Goal: Task Accomplishment & Management: Manage account settings

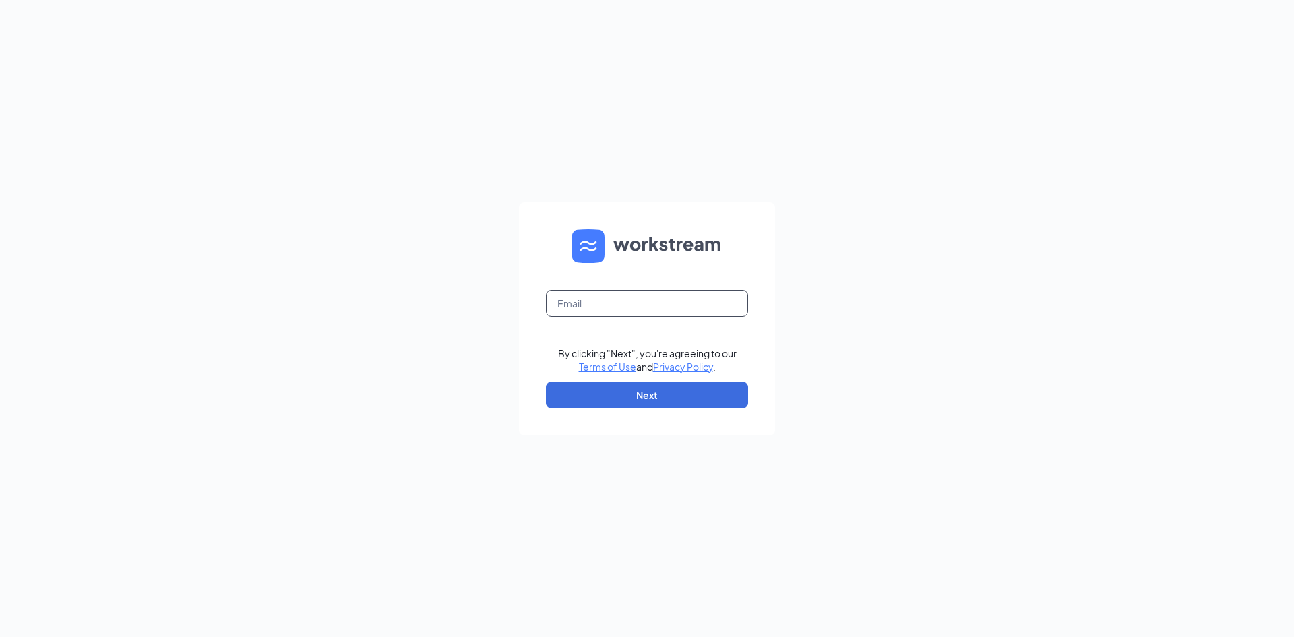
click at [615, 298] on input "text" at bounding box center [647, 303] width 202 height 27
type input "00632@chick-fil-a.com"
click at [675, 400] on button "Next" at bounding box center [647, 395] width 202 height 27
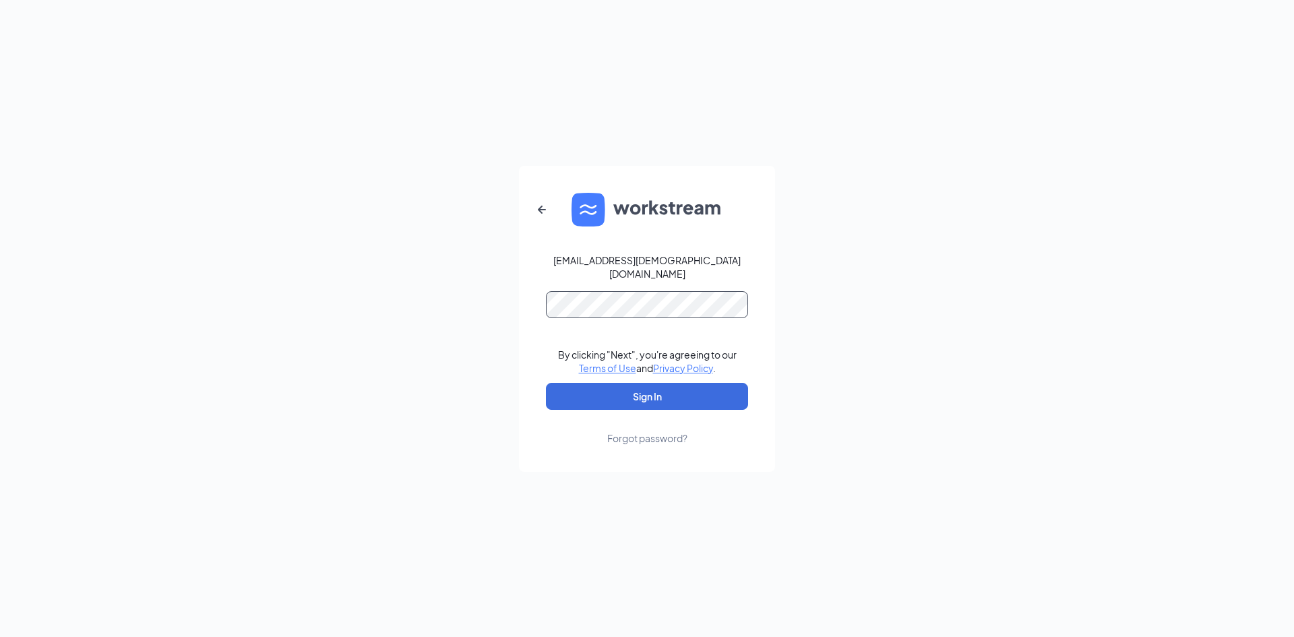
click at [546, 383] on button "Sign In" at bounding box center [647, 396] width 202 height 27
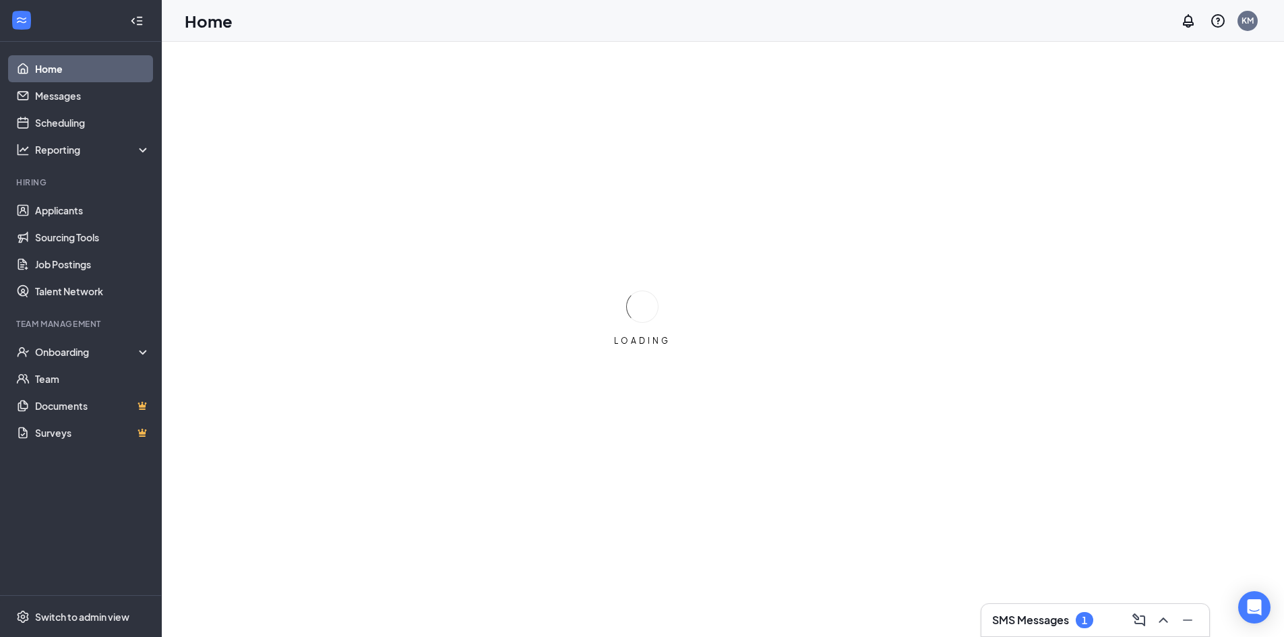
click at [1081, 621] on div "1" at bounding box center [1085, 620] width 18 height 16
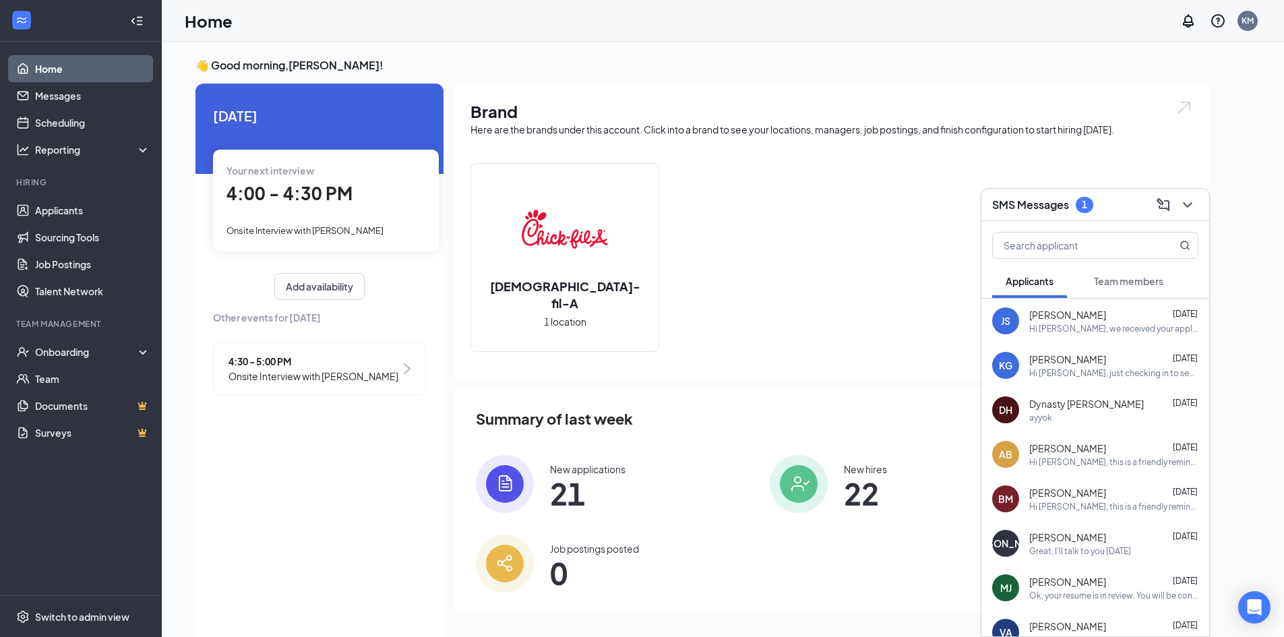
click at [1147, 280] on span "Team members" at bounding box center [1128, 281] width 69 height 12
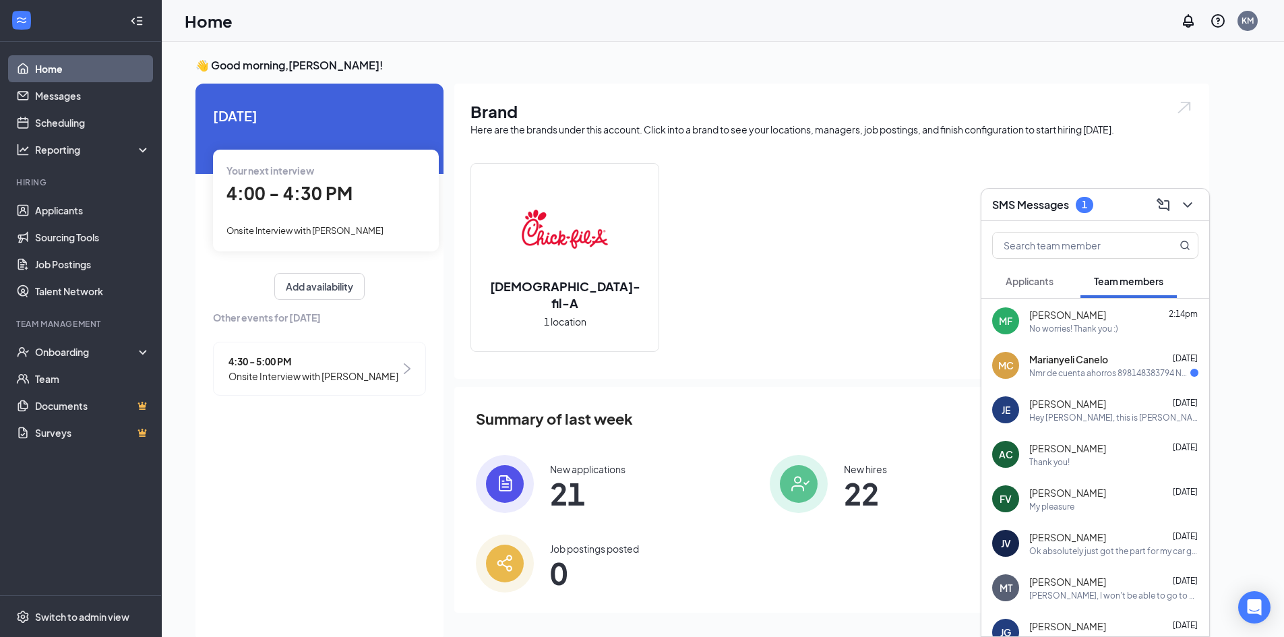
click at [1100, 315] on div "[PERSON_NAME] 2:14pm" at bounding box center [1113, 314] width 169 height 13
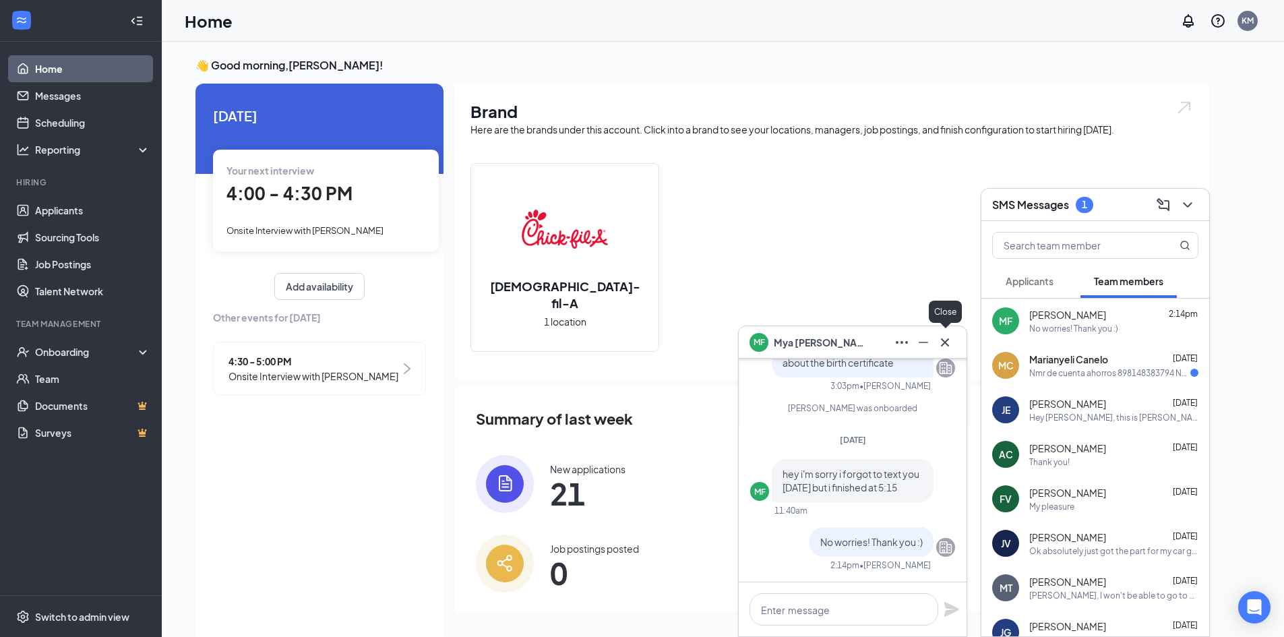
click at [941, 338] on icon "Cross" at bounding box center [945, 342] width 16 height 16
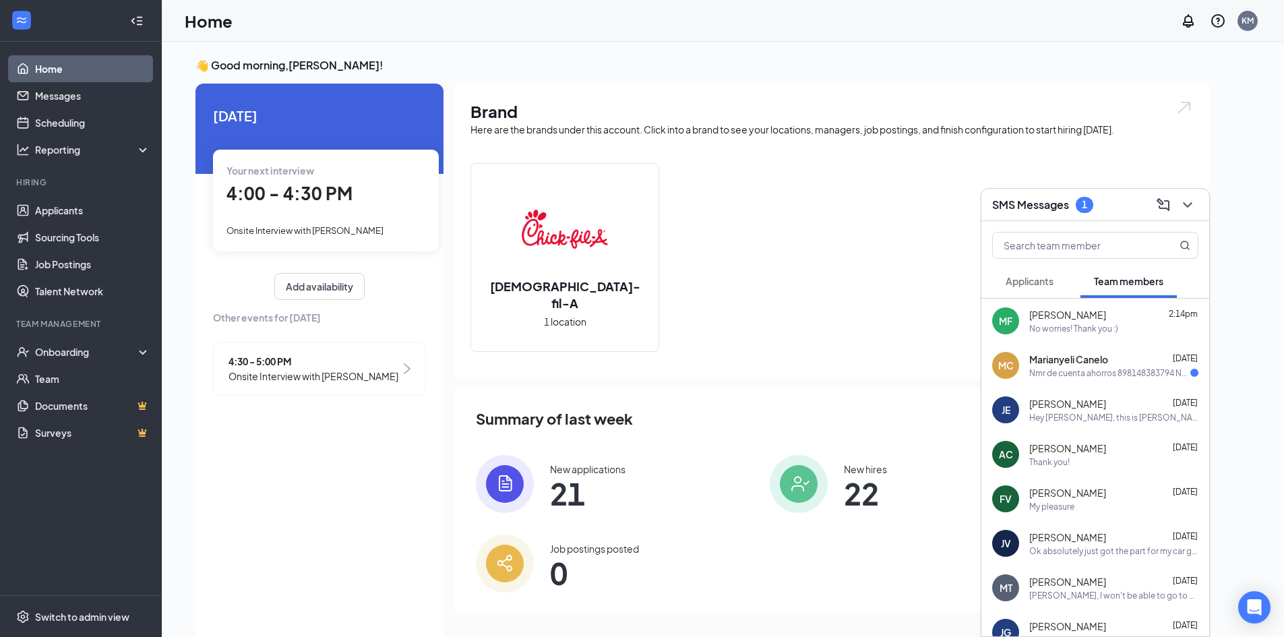
click at [1102, 360] on span "Marianyeli Canelo" at bounding box center [1068, 359] width 79 height 13
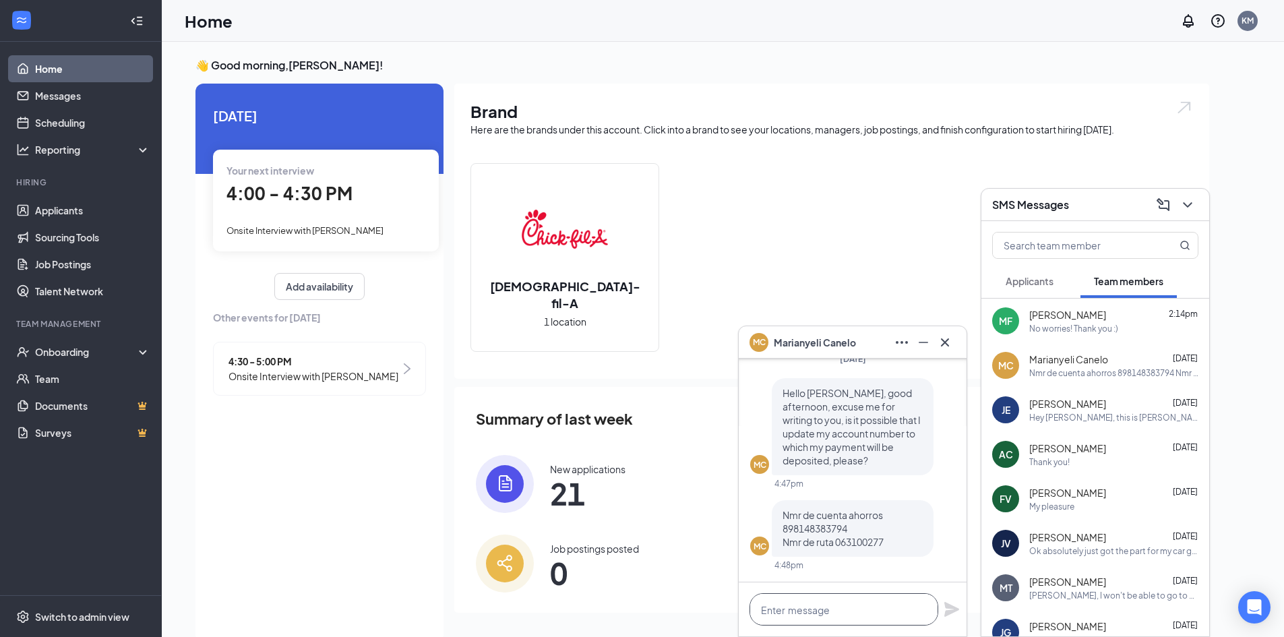
click at [869, 617] on textarea at bounding box center [844, 609] width 189 height 32
click at [814, 620] on textarea at bounding box center [844, 609] width 189 height 32
type textarea "Cual es el nombre de la banque?"
click at [944, 611] on icon "Plane" at bounding box center [952, 609] width 16 height 16
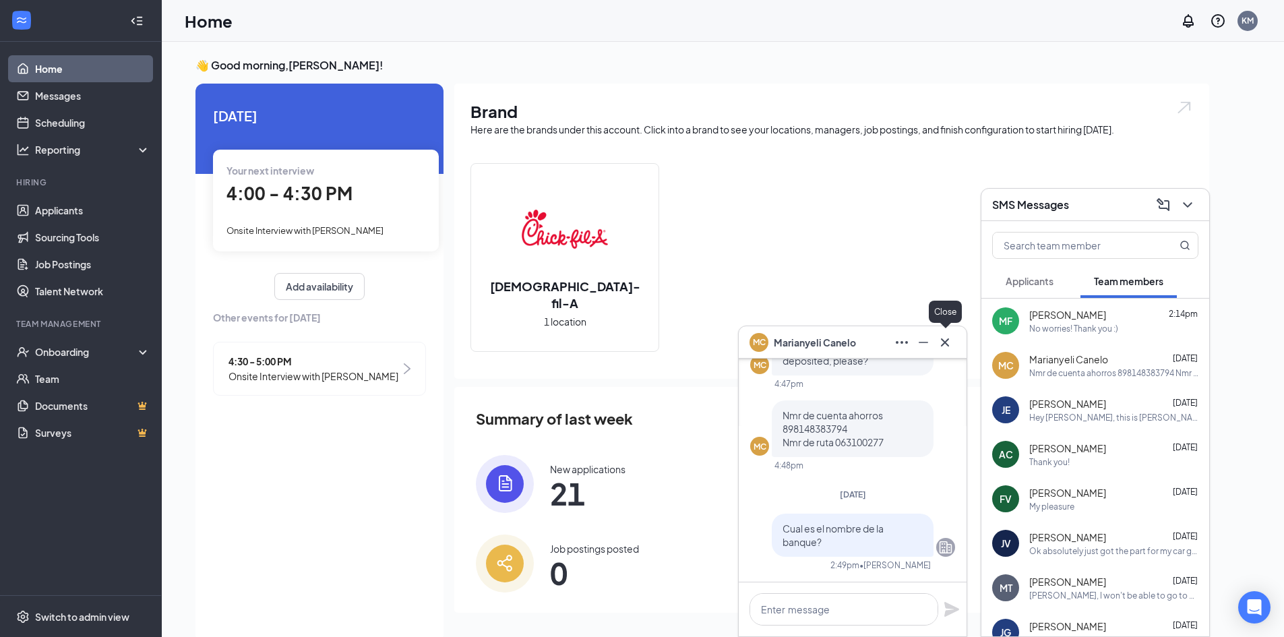
click at [947, 356] on div "MC [PERSON_NAME]" at bounding box center [853, 342] width 228 height 32
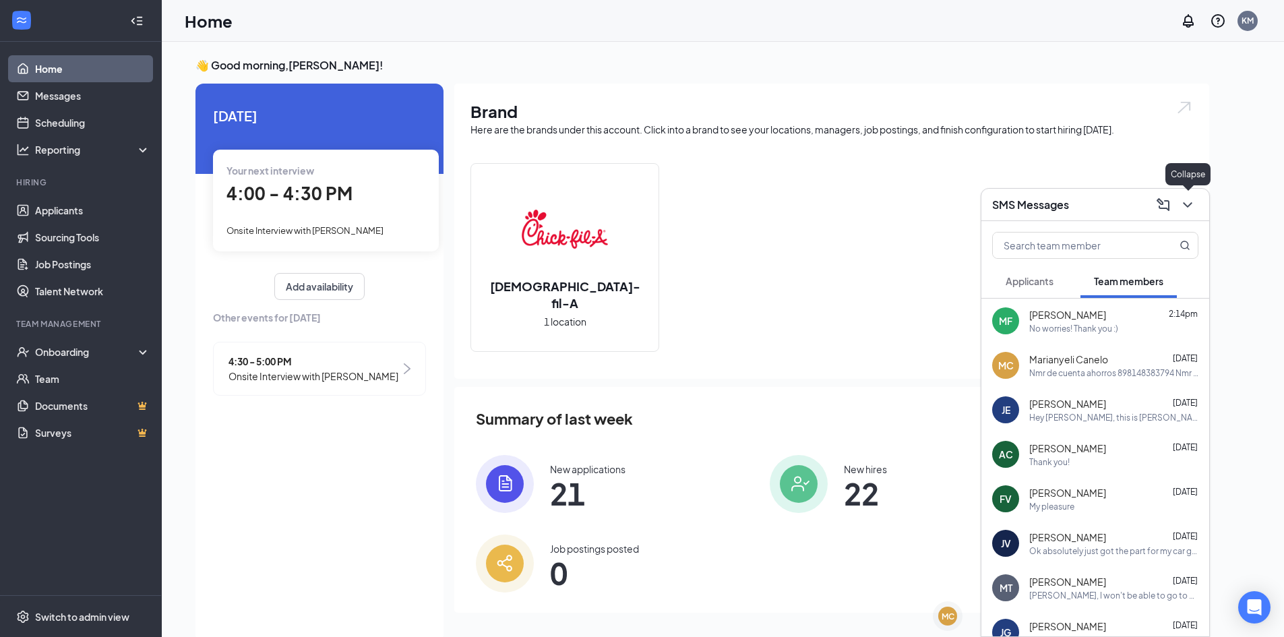
click at [1189, 211] on icon "ChevronDown" at bounding box center [1188, 205] width 16 height 16
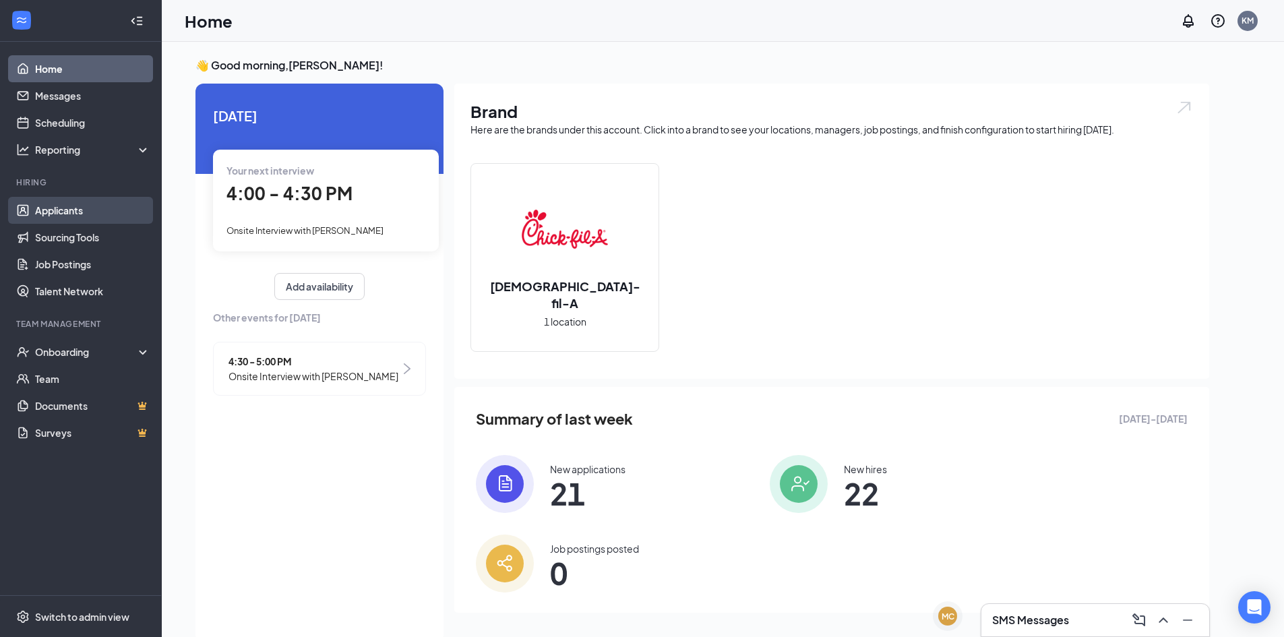
click at [121, 211] on link "Applicants" at bounding box center [92, 210] width 115 height 27
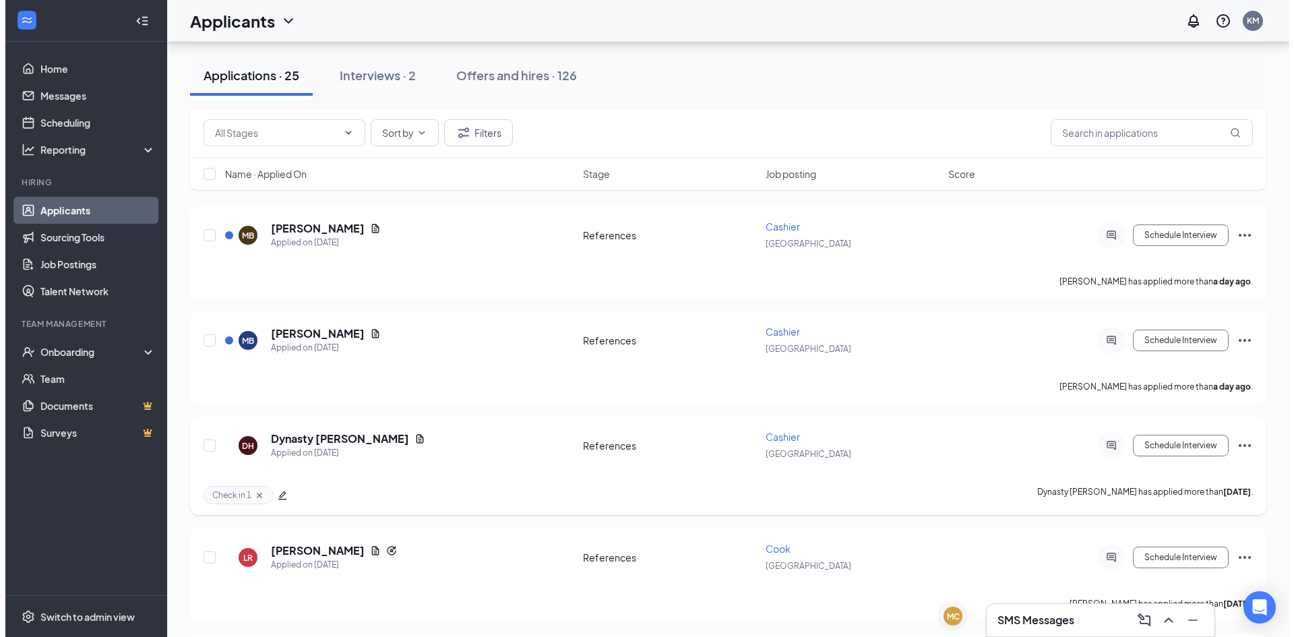
scroll to position [337, 0]
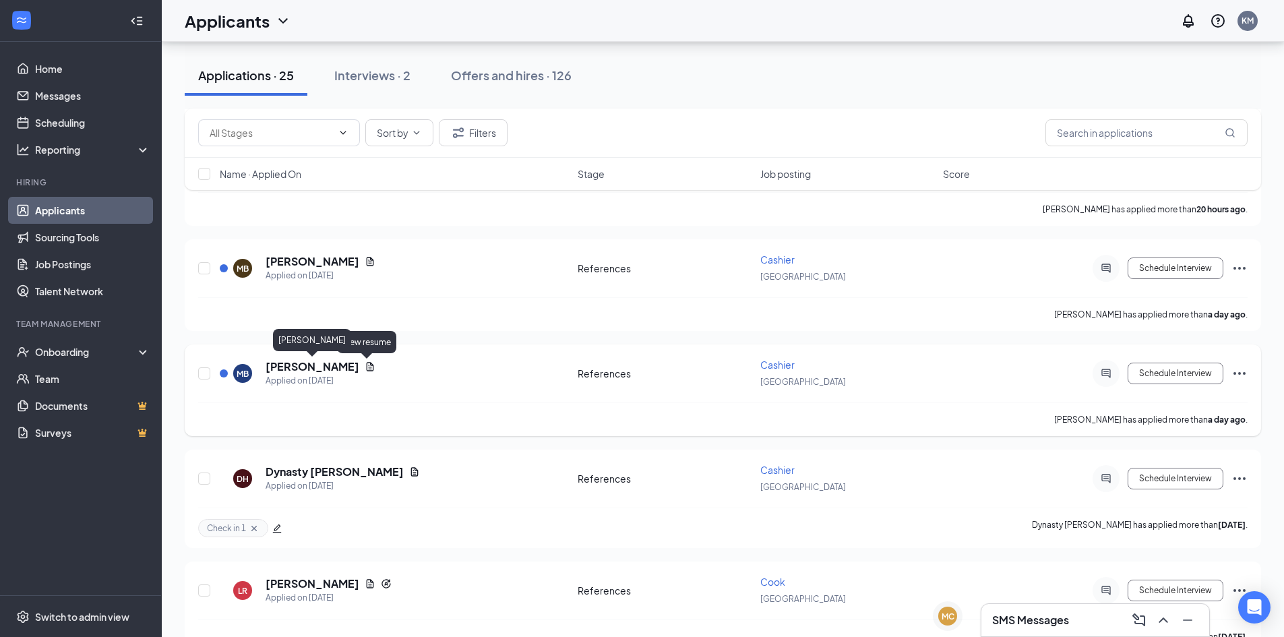
click at [306, 366] on h5 "[PERSON_NAME]" at bounding box center [313, 366] width 94 height 15
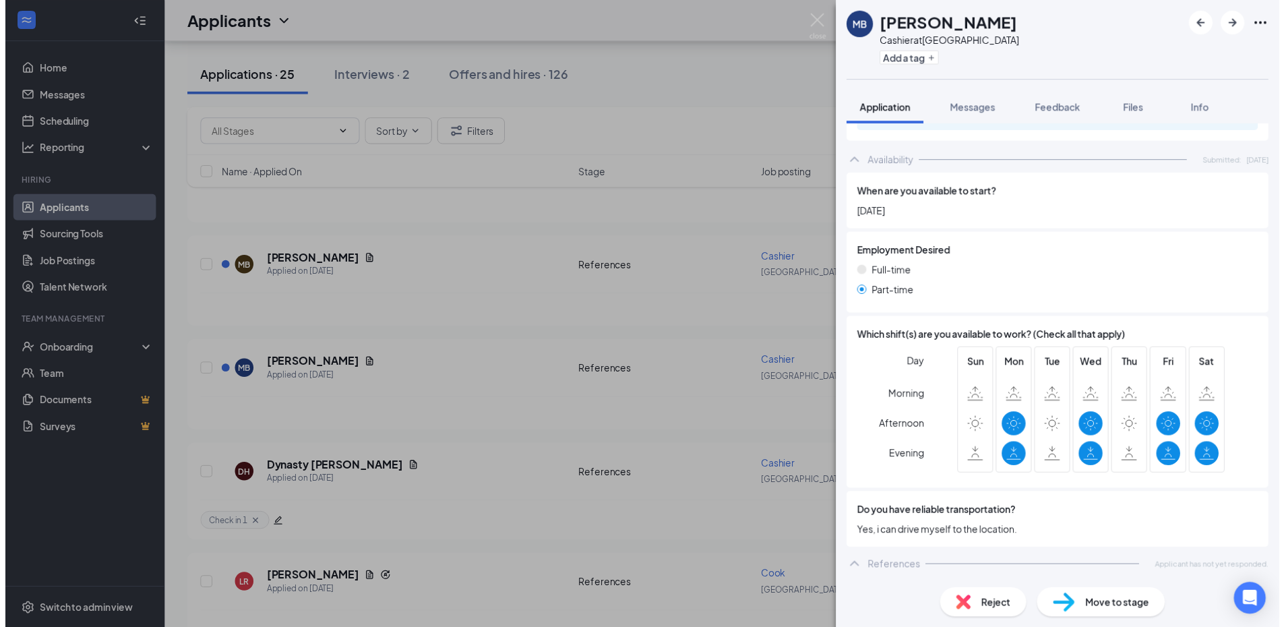
scroll to position [860, 0]
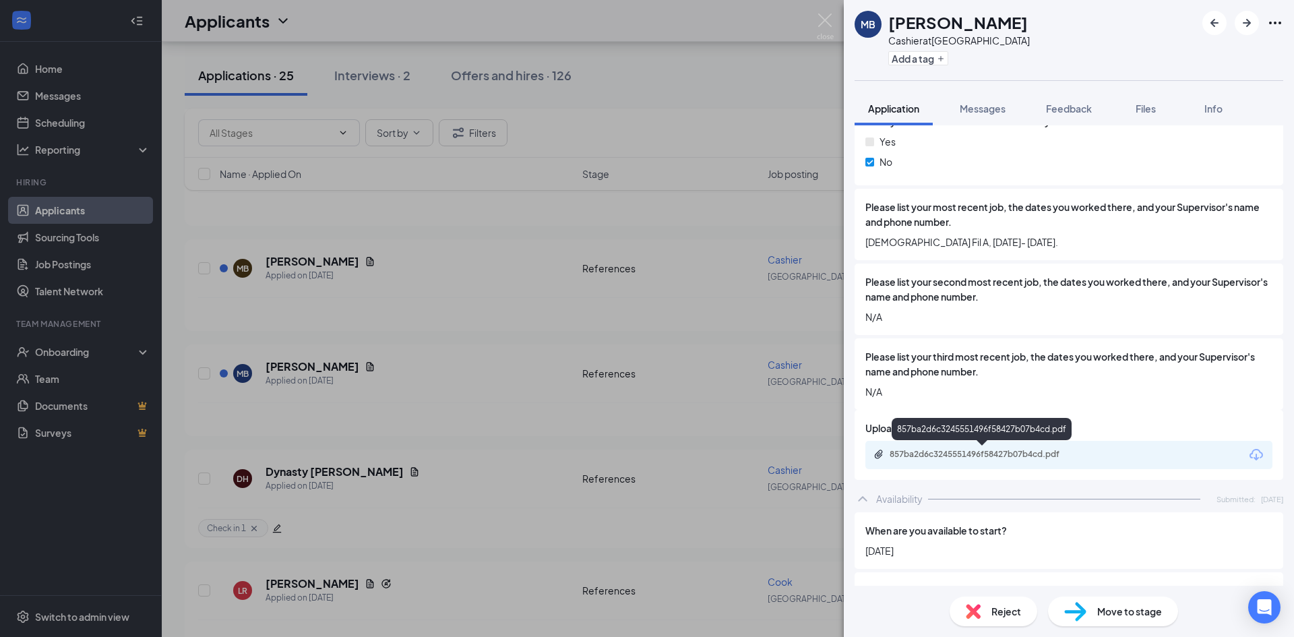
click at [1017, 449] on div "857ba2d6c3245551496f58427b07b4cd.pdf" at bounding box center [984, 454] width 189 height 11
click at [922, 57] on button "Add a tag" at bounding box center [919, 58] width 60 height 14
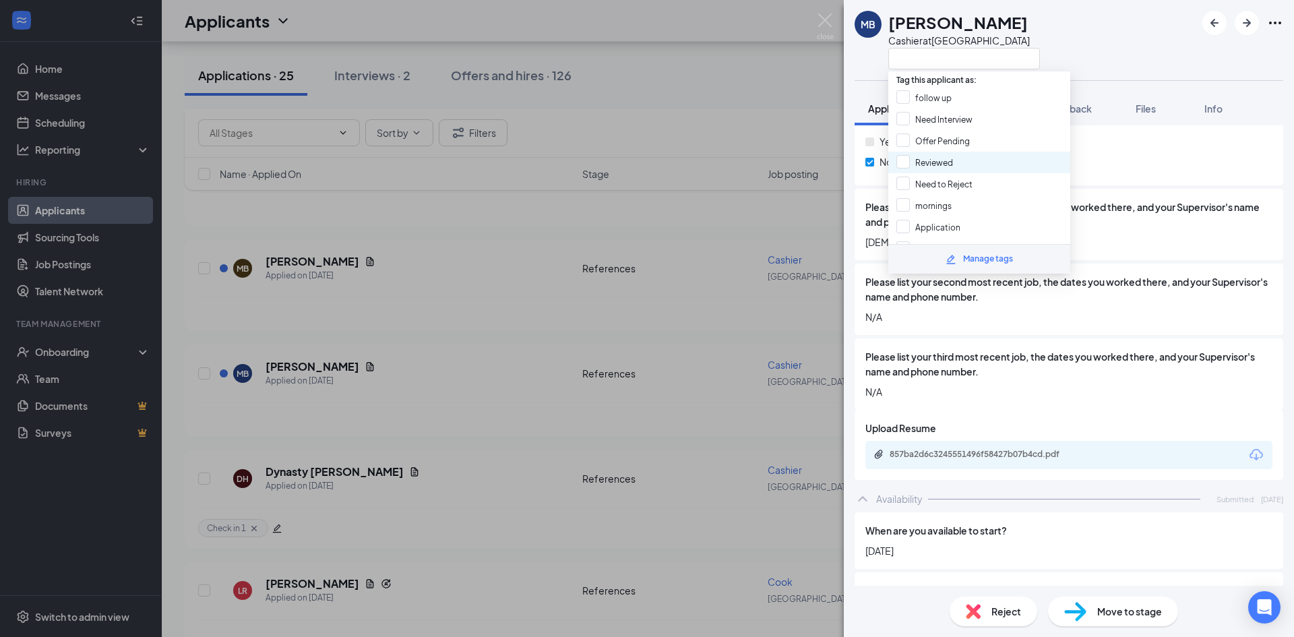
click at [893, 161] on div "Reviewed" at bounding box center [980, 163] width 182 height 22
checkbox input "true"
click at [1054, 39] on div "MB [PERSON_NAME] Cashier at [GEOGRAPHIC_DATA]" at bounding box center [1069, 40] width 450 height 80
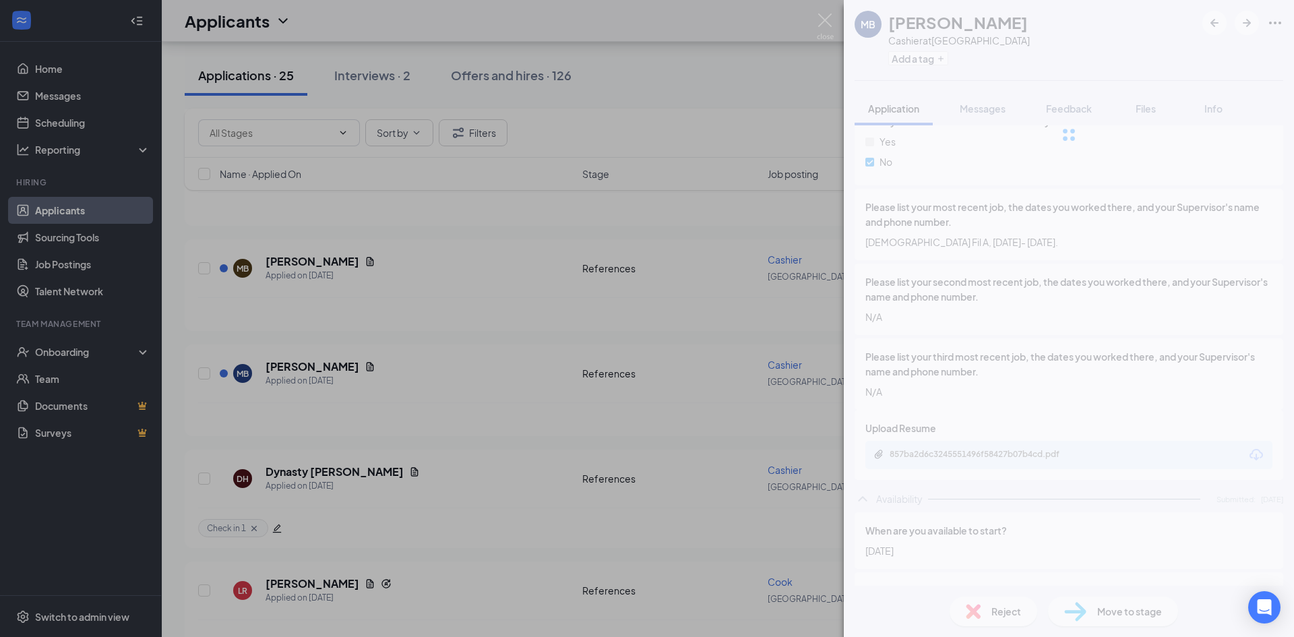
click at [834, 23] on div "MB [PERSON_NAME] Cashier at [GEOGRAPHIC_DATA] Add a tag Application Messages Fe…" at bounding box center [647, 318] width 1294 height 637
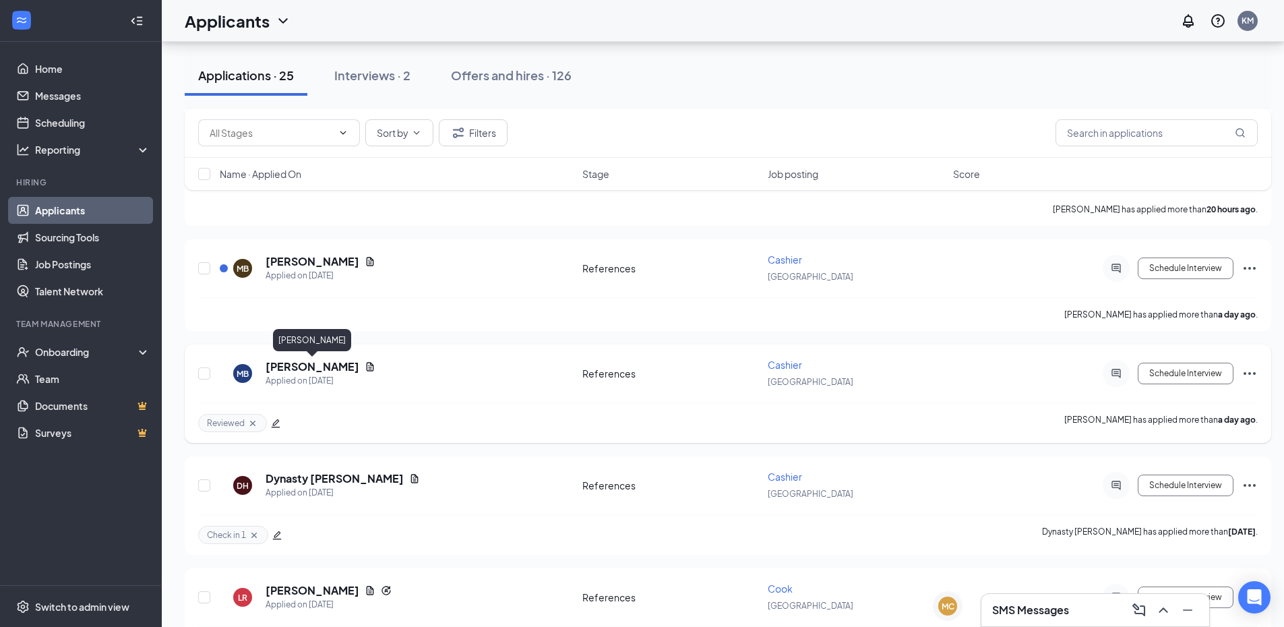
click at [334, 365] on h5 "[PERSON_NAME]" at bounding box center [313, 366] width 94 height 15
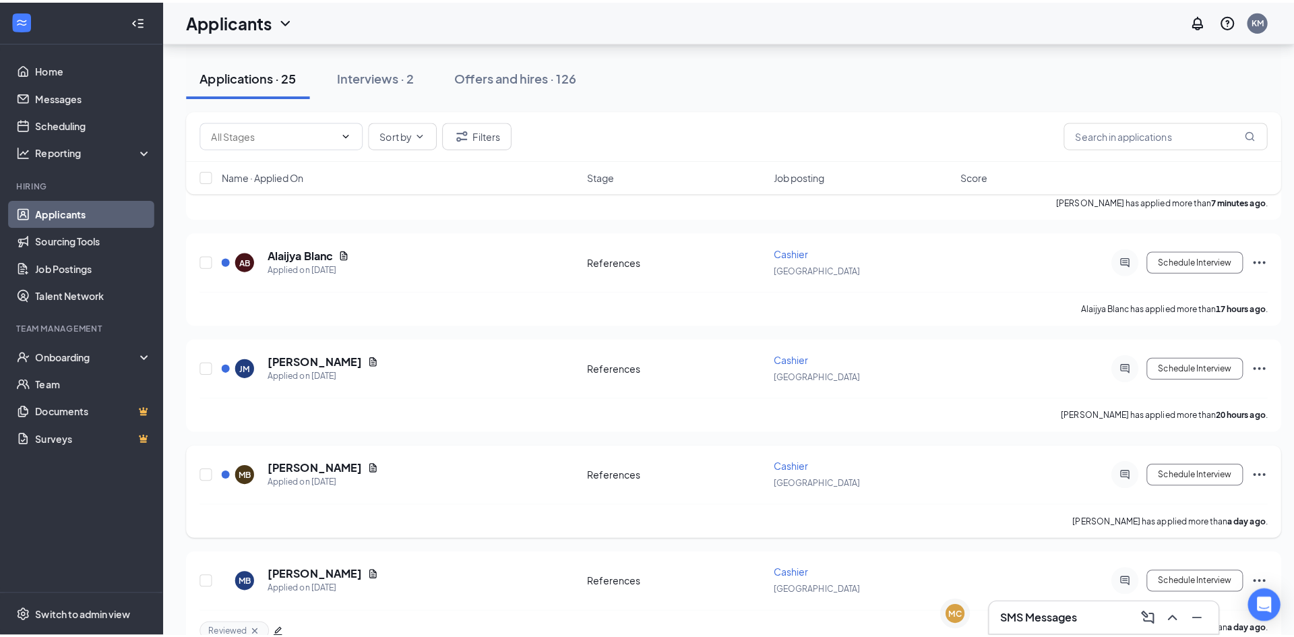
scroll to position [67, 0]
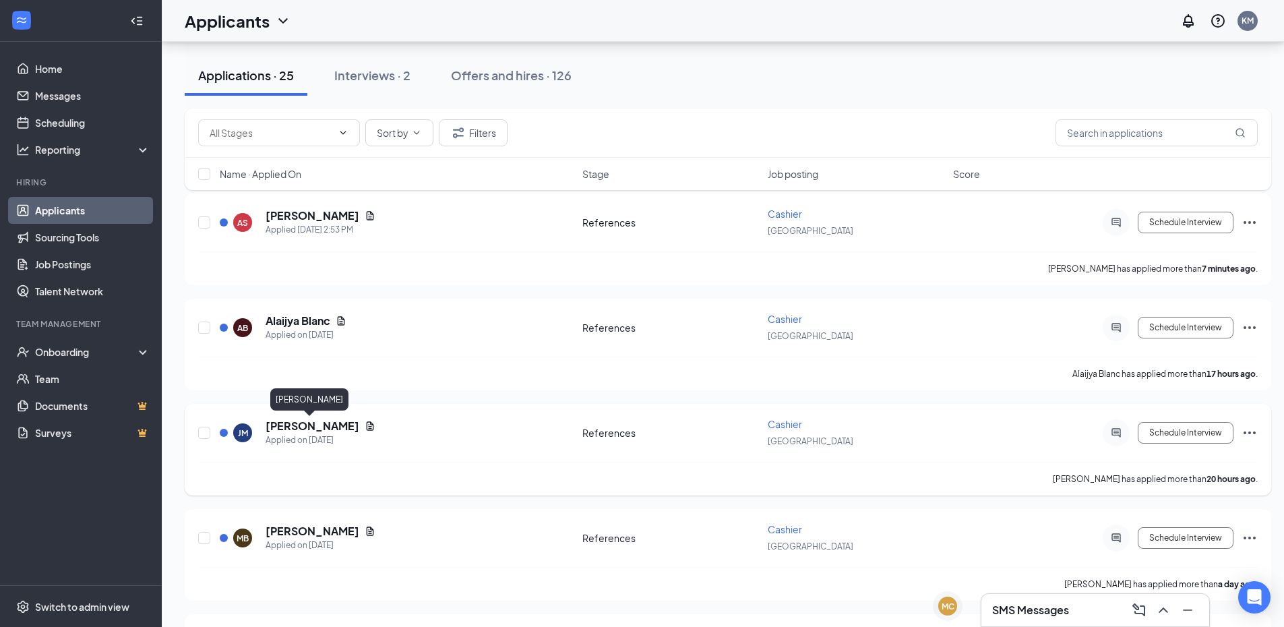
click at [318, 425] on h5 "[PERSON_NAME]" at bounding box center [313, 426] width 94 height 15
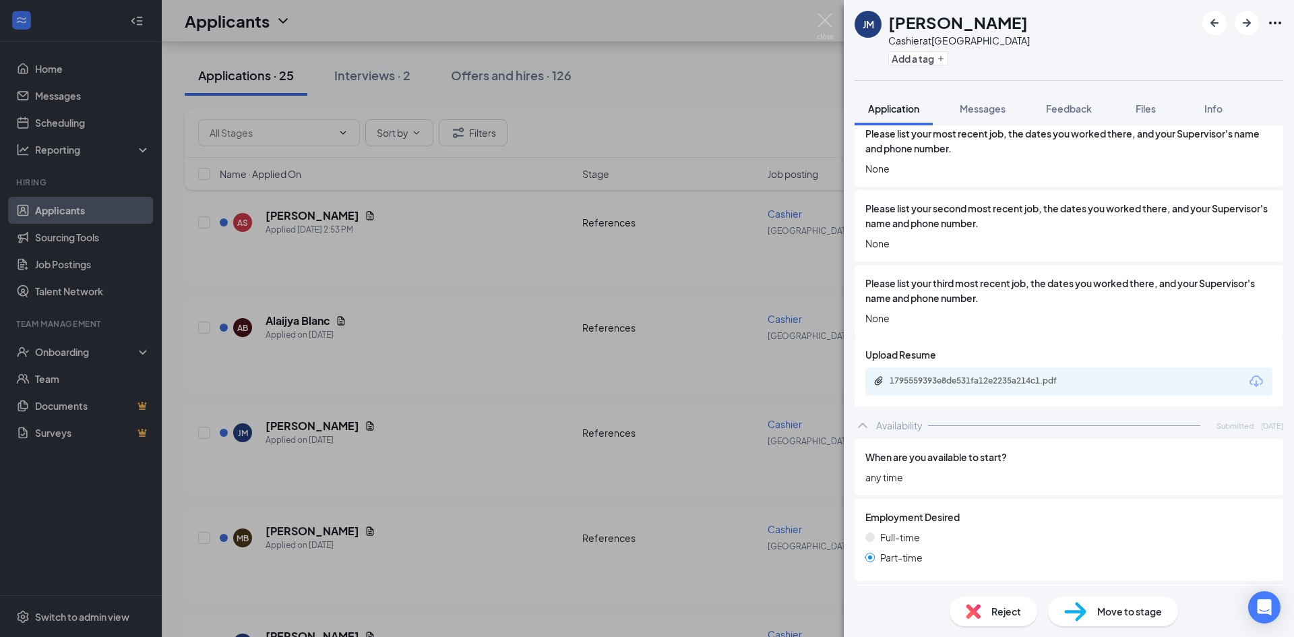
scroll to position [944, 0]
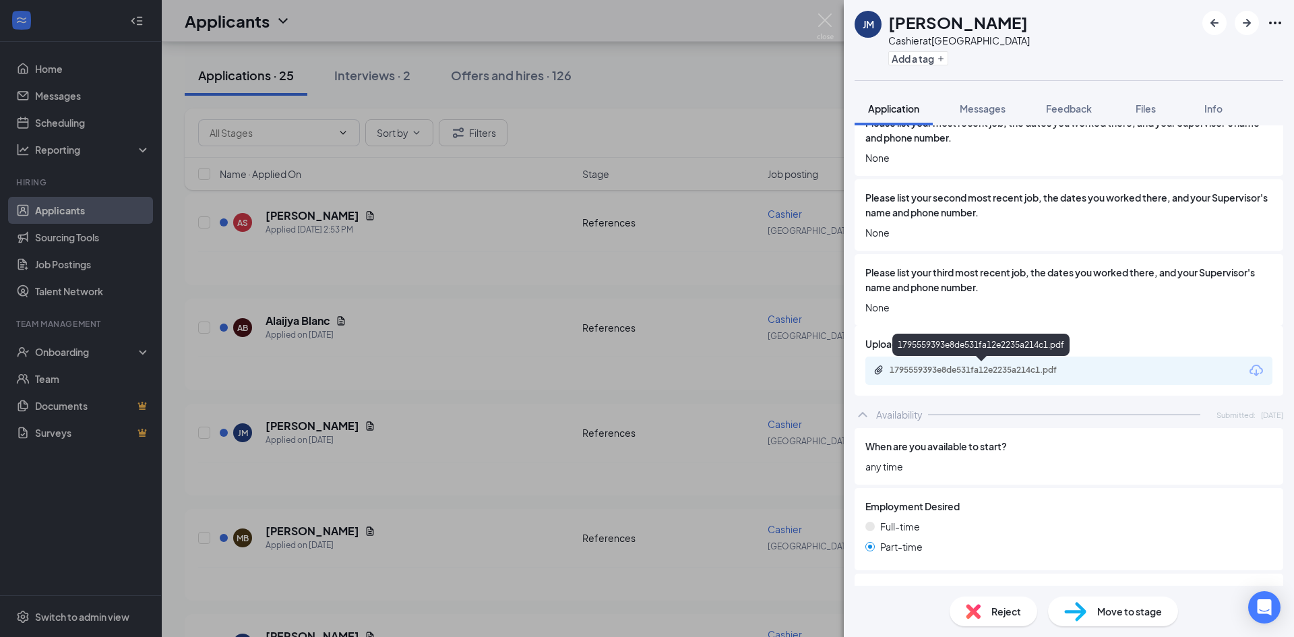
click at [1021, 370] on div "1795559393e8de531fa12e2235a214c1.pdf" at bounding box center [984, 370] width 189 height 11
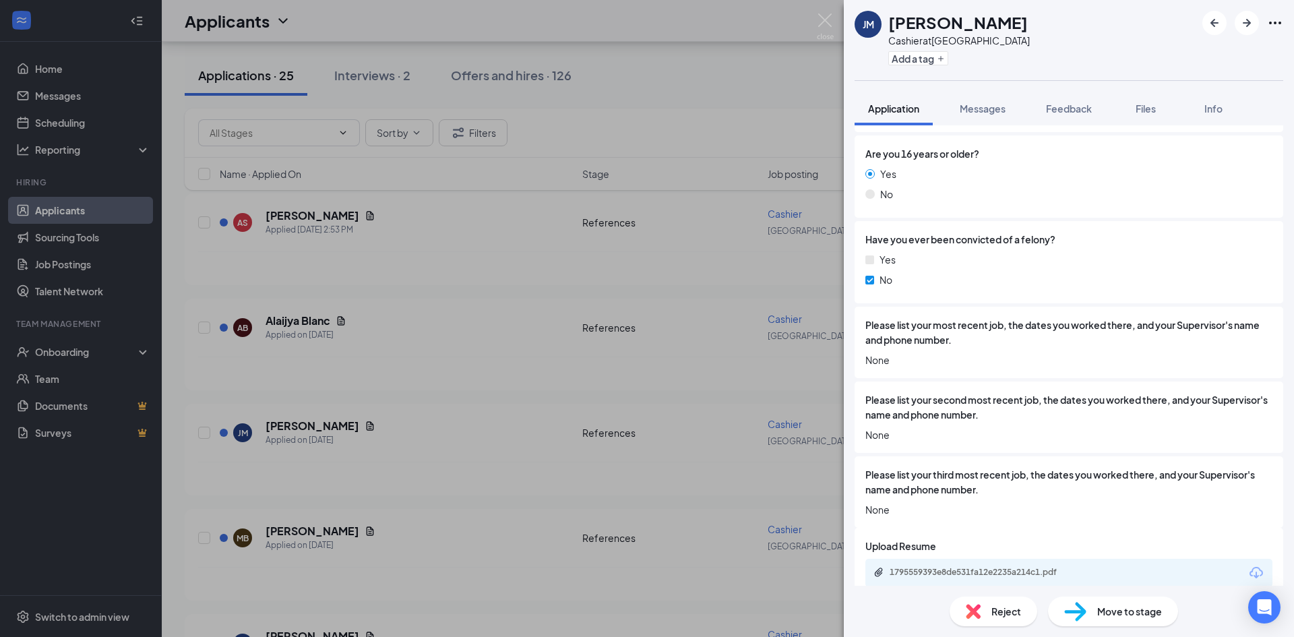
scroll to position [607, 0]
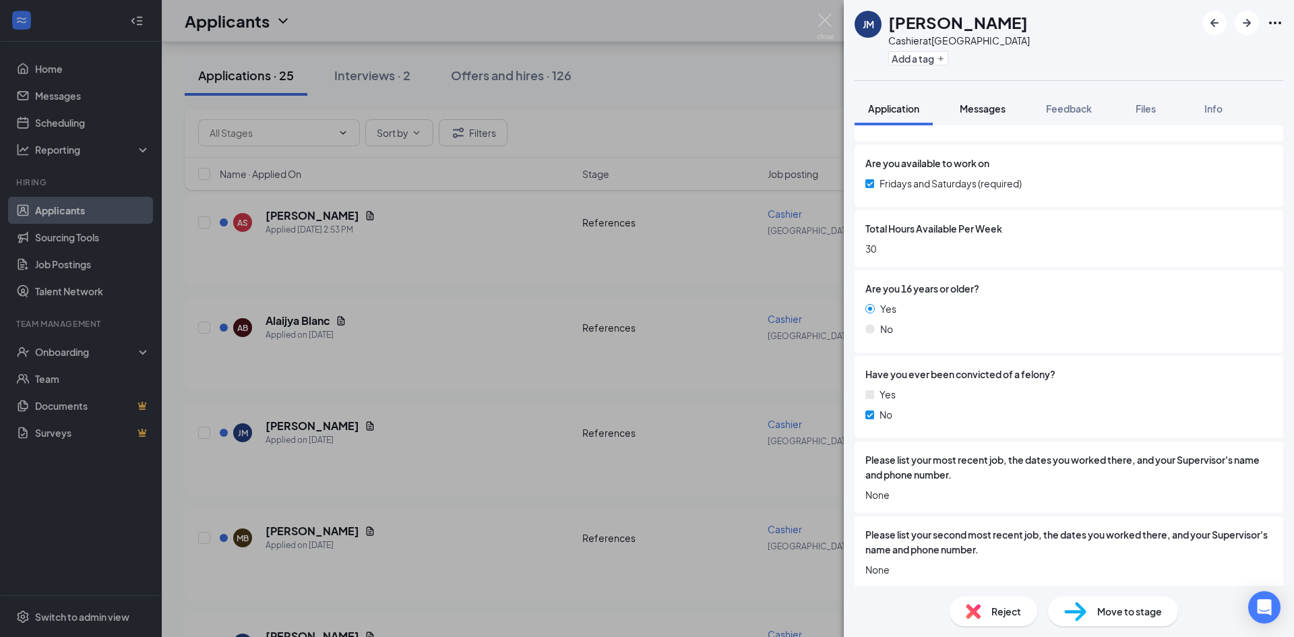
click at [974, 112] on span "Messages" at bounding box center [983, 108] width 46 height 12
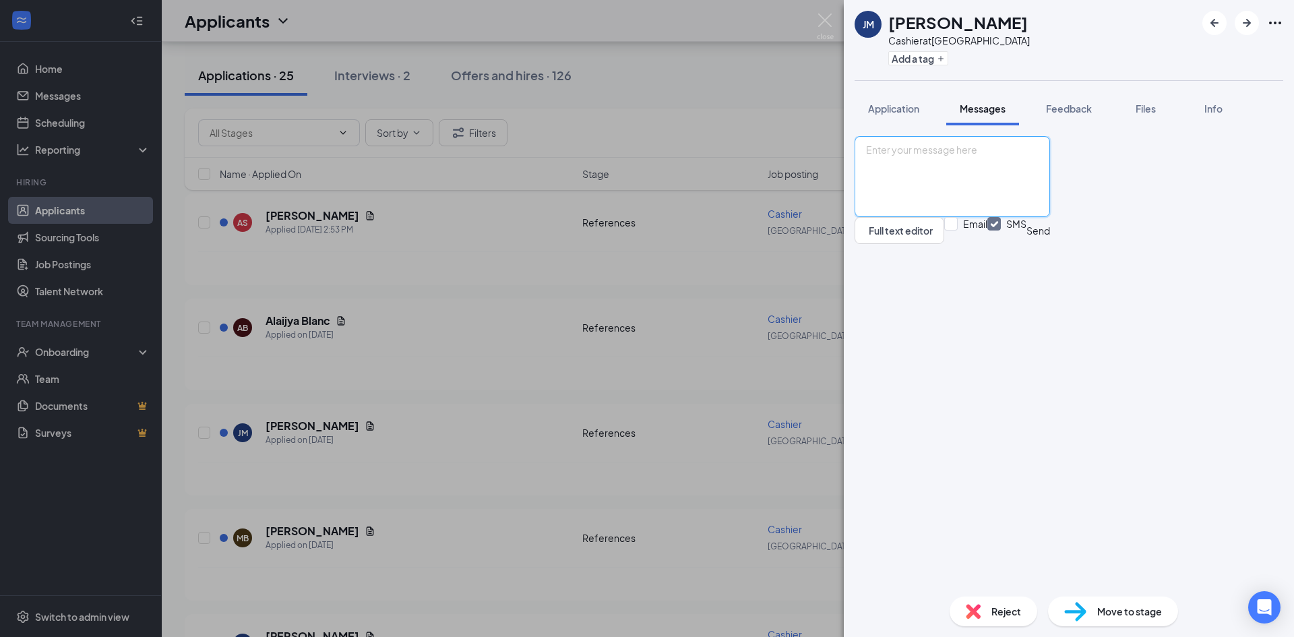
drag, startPoint x: 978, startPoint y: 491, endPoint x: 973, endPoint y: 472, distance: 20.1
click at [978, 217] on textarea at bounding box center [952, 176] width 195 height 81
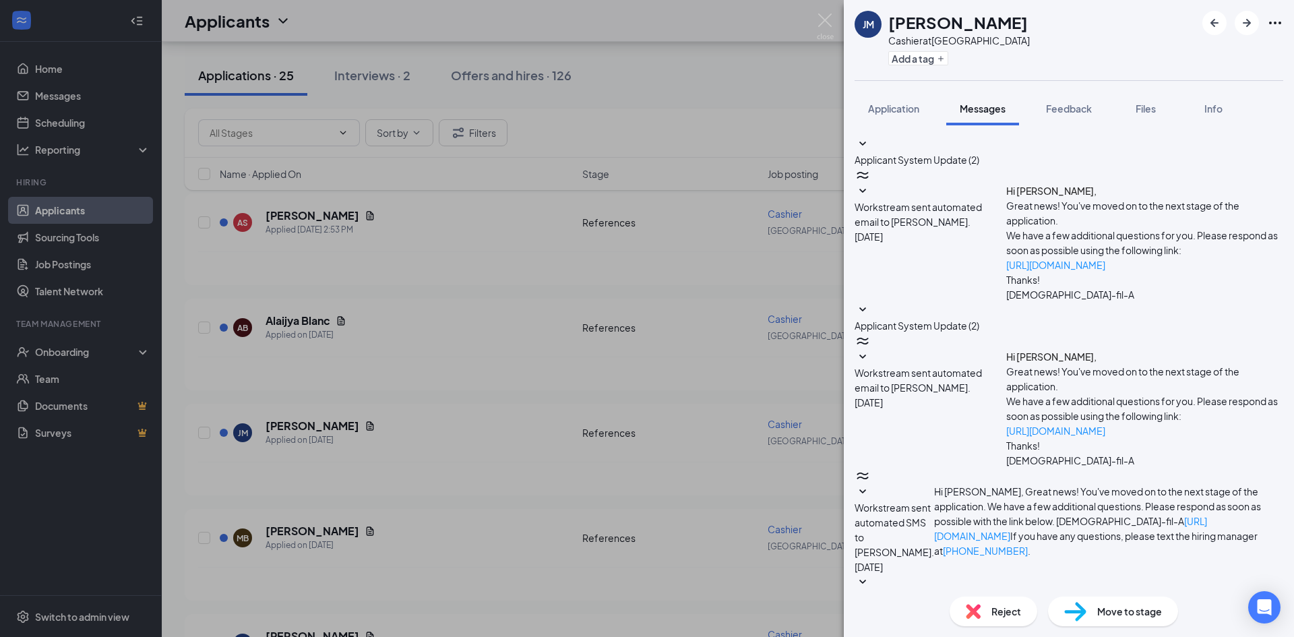
click at [973, 605] on textarea at bounding box center [952, 645] width 195 height 81
type textarea "Hi [PERSON_NAME], we received your application for our Cashier position here at…"
click at [922, 56] on button "Add a tag" at bounding box center [919, 58] width 60 height 14
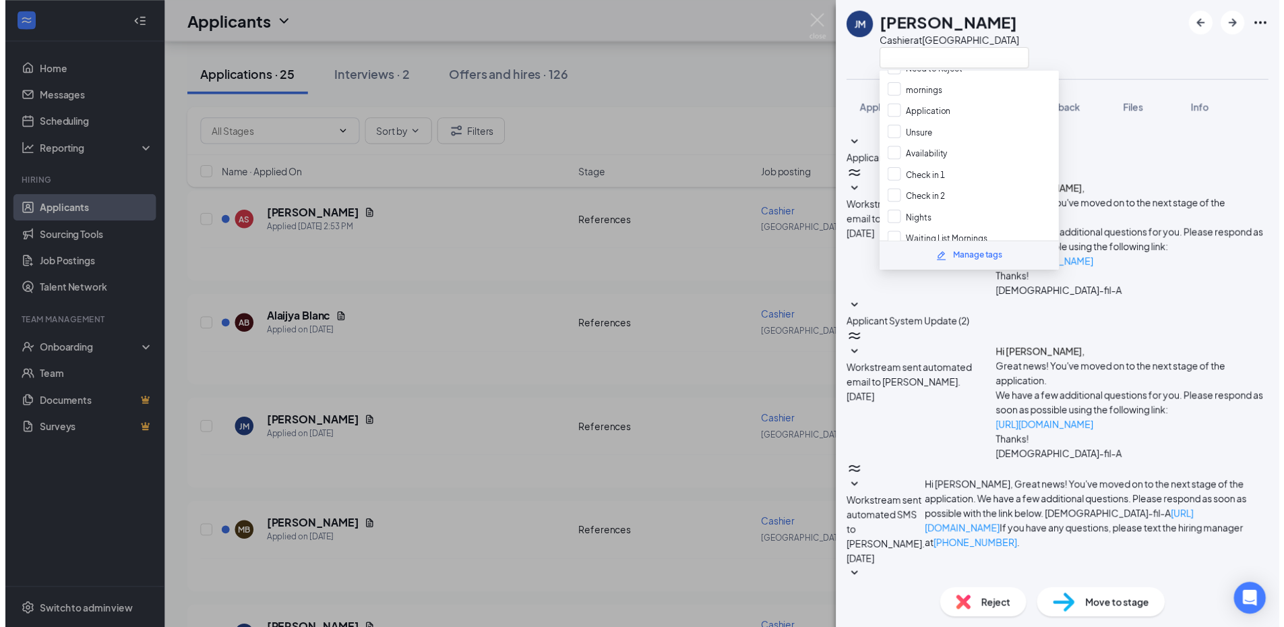
scroll to position [123, 0]
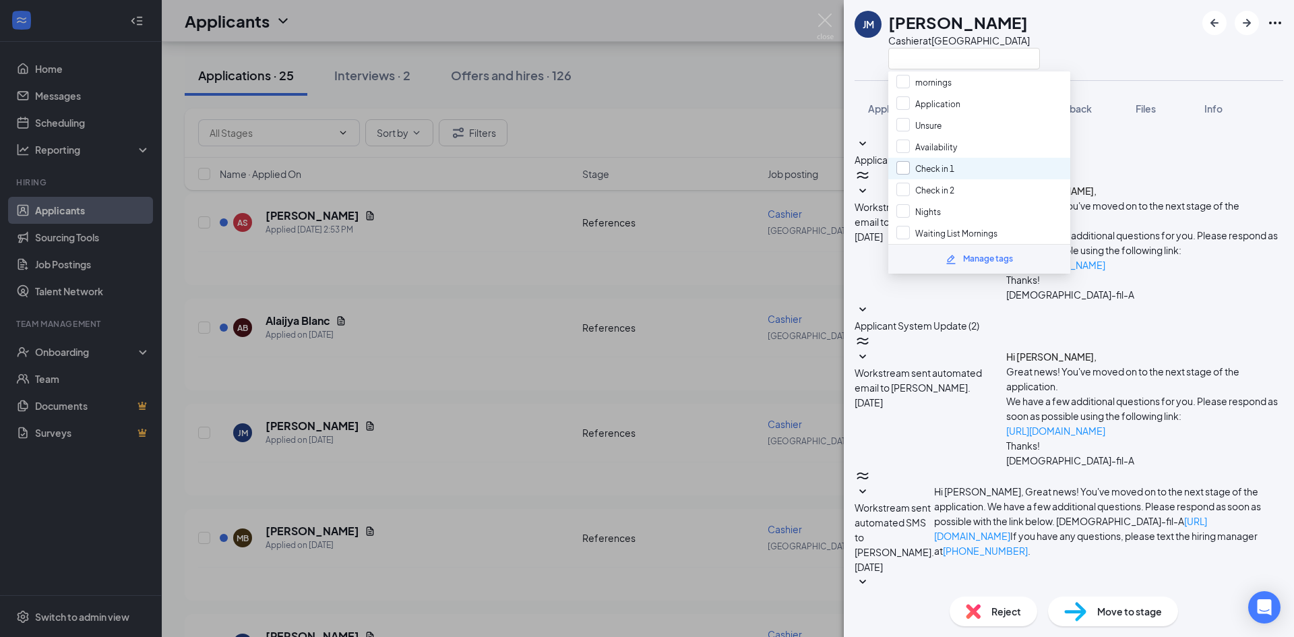
click at [902, 167] on input "Check in 1" at bounding box center [926, 168] width 58 height 15
checkbox input "true"
click at [1080, 25] on div "[PERSON_NAME] Cashier at [GEOGRAPHIC_DATA]" at bounding box center [1069, 40] width 450 height 80
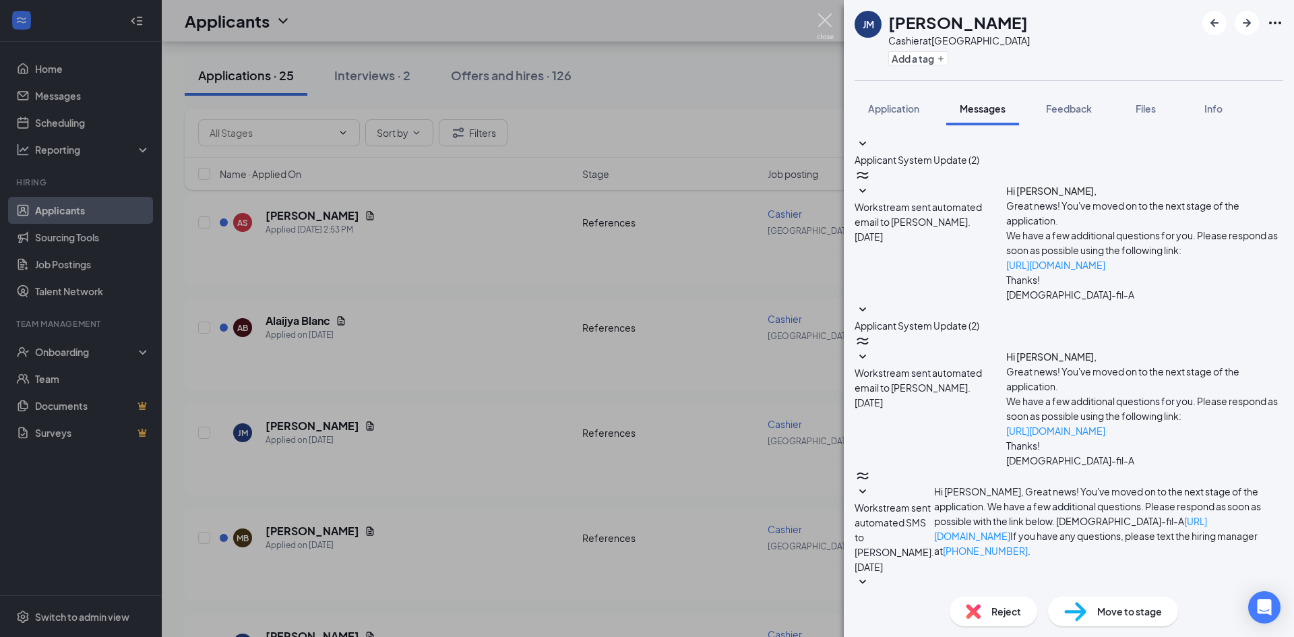
click at [823, 24] on img at bounding box center [825, 26] width 17 height 26
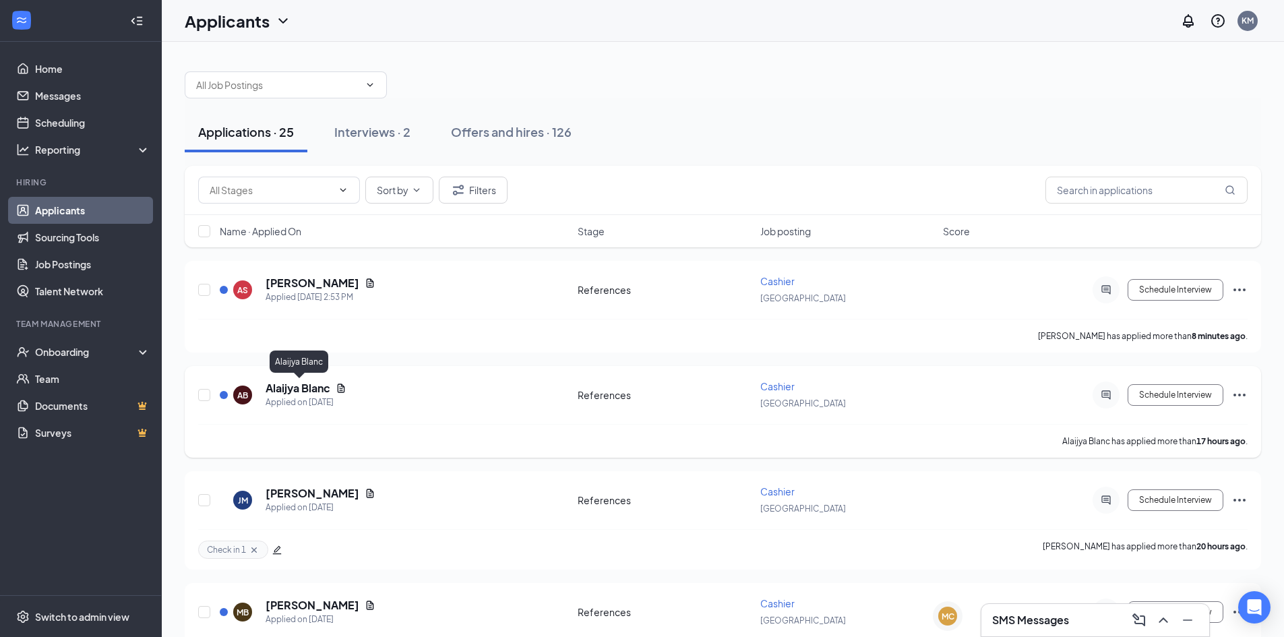
click at [311, 380] on div "AB Alaijya Blanc Applied on [DATE] References Cashier Fruitville Road Schedule …" at bounding box center [723, 402] width 1050 height 44
click at [313, 386] on h5 "Alaijya Blanc" at bounding box center [298, 388] width 65 height 15
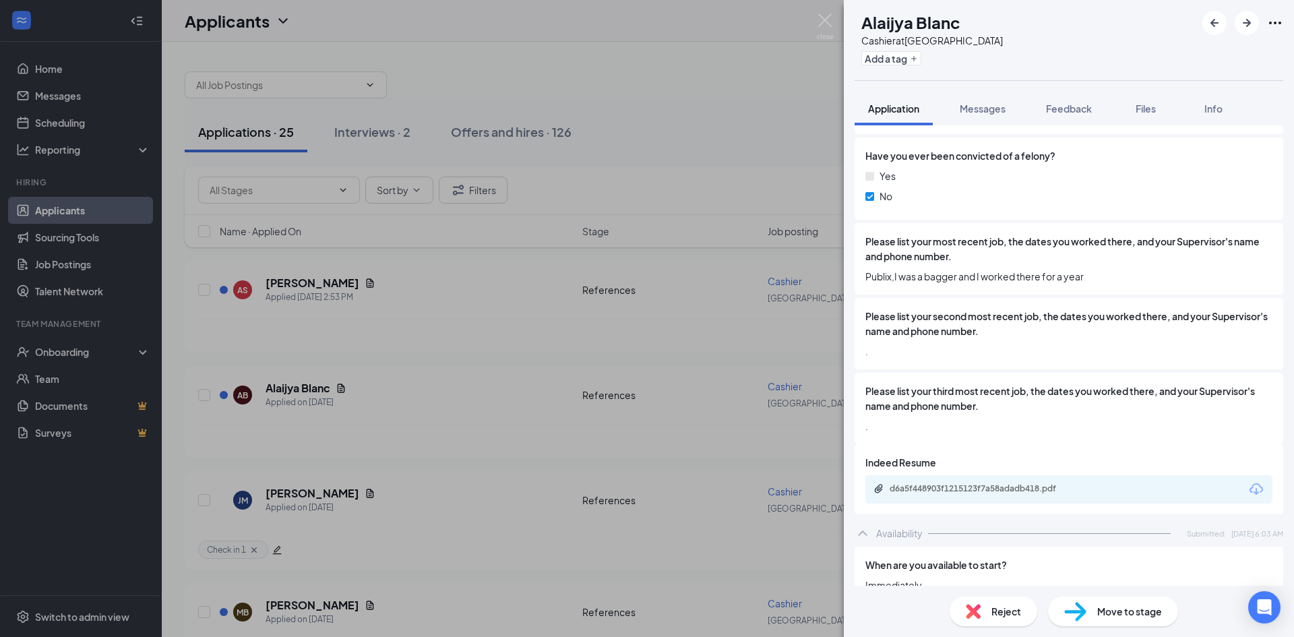
scroll to position [876, 0]
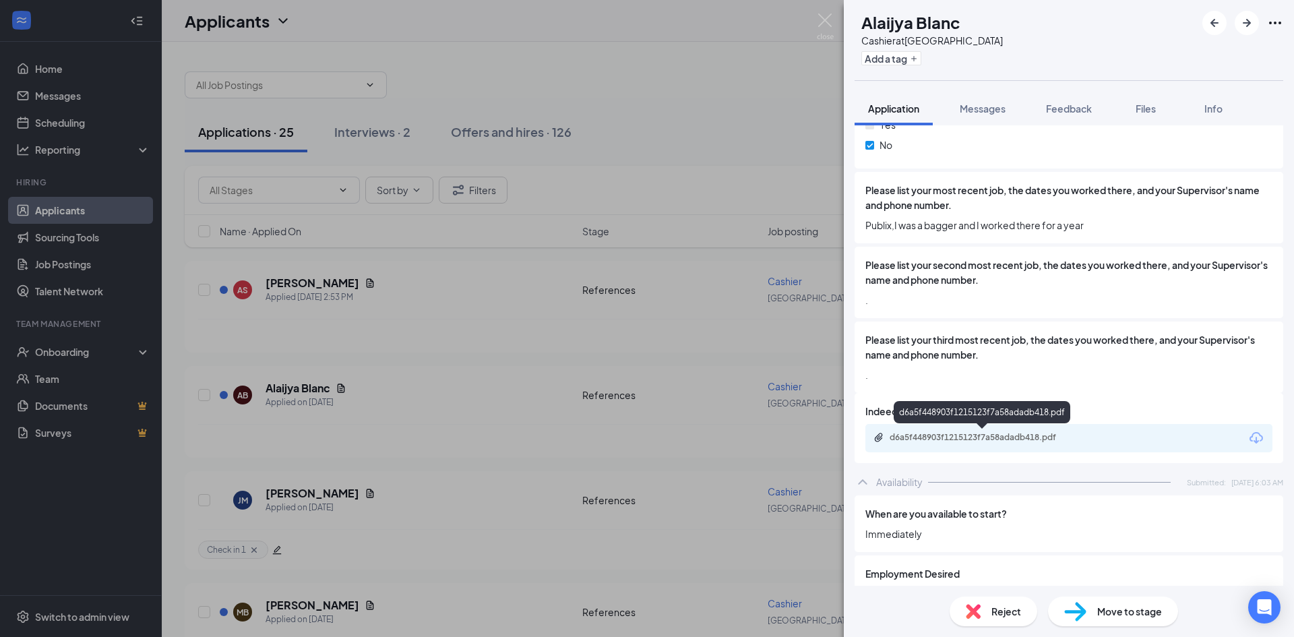
click at [1017, 434] on div "d6a5f448903f1215123f7a58adadb418.pdf" at bounding box center [984, 437] width 189 height 11
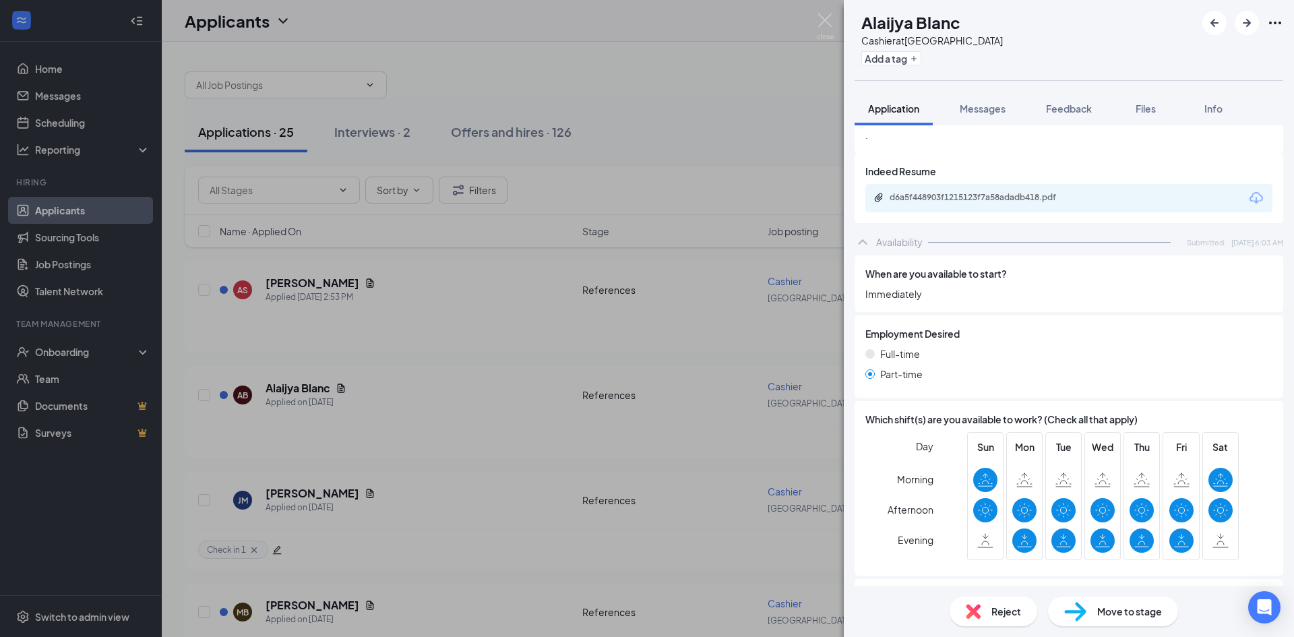
scroll to position [712, 0]
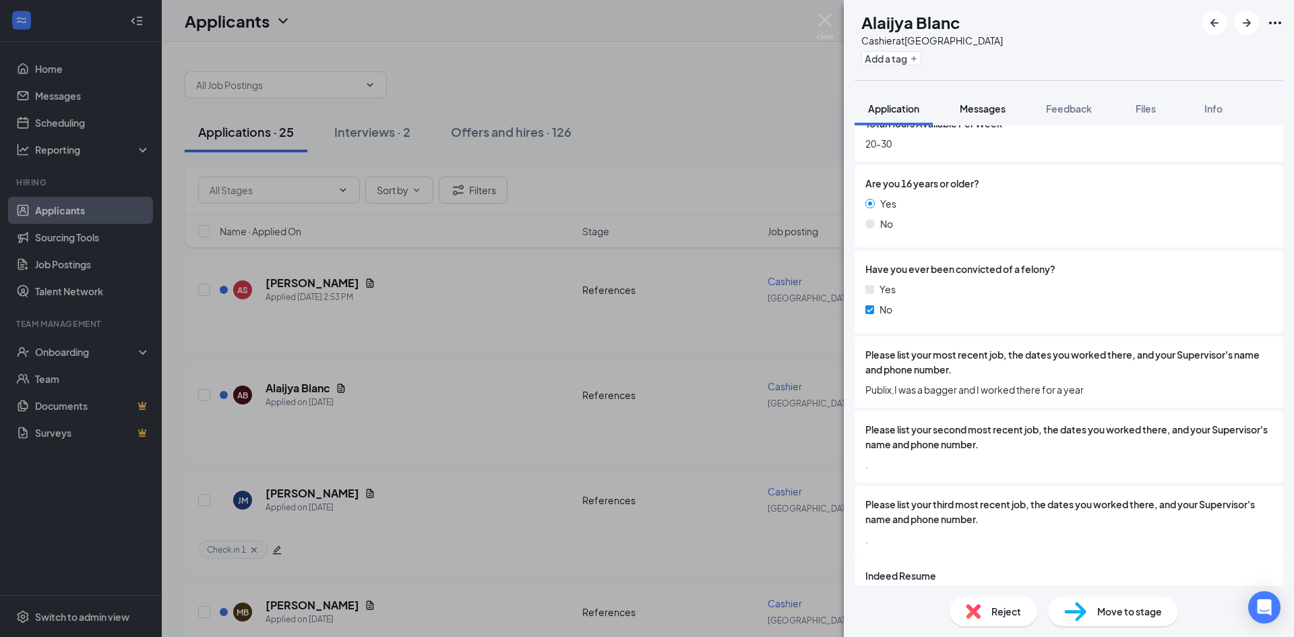
click at [982, 117] on button "Messages" at bounding box center [982, 109] width 73 height 34
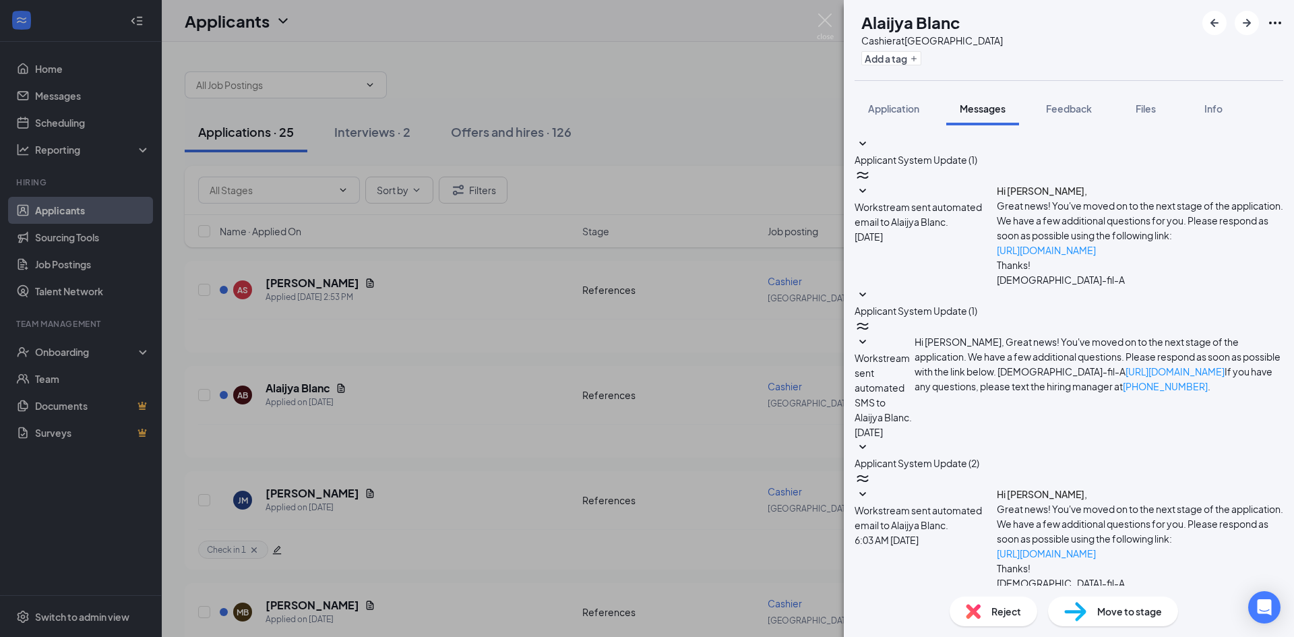
drag, startPoint x: 969, startPoint y: 477, endPoint x: 949, endPoint y: 436, distance: 45.5
type textarea "Good afternoon, we received your application for our Cashier position here at […"
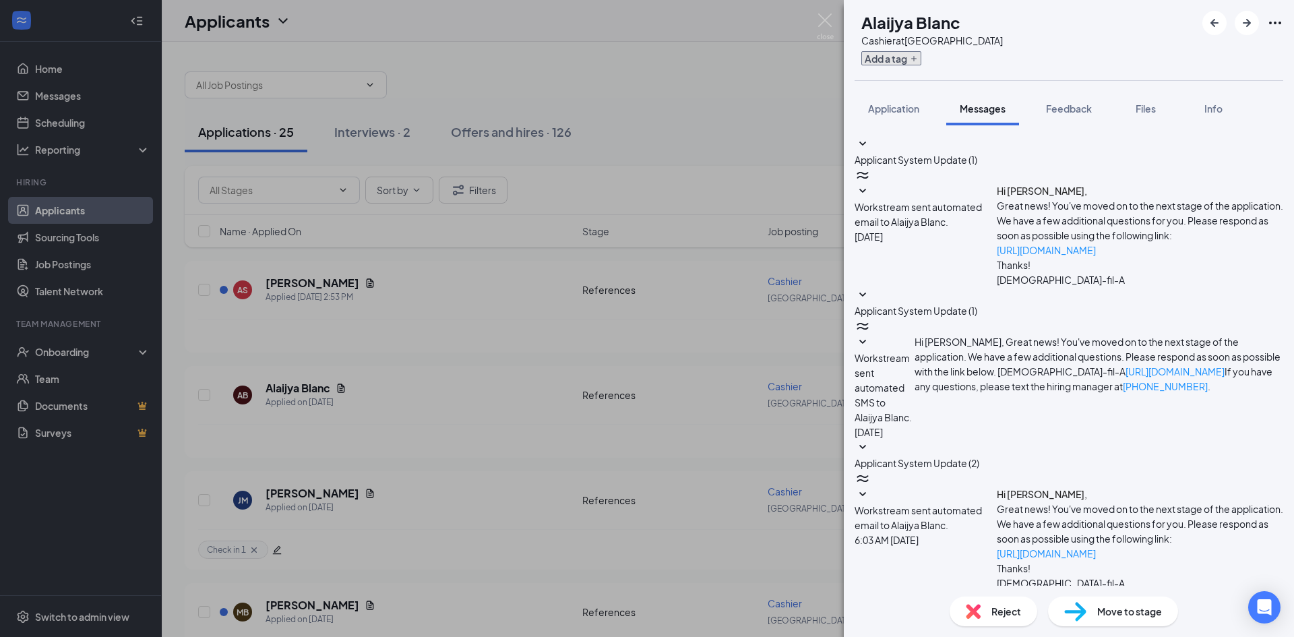
click at [922, 60] on button "Add a tag" at bounding box center [892, 58] width 60 height 14
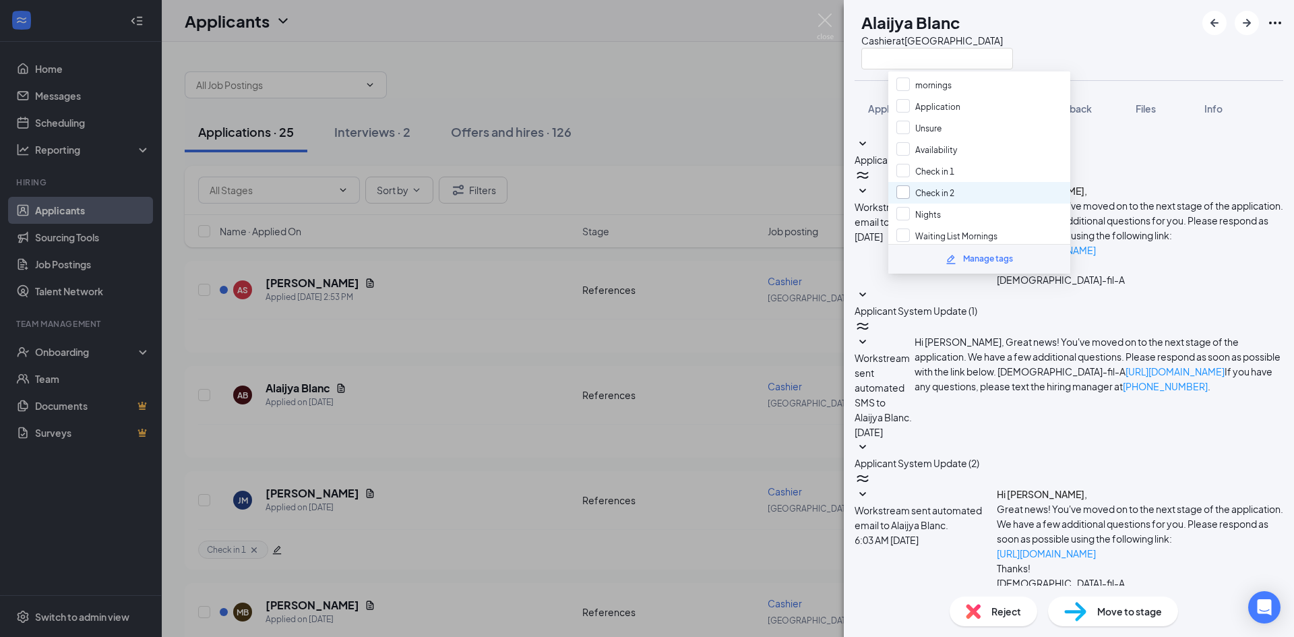
scroll to position [123, 0]
click at [902, 162] on input "Check in 1" at bounding box center [926, 168] width 58 height 15
checkbox input "true"
click at [1099, 51] on div "AB Alaijya Blanc Cashier at [GEOGRAPHIC_DATA]" at bounding box center [1069, 40] width 450 height 80
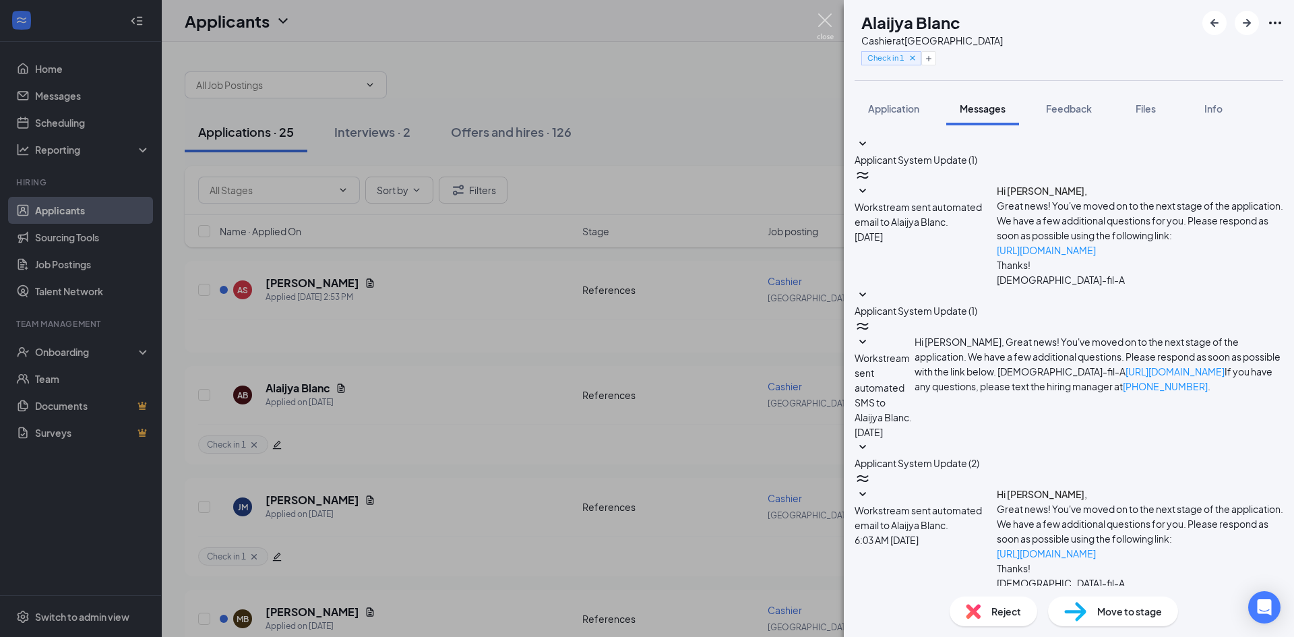
click at [830, 23] on img at bounding box center [825, 26] width 17 height 26
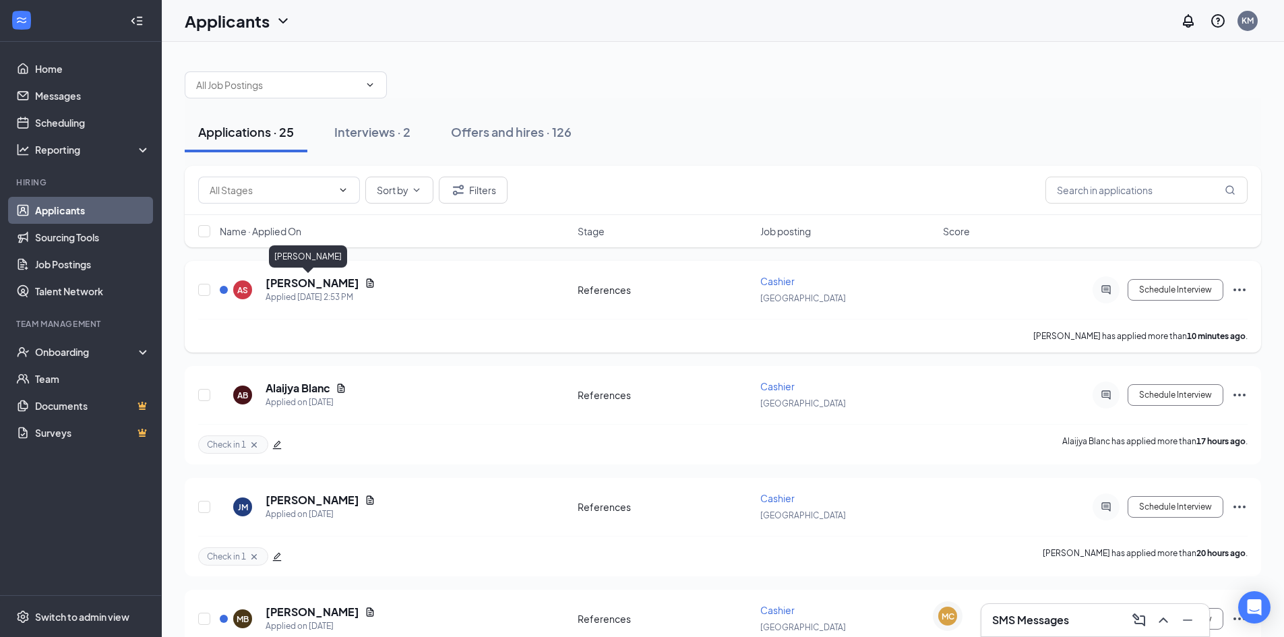
click at [309, 289] on h5 "[PERSON_NAME]" at bounding box center [313, 283] width 94 height 15
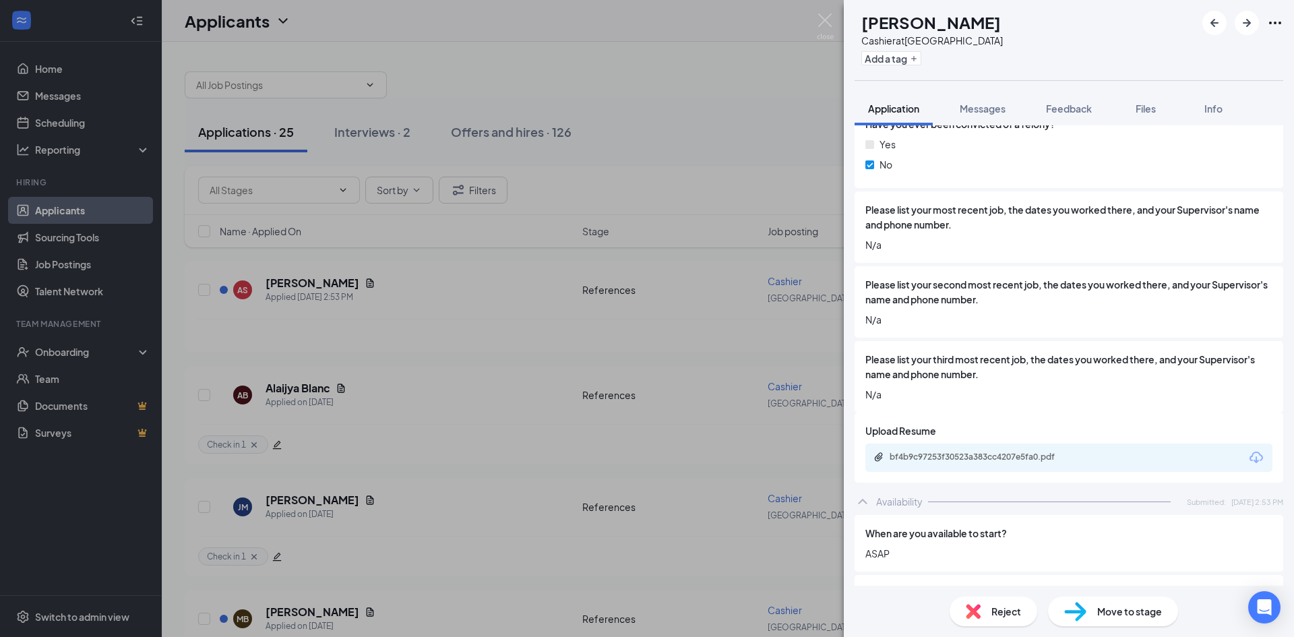
scroll to position [944, 0]
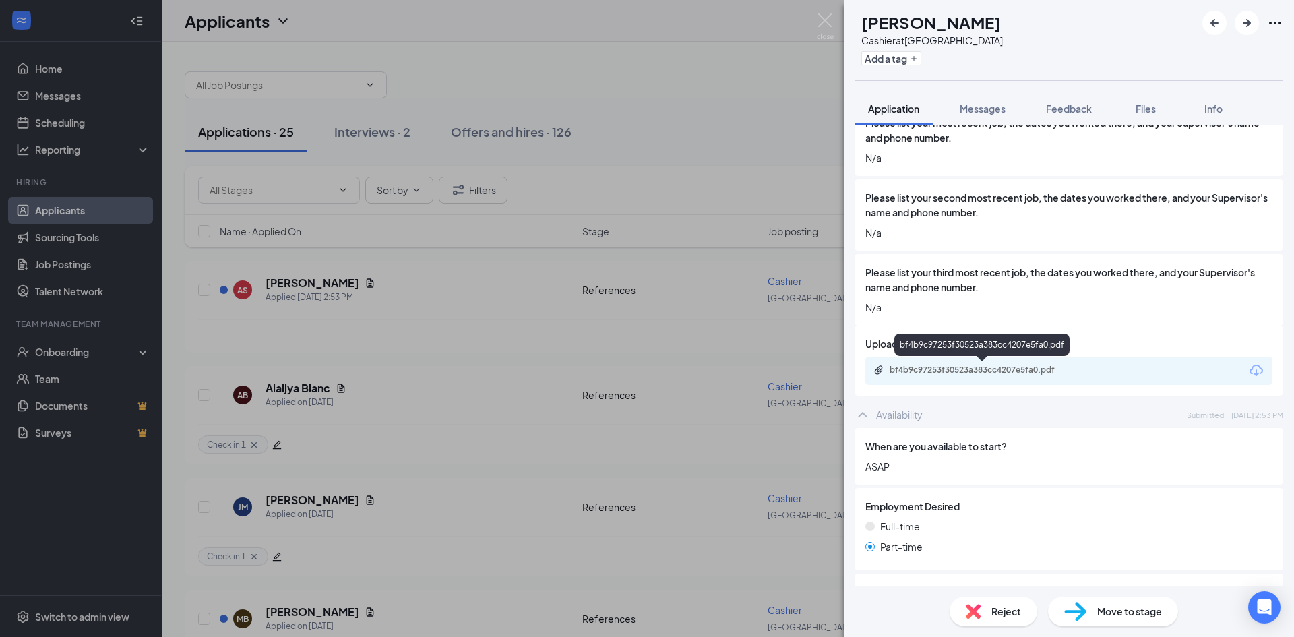
click at [998, 373] on div "bf4b9c97253f30523a383cc4207e5fa0.pdf" at bounding box center [984, 370] width 189 height 11
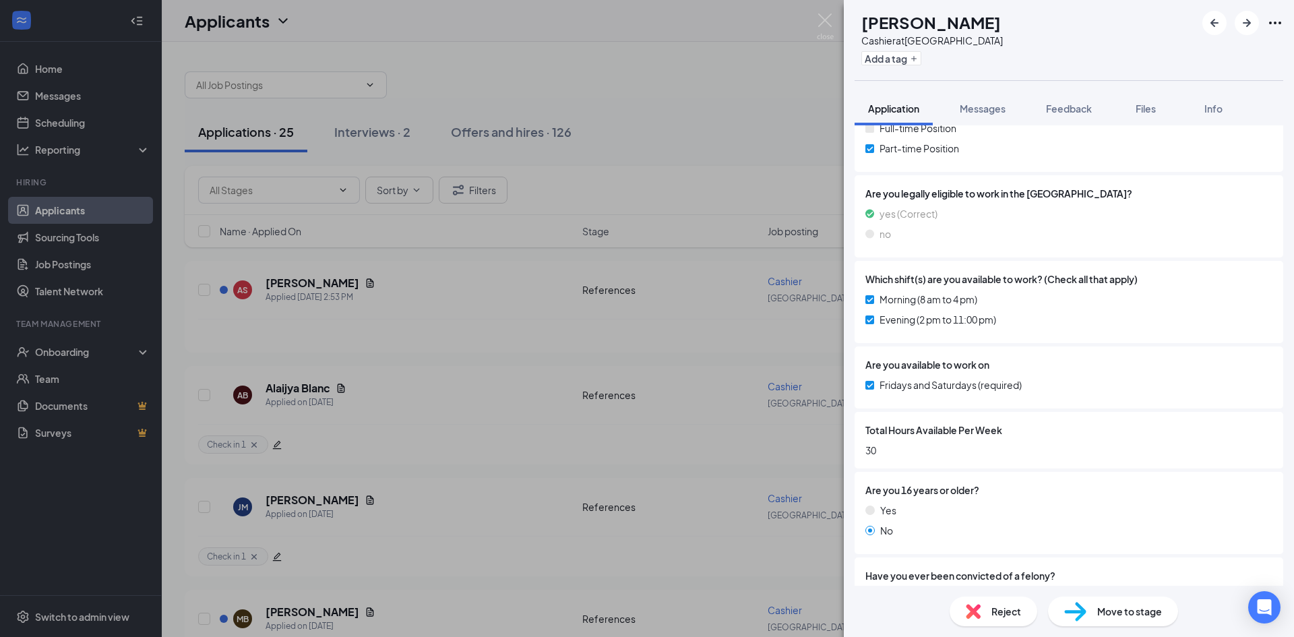
scroll to position [404, 0]
drag, startPoint x: 997, startPoint y: 107, endPoint x: 979, endPoint y: 633, distance: 526.1
click at [996, 107] on span "Messages" at bounding box center [983, 108] width 46 height 12
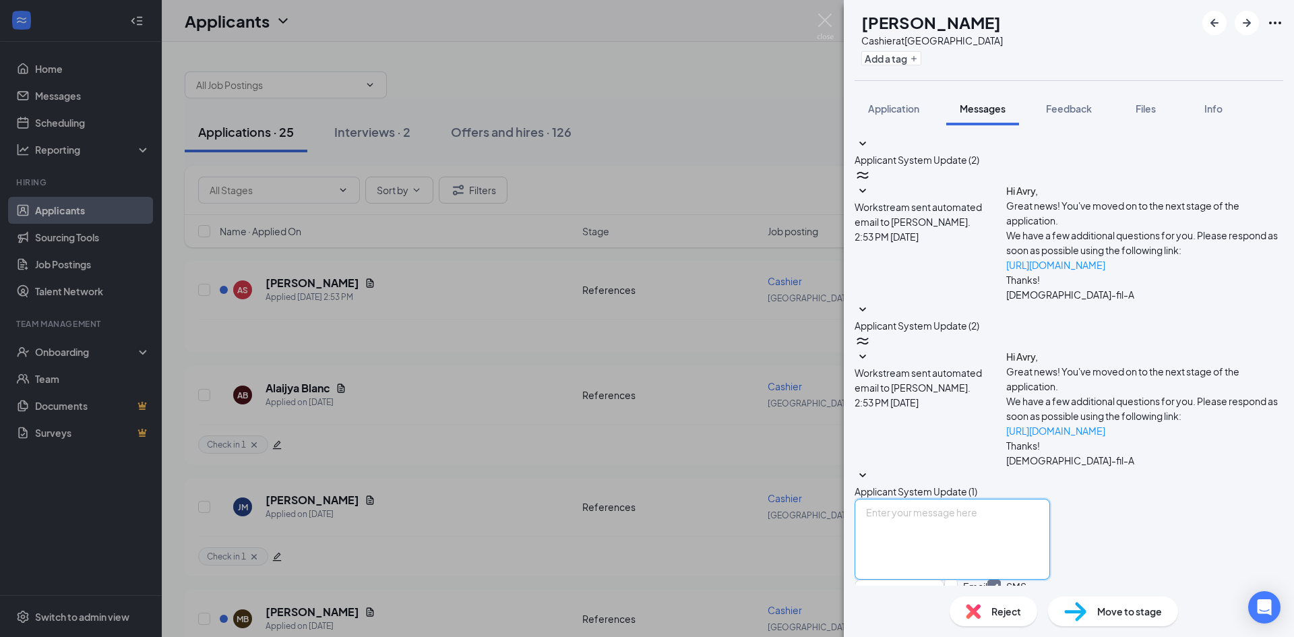
click at [971, 499] on textarea at bounding box center [952, 539] width 195 height 81
type textarea "Good afternoon, we received your application for our Cashier position here at […"
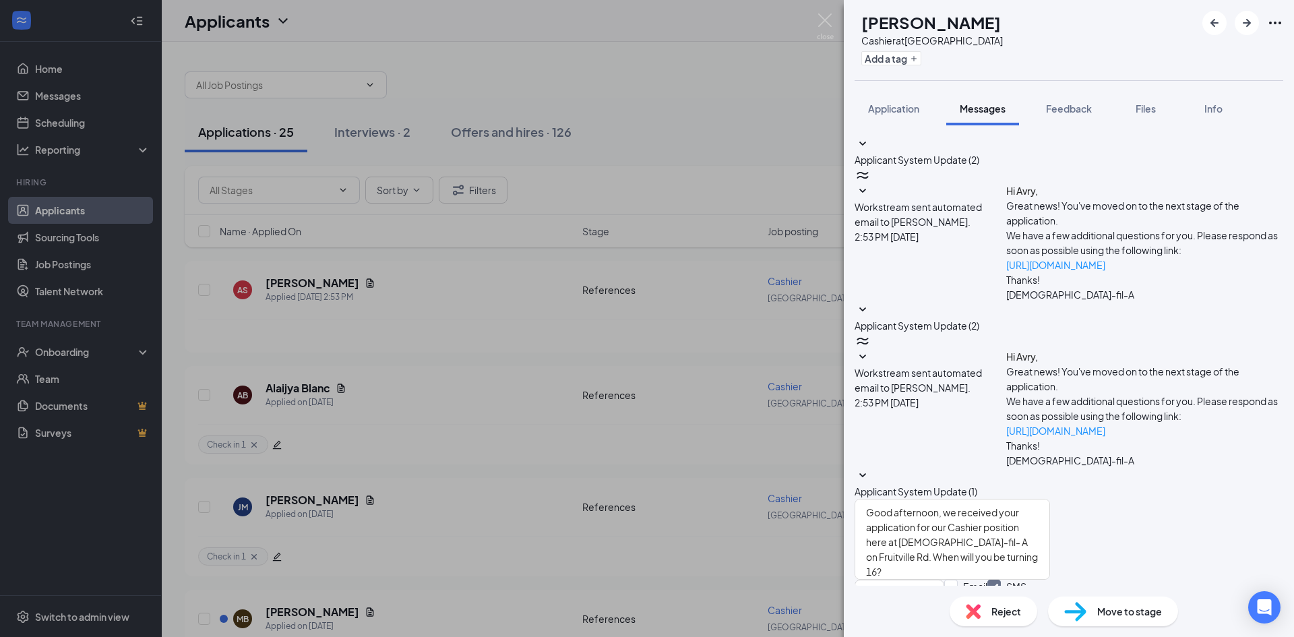
click at [1050, 580] on button "Send" at bounding box center [1039, 593] width 24 height 27
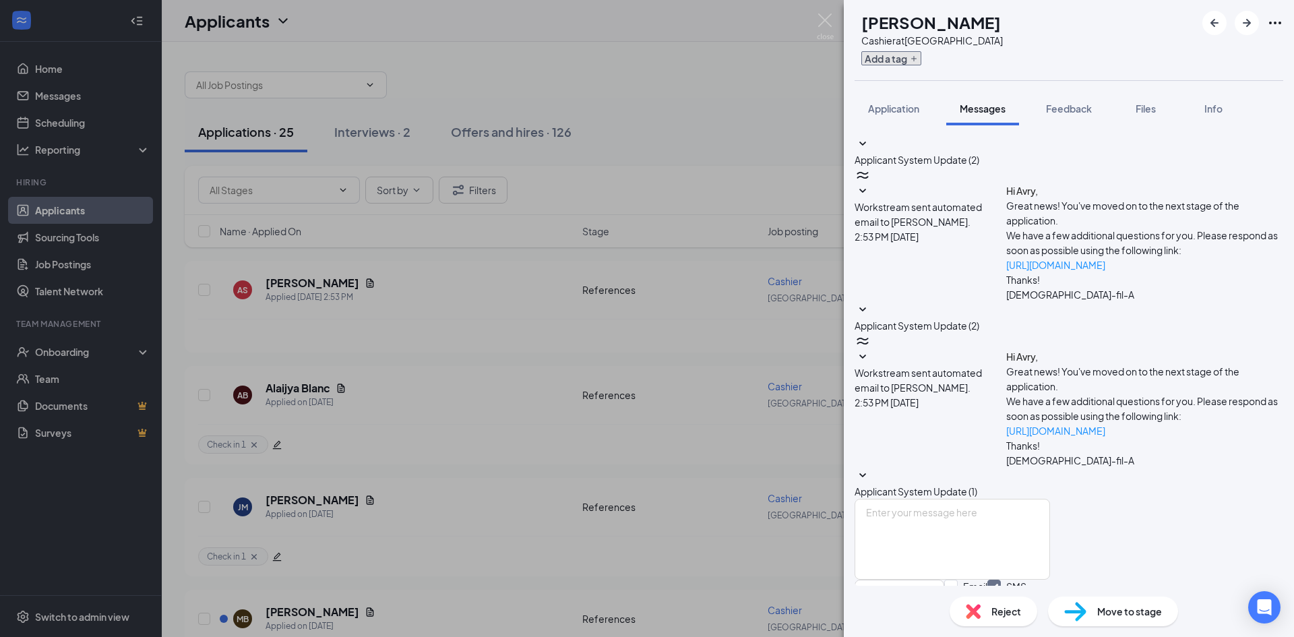
click at [922, 64] on button "Add a tag" at bounding box center [892, 58] width 60 height 14
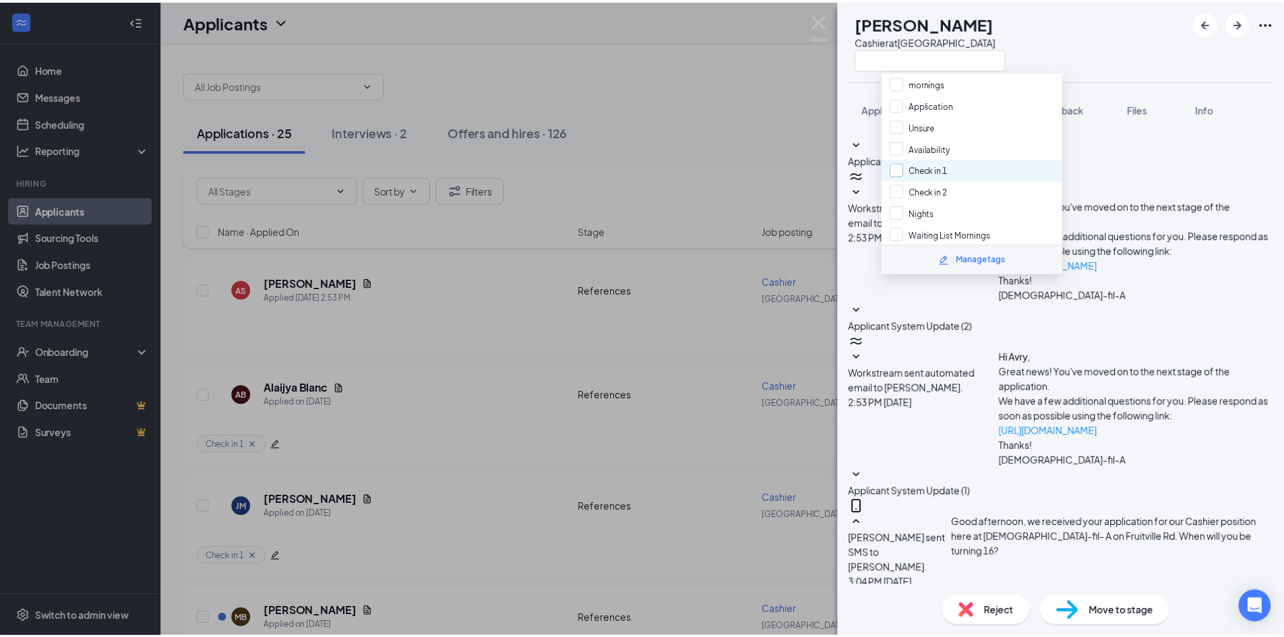
scroll to position [123, 0]
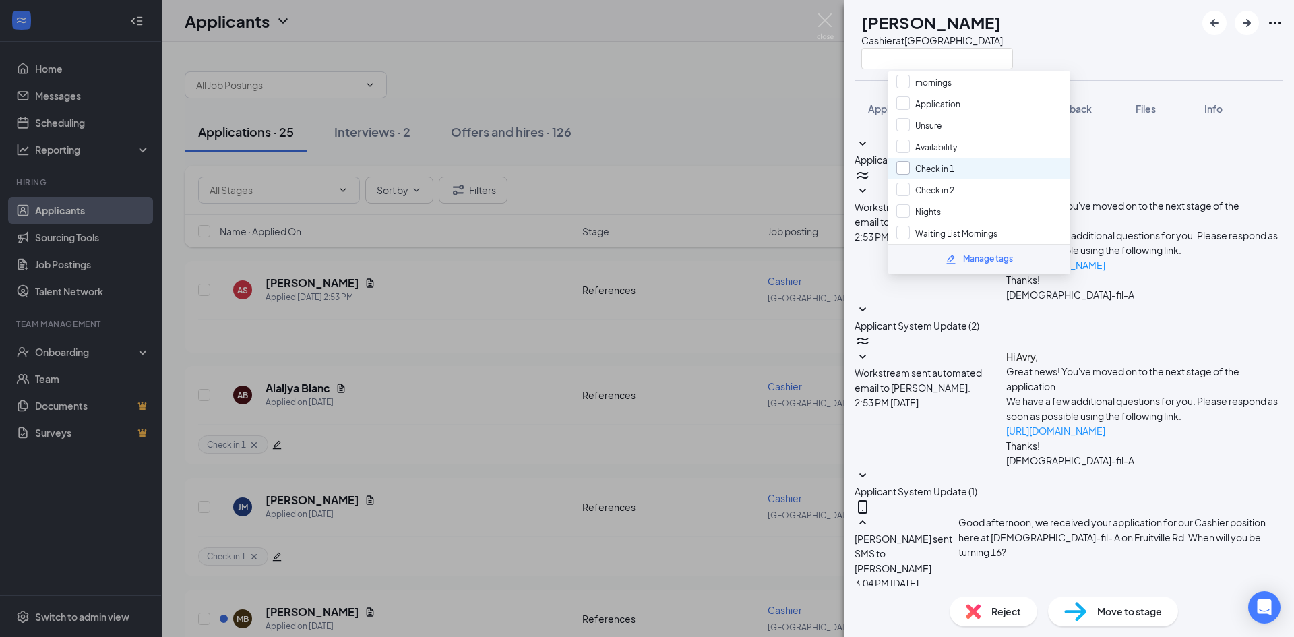
click at [903, 168] on input "Check in 1" at bounding box center [926, 168] width 58 height 15
checkbox input "true"
click at [1110, 9] on div "AS [PERSON_NAME] Cashier at [GEOGRAPHIC_DATA]" at bounding box center [1069, 40] width 450 height 80
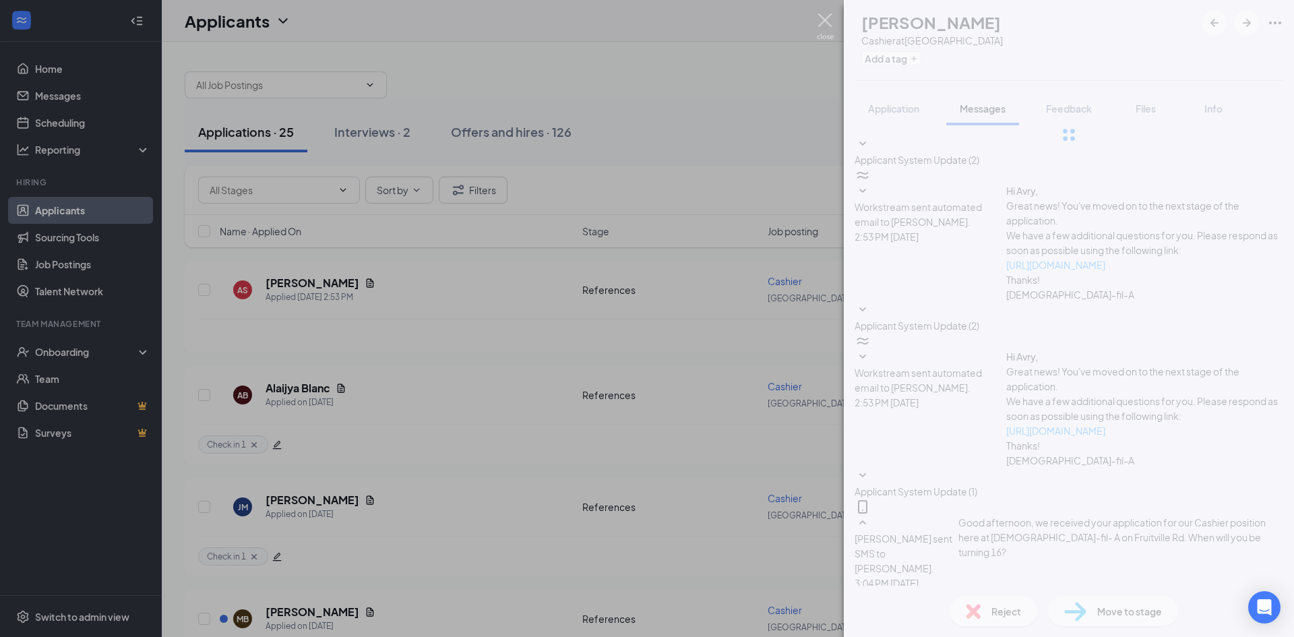
click at [824, 16] on img at bounding box center [825, 26] width 17 height 26
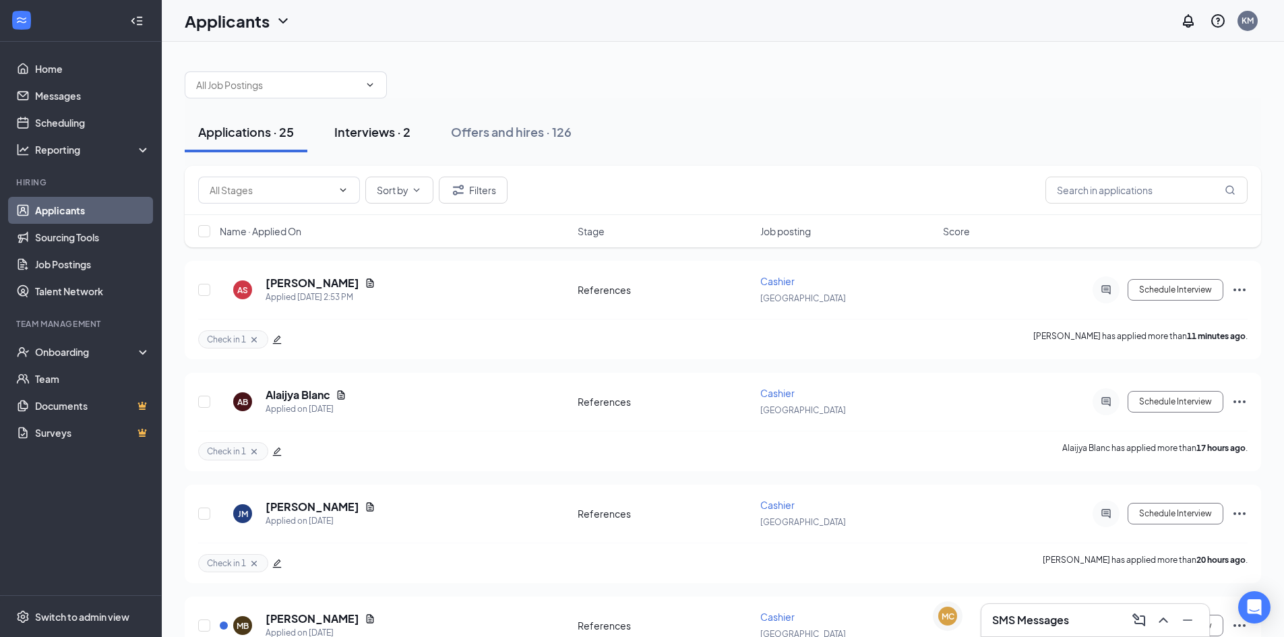
click at [369, 140] on button "Interviews · 2" at bounding box center [372, 132] width 103 height 40
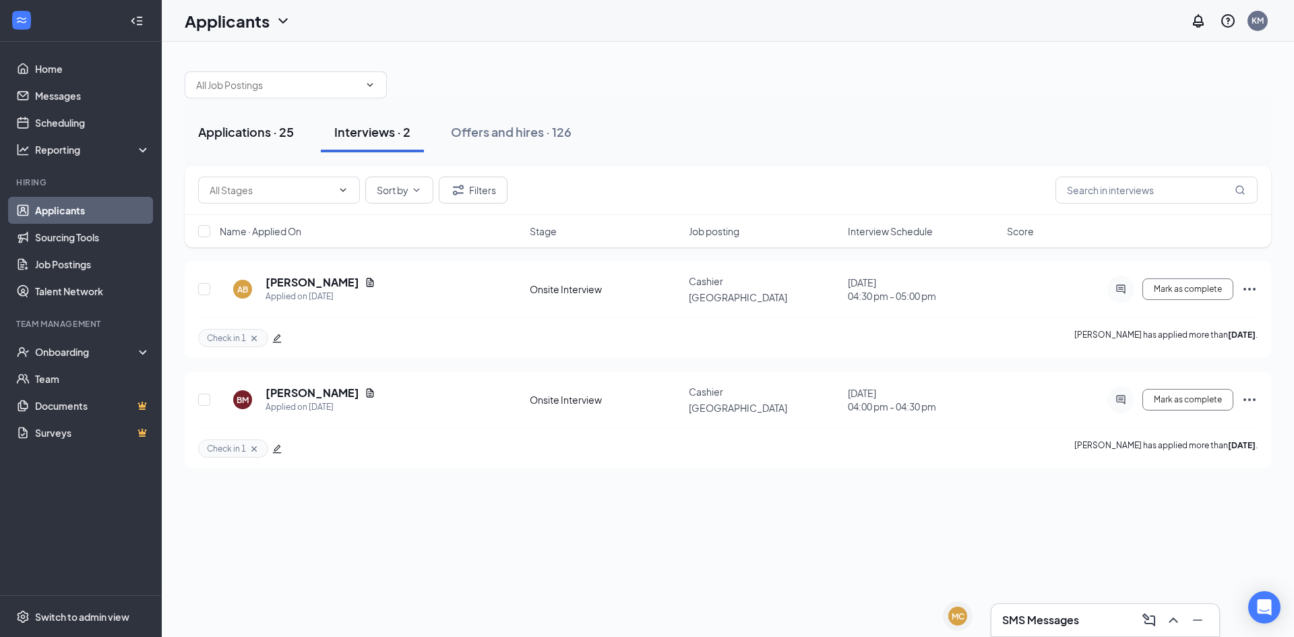
click at [290, 135] on div "Applications · 25" at bounding box center [246, 131] width 96 height 17
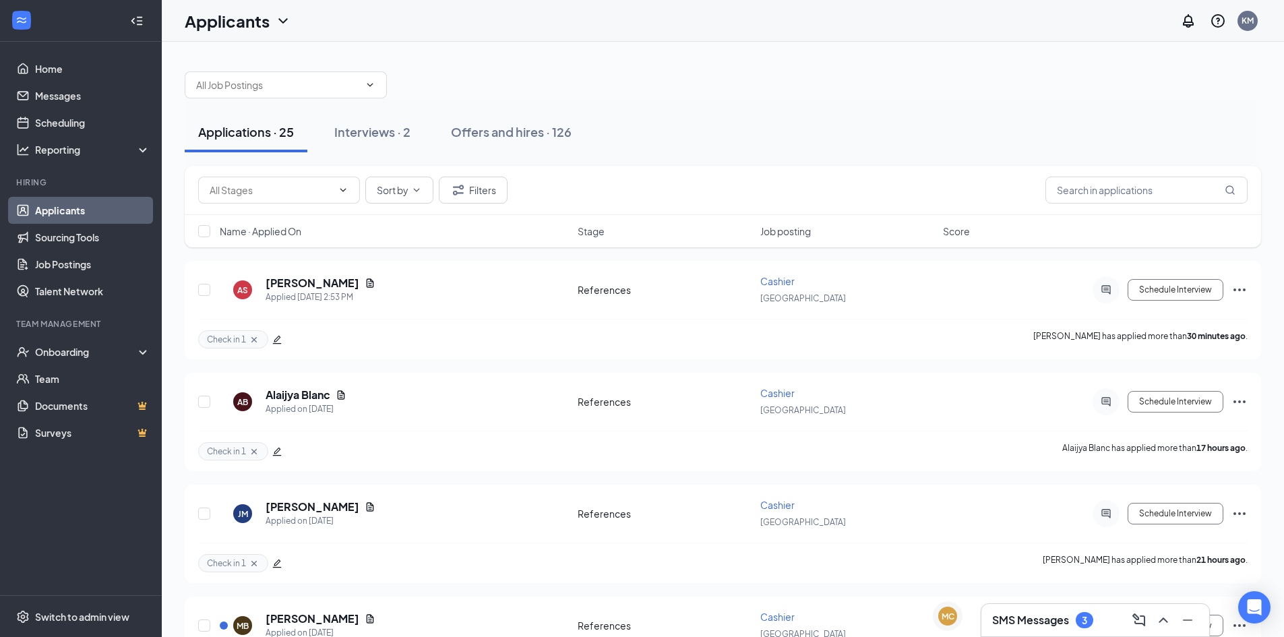
click at [1074, 605] on div "SMS Messages 3" at bounding box center [1096, 620] width 228 height 32
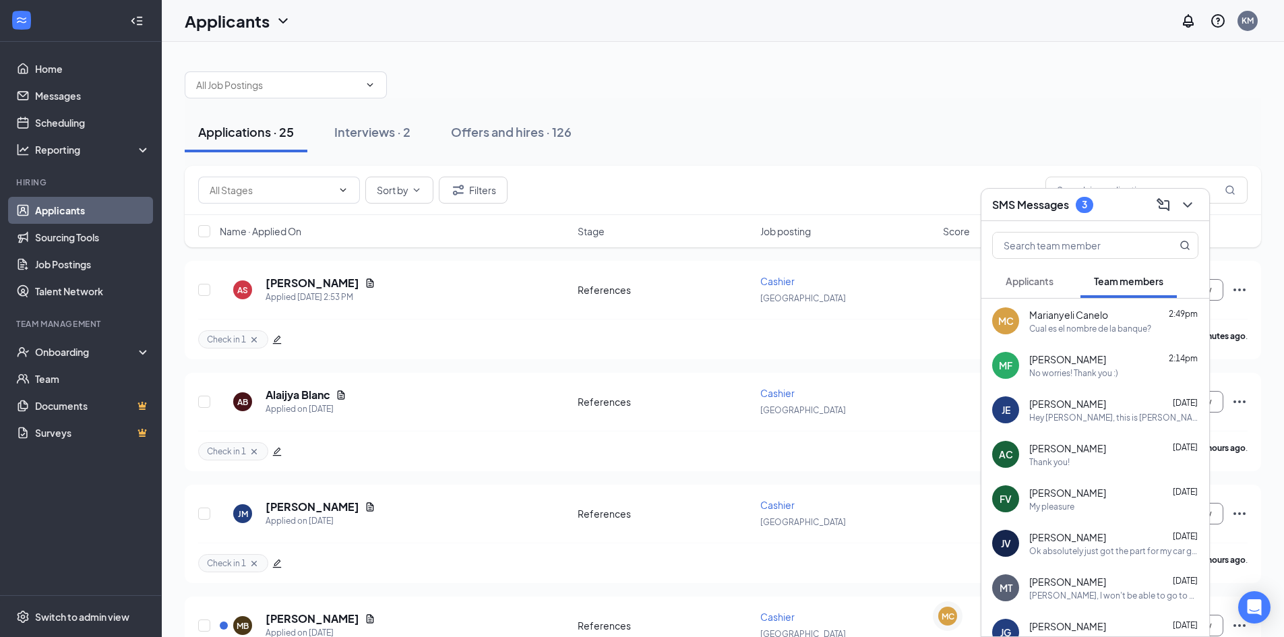
click at [1030, 284] on span "Applicants" at bounding box center [1030, 281] width 48 height 12
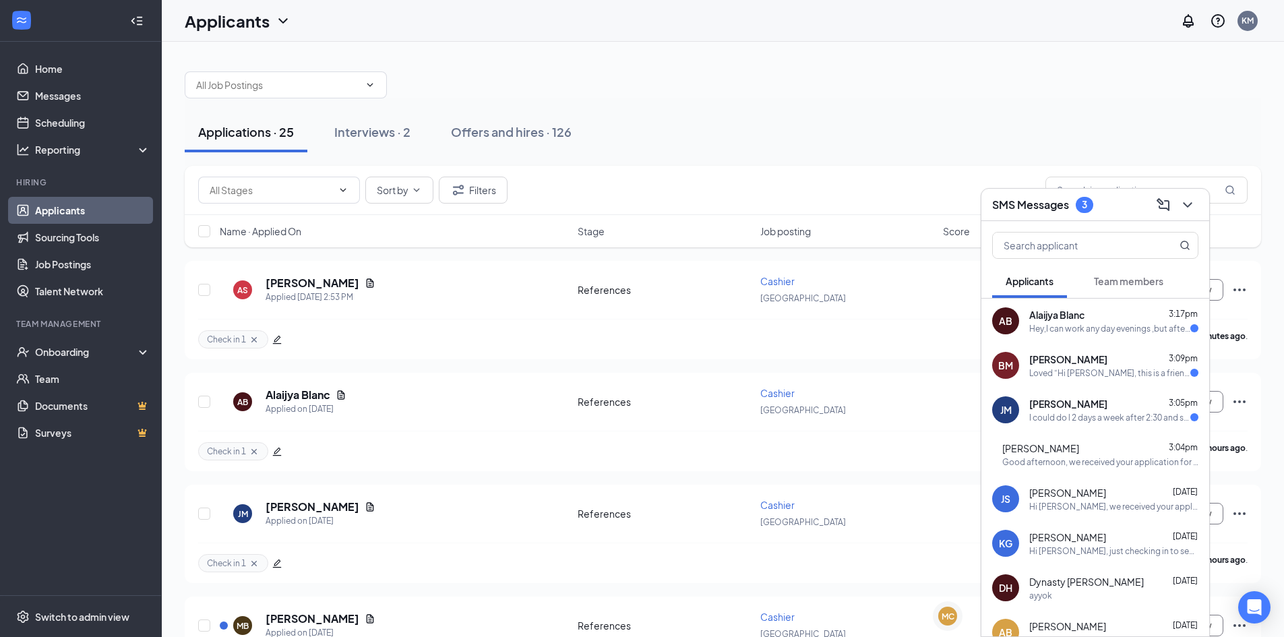
click at [1130, 404] on div "[PERSON_NAME] 3:05pm" at bounding box center [1113, 403] width 169 height 13
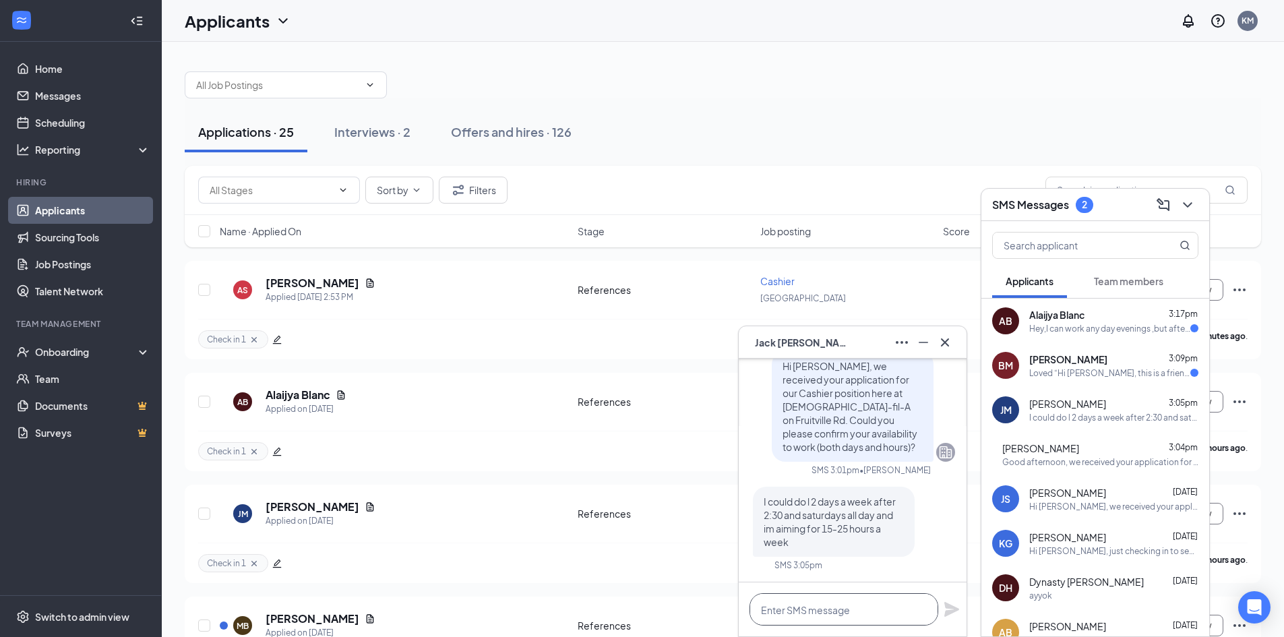
click at [875, 612] on textarea at bounding box center [844, 609] width 189 height 32
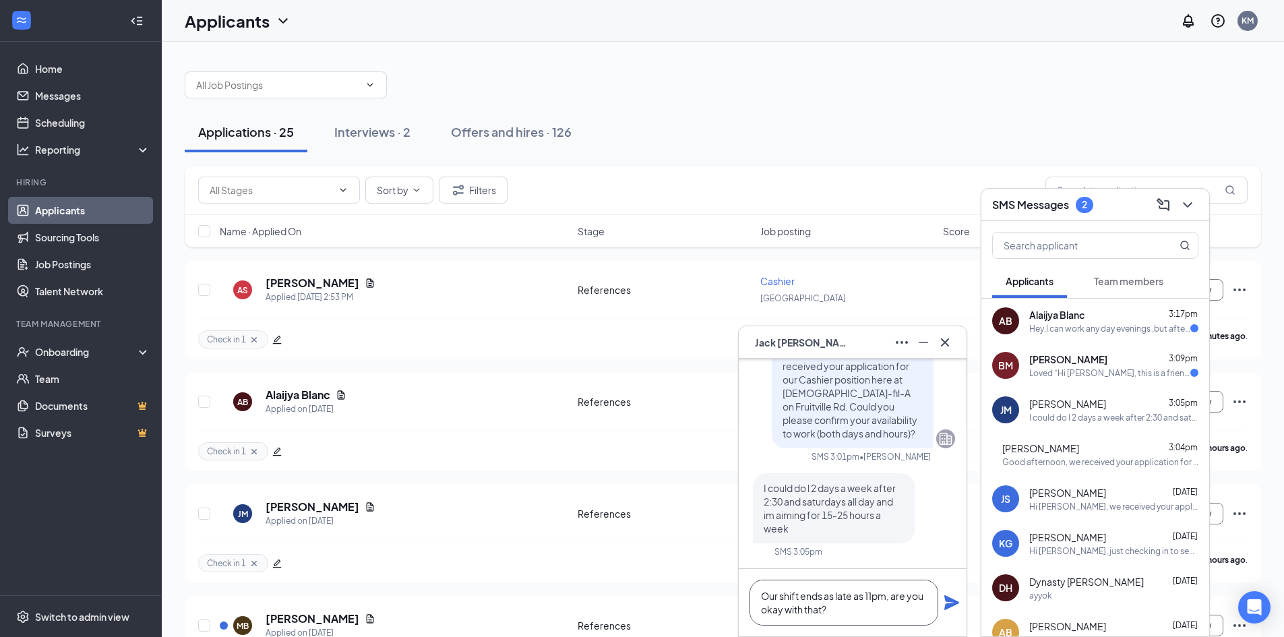
type textarea "Our shift ends as late as 11pm, are you okay with that?"
click at [954, 601] on icon "Plane" at bounding box center [951, 602] width 15 height 15
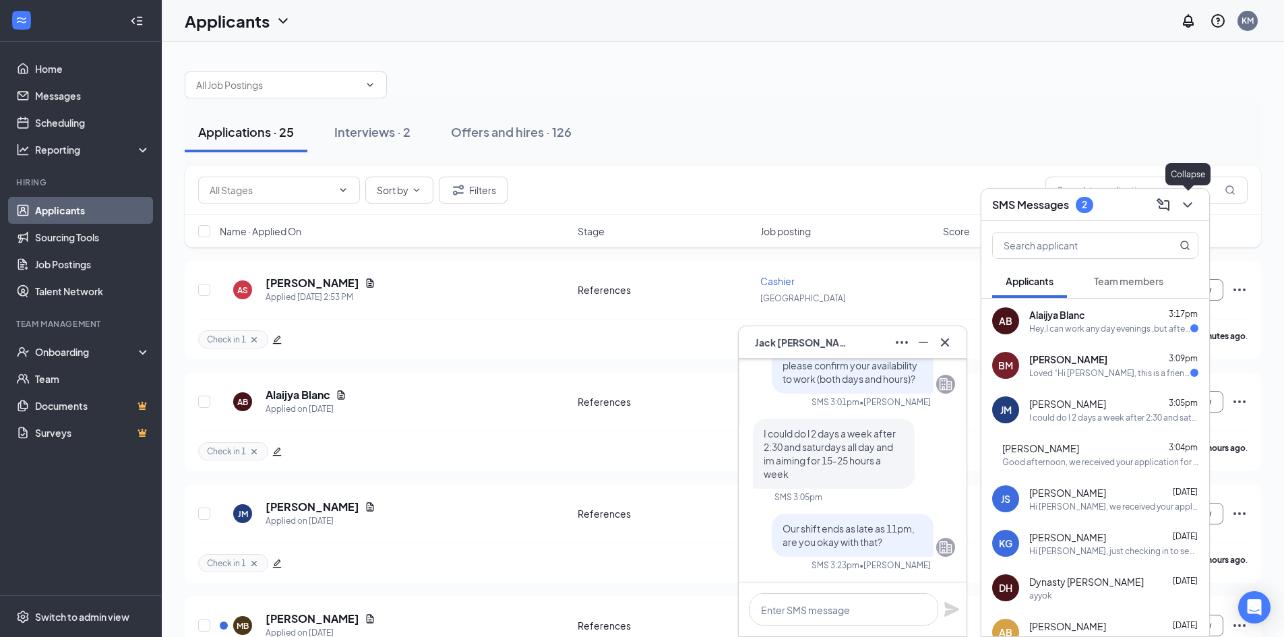
click at [1187, 208] on icon "ChevronDown" at bounding box center [1188, 205] width 16 height 16
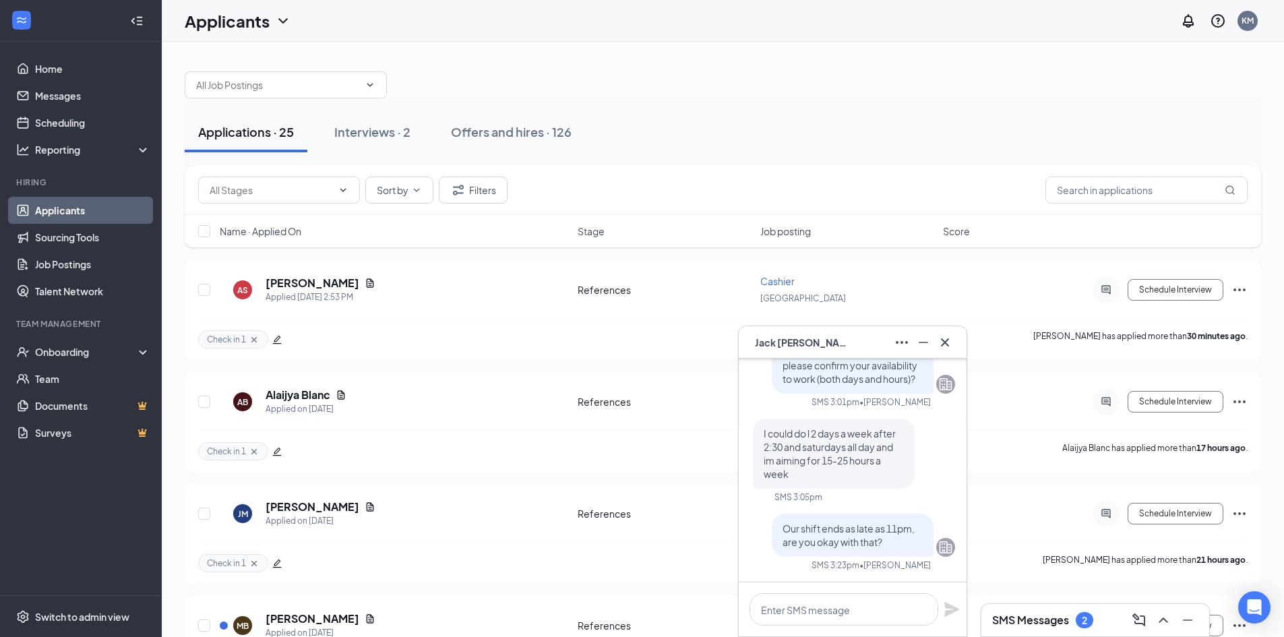
click at [1050, 623] on h3 "SMS Messages" at bounding box center [1030, 620] width 77 height 15
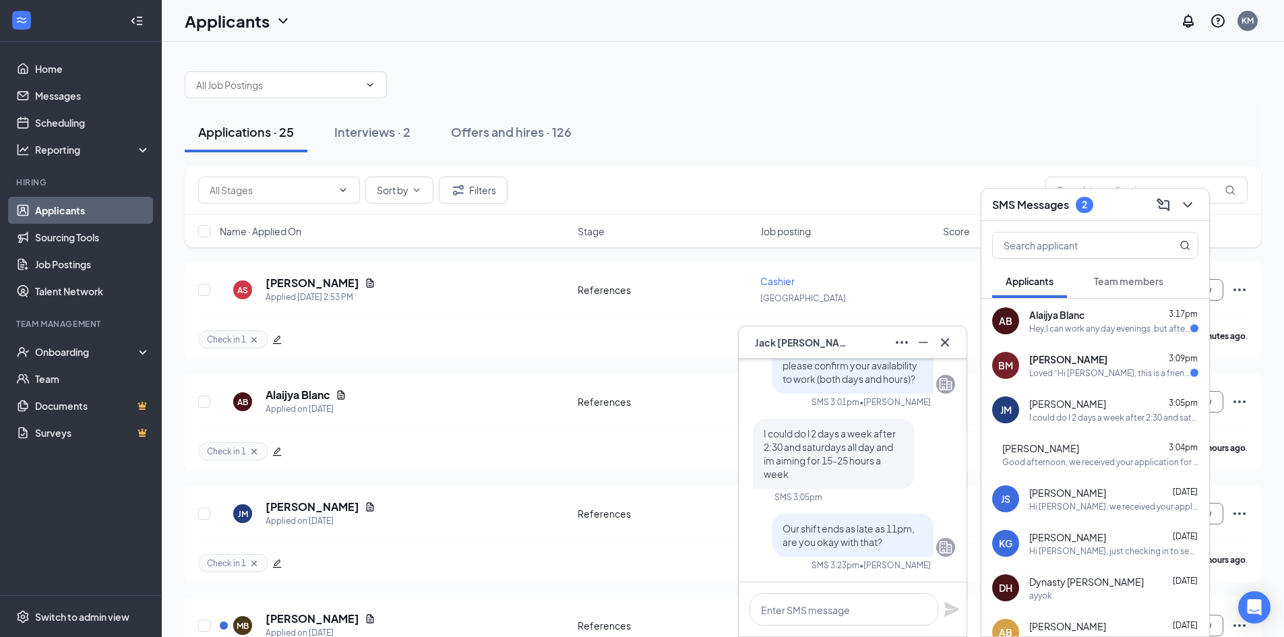
click at [1086, 373] on div "Loved “Hi [PERSON_NAME], this is a friendly reminder. Your meeting with [DEMOGR…" at bounding box center [1109, 372] width 161 height 11
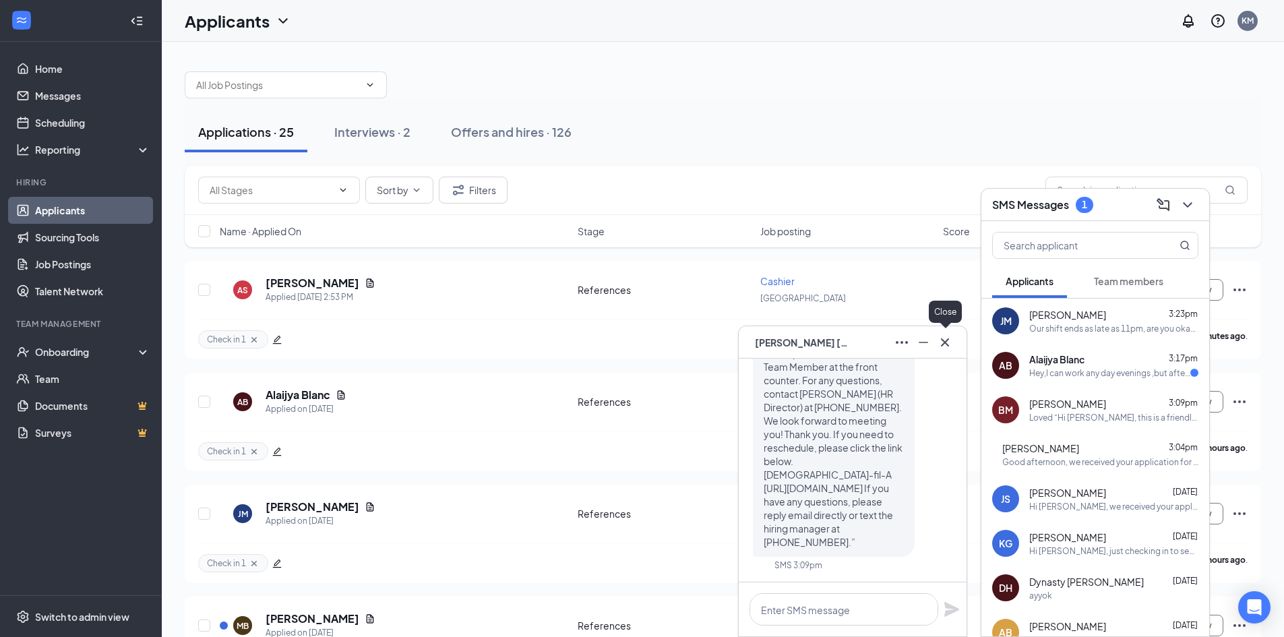
click at [951, 344] on icon "Cross" at bounding box center [945, 342] width 16 height 16
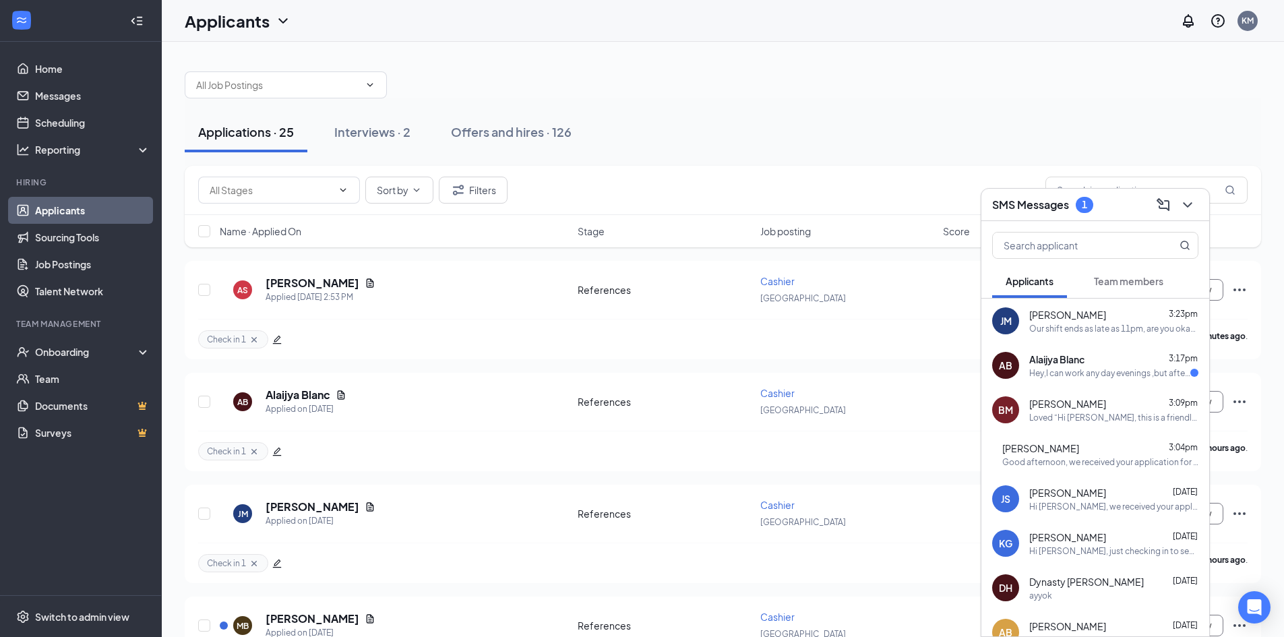
click at [1050, 369] on div "Hey,I can work any day evenings ,but after 2 because I have school" at bounding box center [1109, 372] width 161 height 11
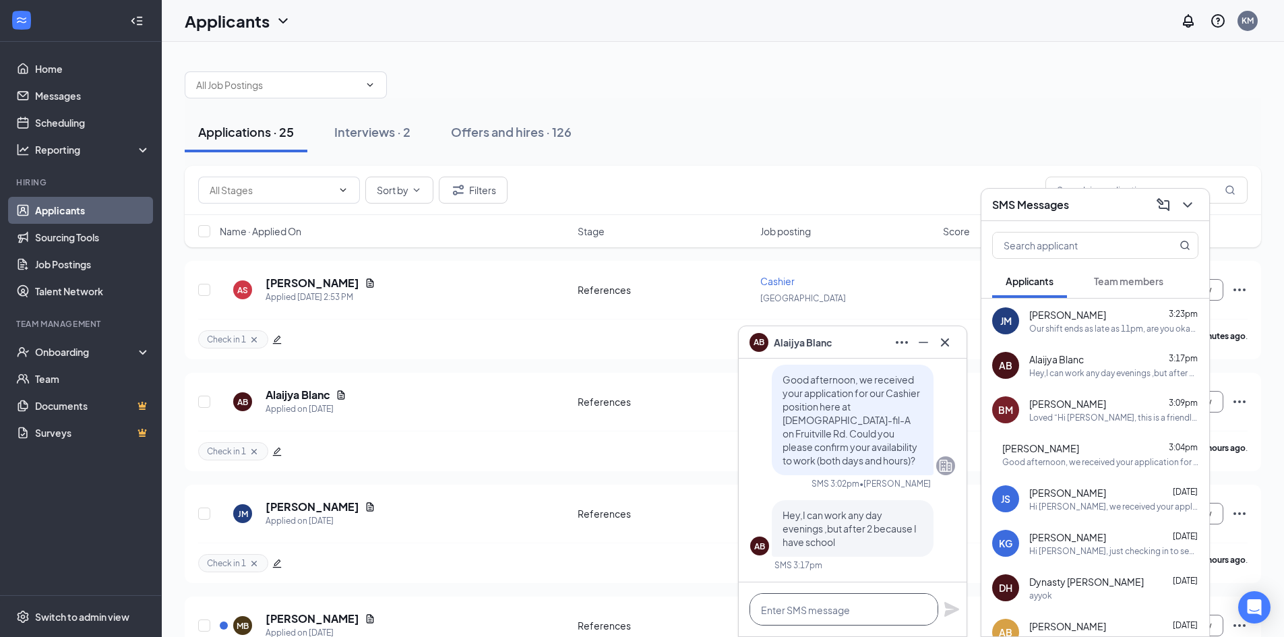
click at [862, 611] on textarea at bounding box center [844, 609] width 189 height 32
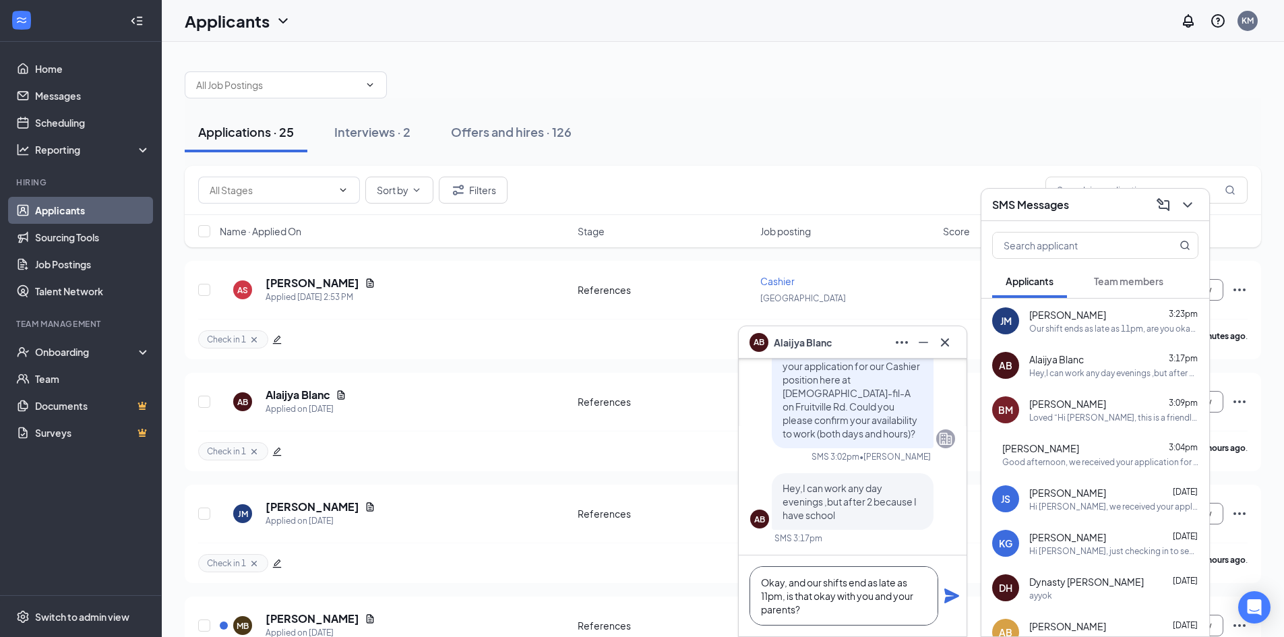
type textarea "Okay, and our shifts end as late as 11pm, is that okay with you and your parent…"
click at [949, 596] on icon "Plane" at bounding box center [952, 596] width 16 height 16
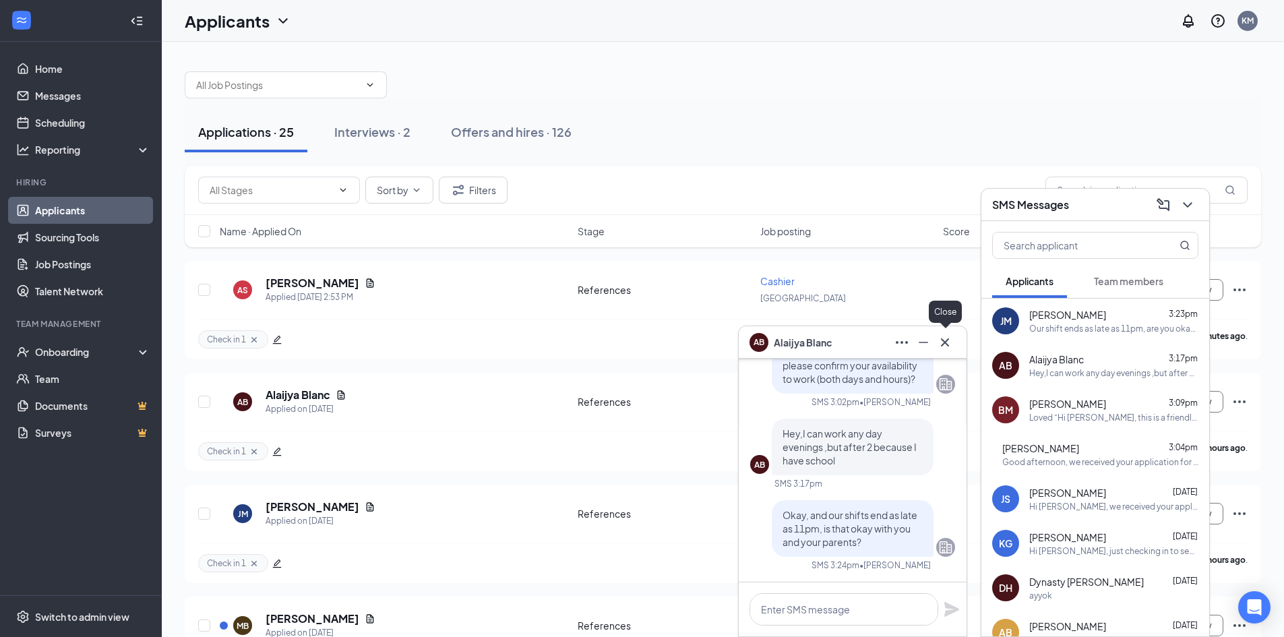
scroll to position [0, 0]
click at [949, 334] on icon "Cross" at bounding box center [945, 342] width 16 height 16
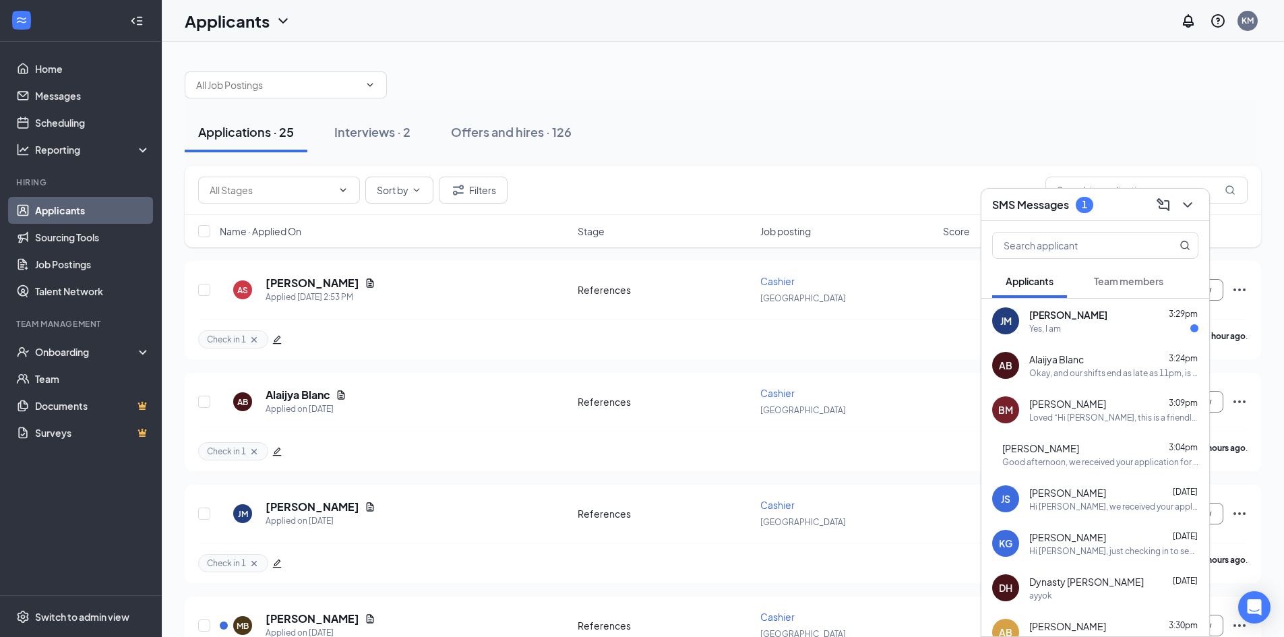
click at [1133, 307] on div "[PERSON_NAME] 3:29pm Yes, I am" at bounding box center [1096, 321] width 228 height 44
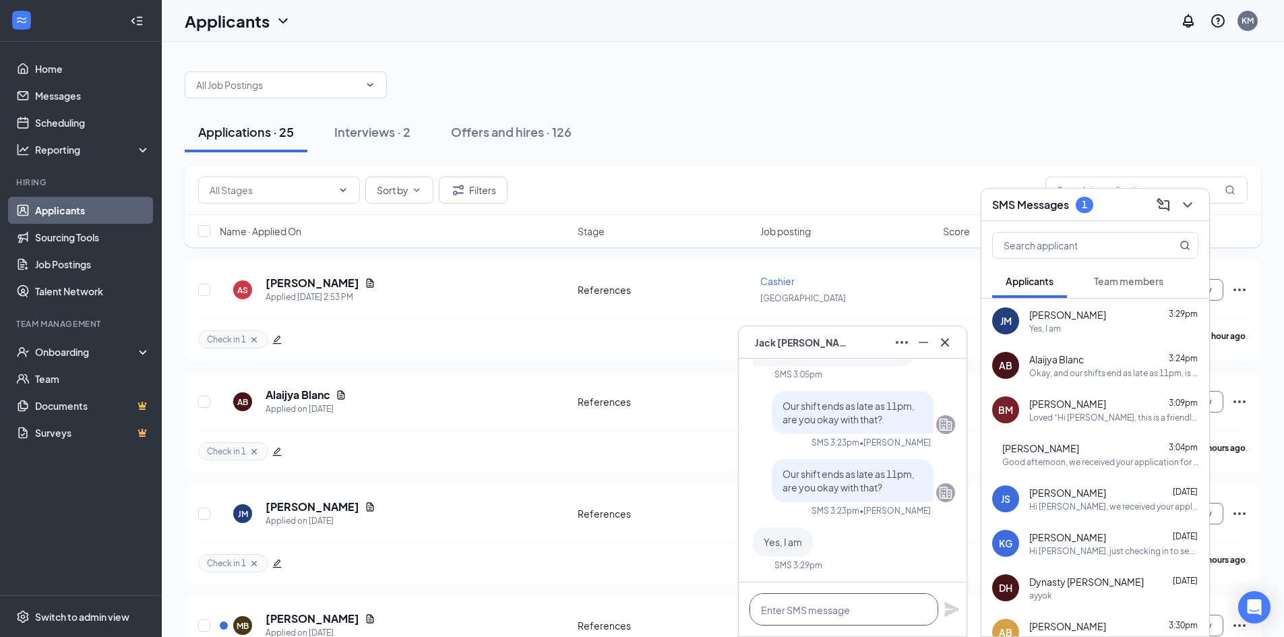
click at [856, 617] on textarea at bounding box center [844, 609] width 189 height 32
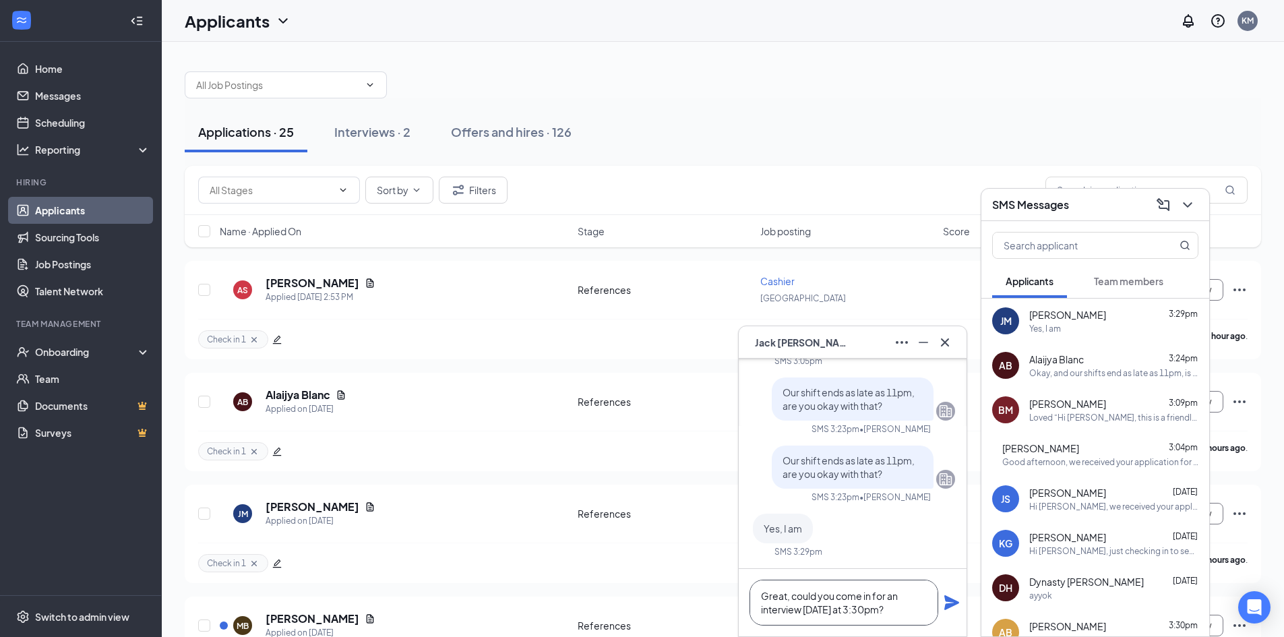
type textarea "Great, could you come in for an interview [DATE] at 3:30pm?"
click at [955, 599] on icon "Plane" at bounding box center [952, 603] width 16 height 16
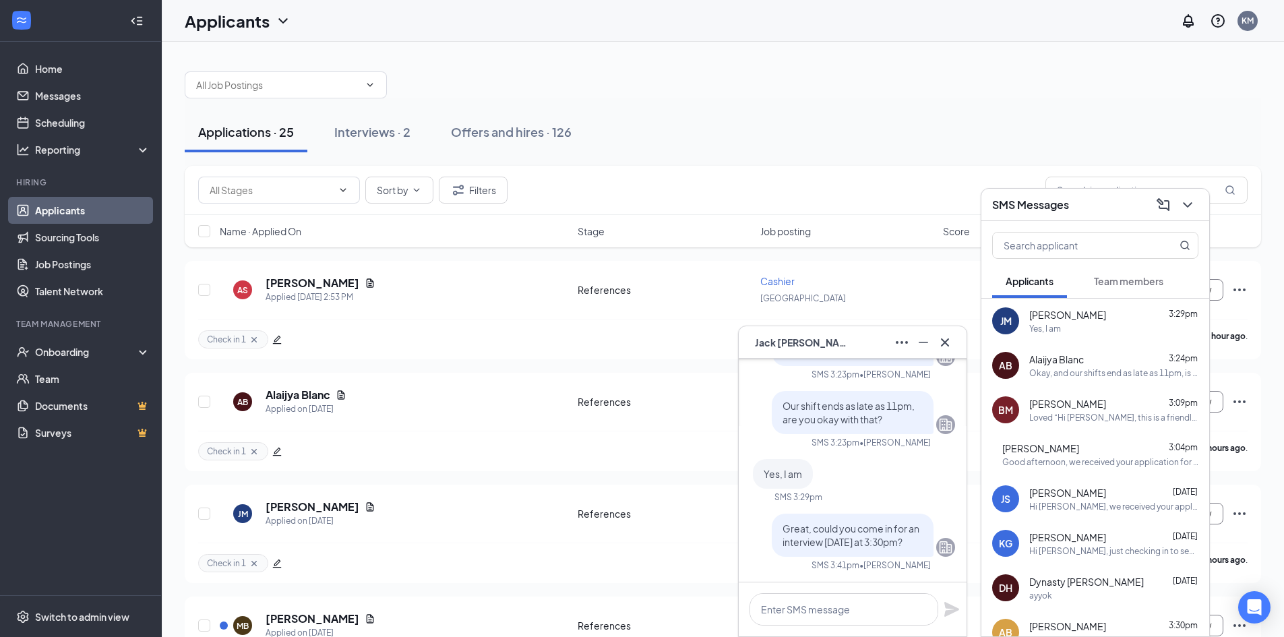
scroll to position [0, 0]
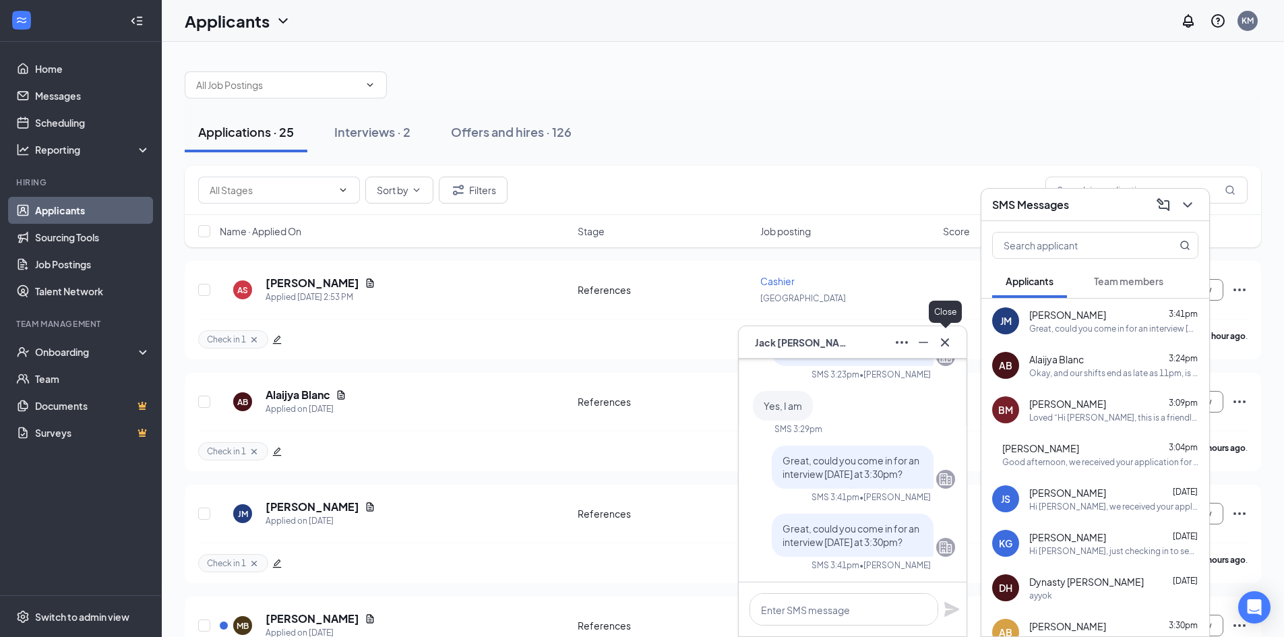
click at [945, 340] on icon "Cross" at bounding box center [945, 342] width 16 height 16
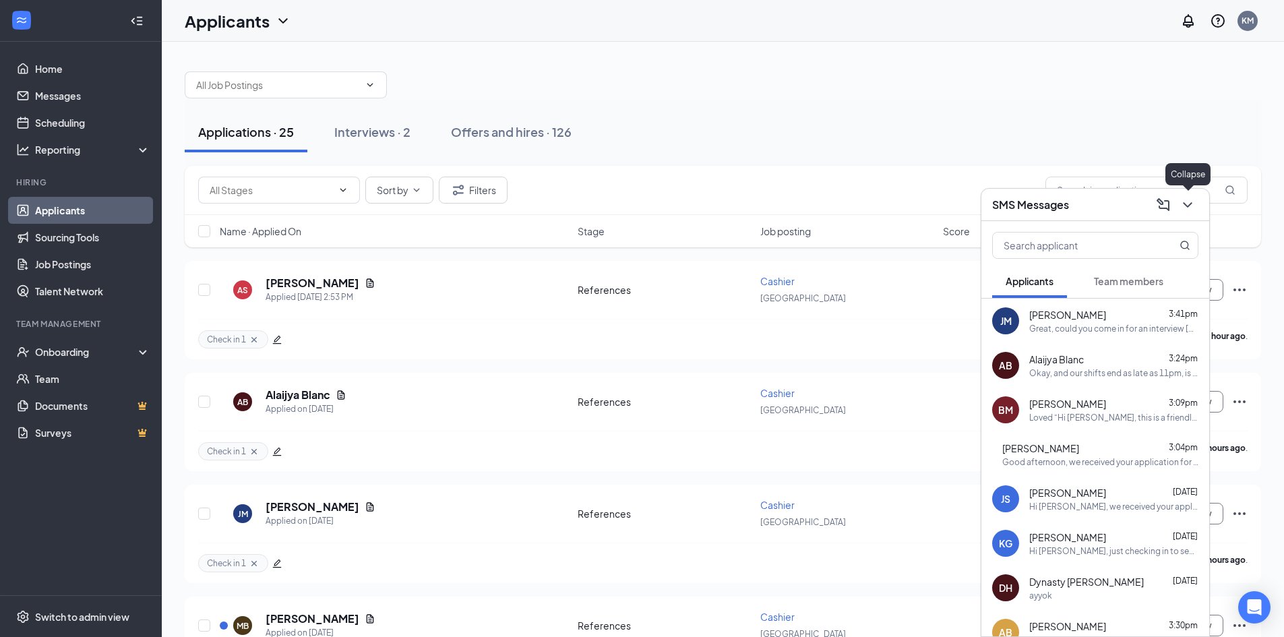
click at [1184, 204] on icon "ChevronDown" at bounding box center [1188, 205] width 16 height 16
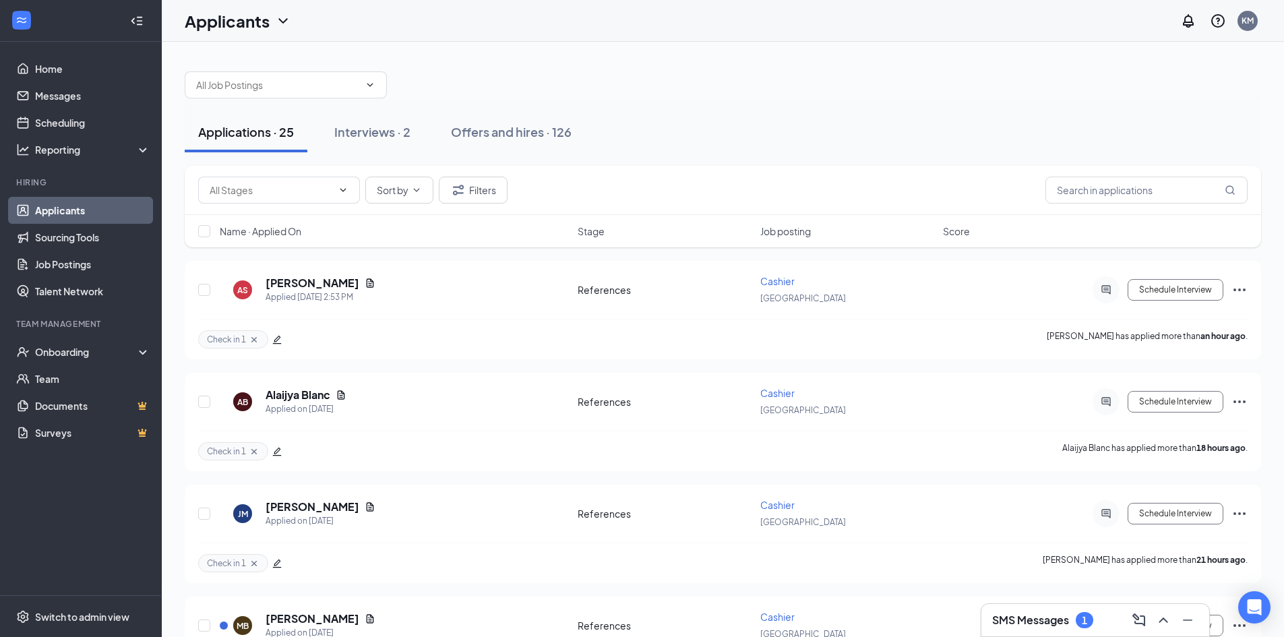
click at [1037, 626] on h3 "SMS Messages" at bounding box center [1030, 620] width 77 height 15
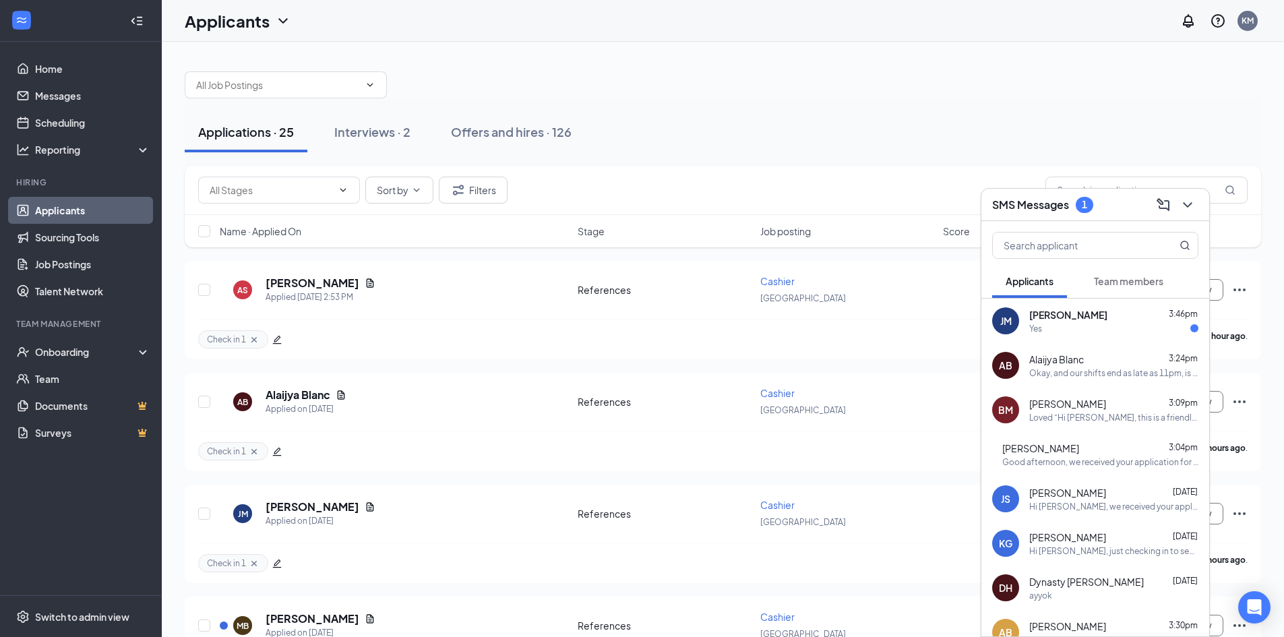
click at [1120, 327] on div "Yes" at bounding box center [1113, 328] width 169 height 11
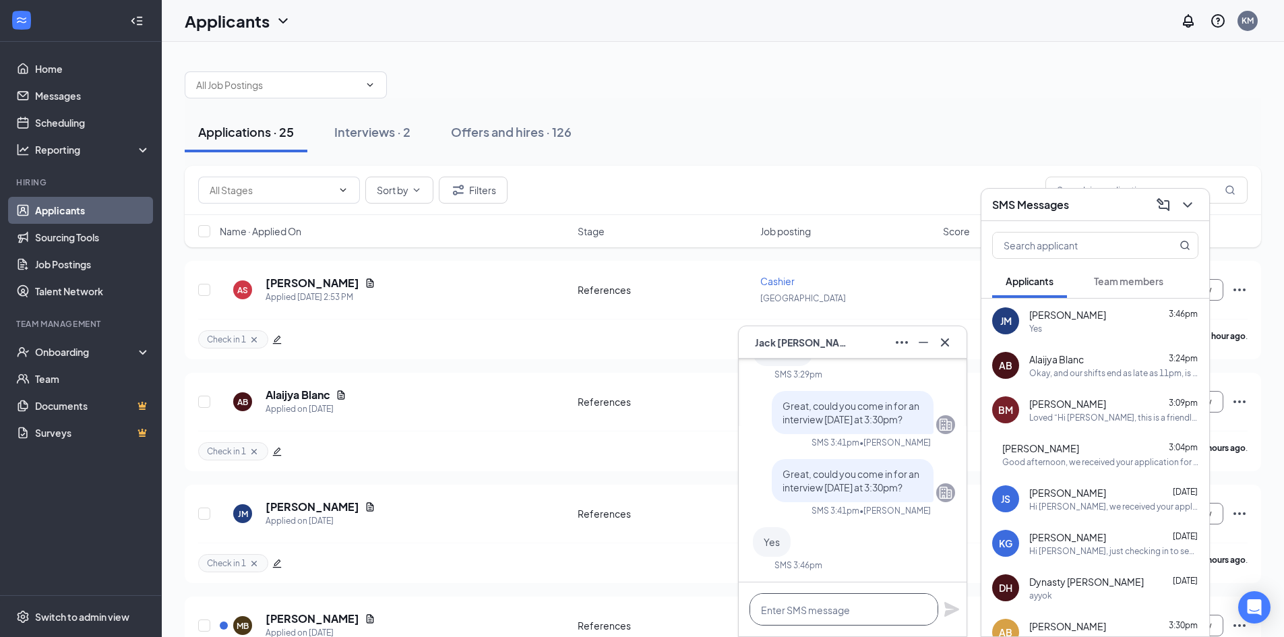
click at [859, 615] on textarea at bounding box center [844, 609] width 189 height 32
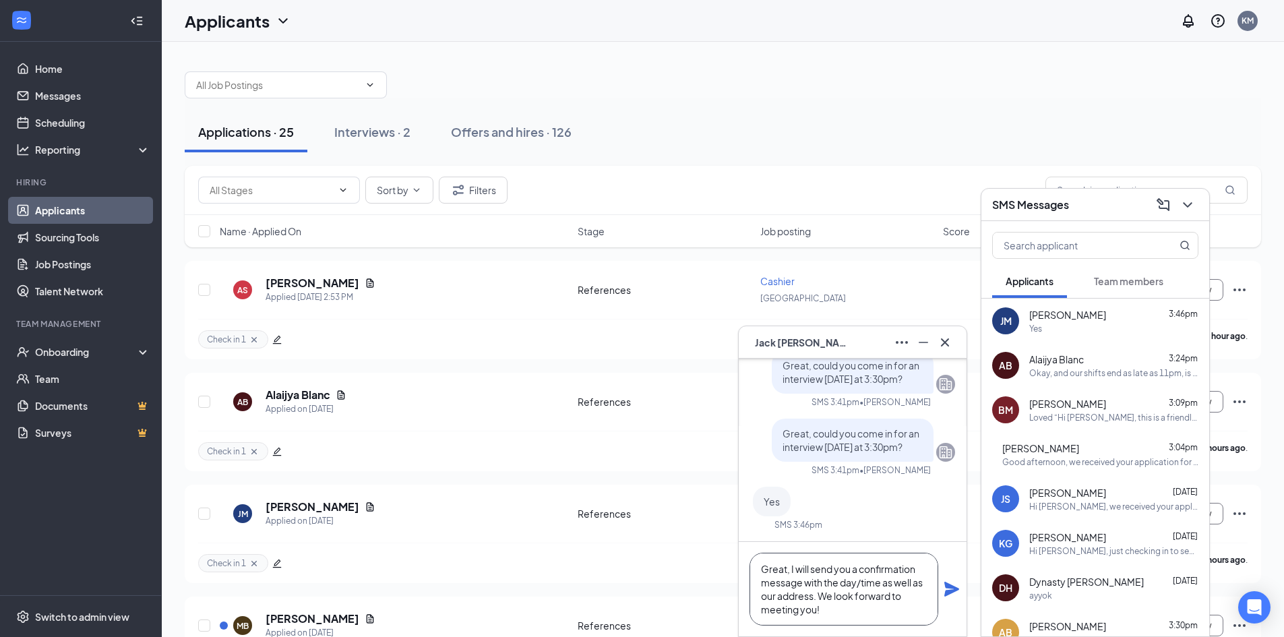
type textarea "Great, I will send you a confirmation message with the day/time as well as our …"
click at [946, 586] on icon "Plane" at bounding box center [951, 589] width 15 height 15
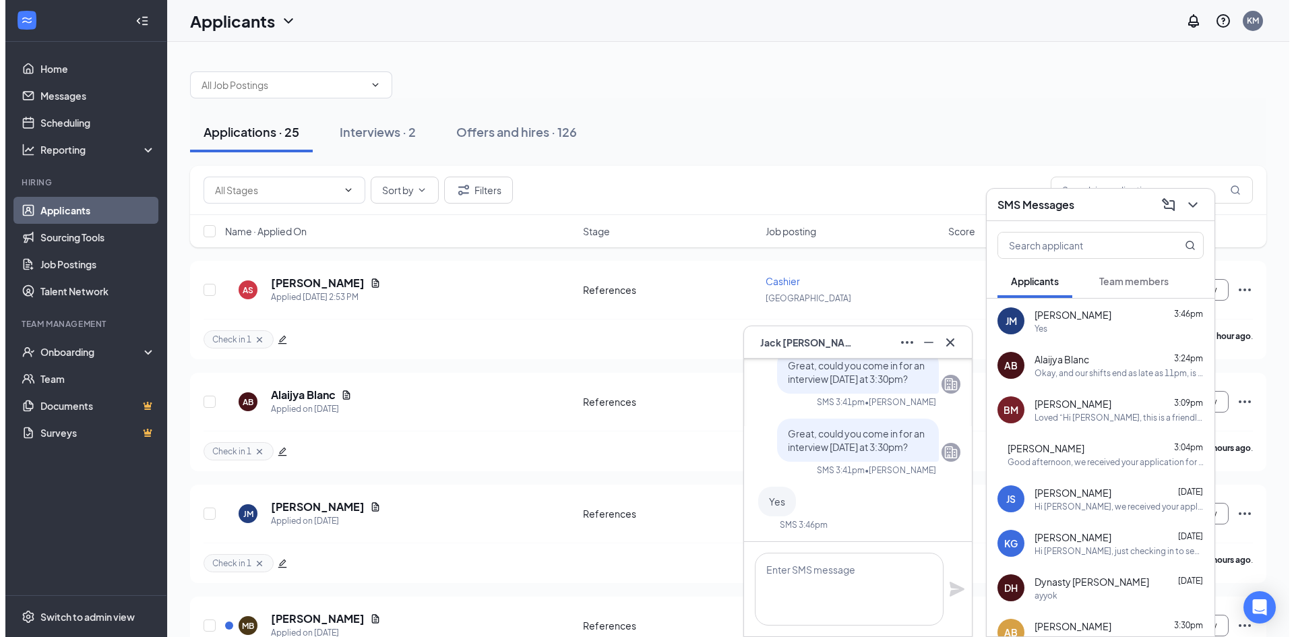
scroll to position [0, 0]
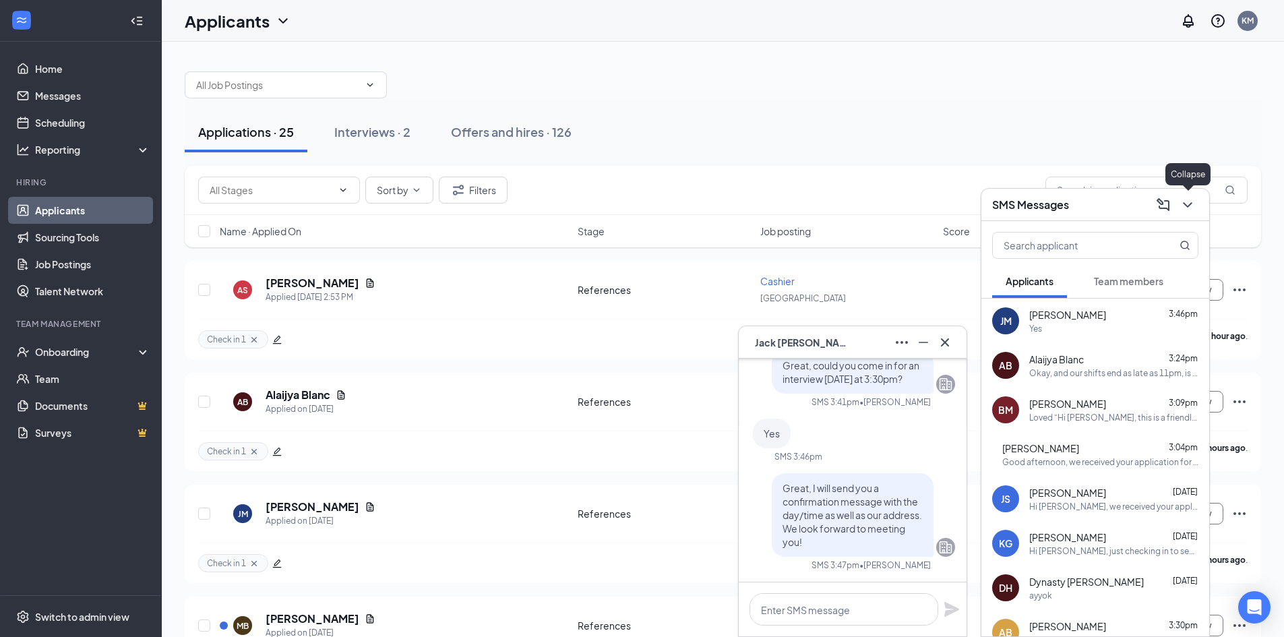
click at [1187, 207] on icon "ChevronDown" at bounding box center [1188, 205] width 16 height 16
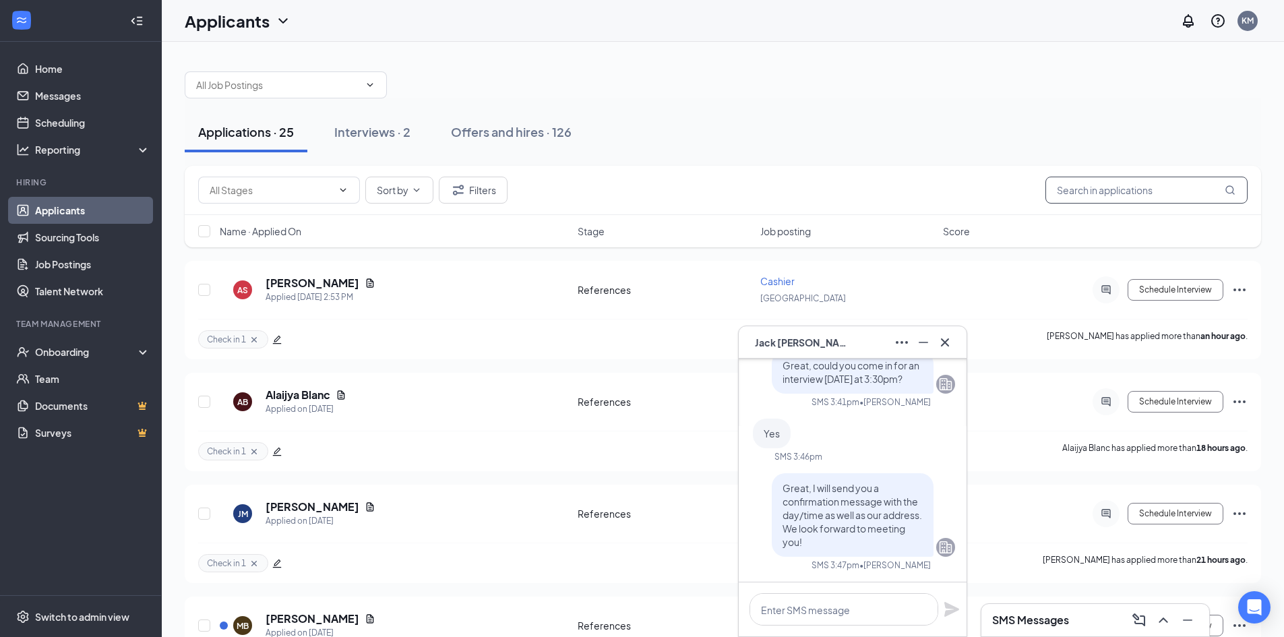
click at [1124, 191] on input "text" at bounding box center [1147, 190] width 202 height 27
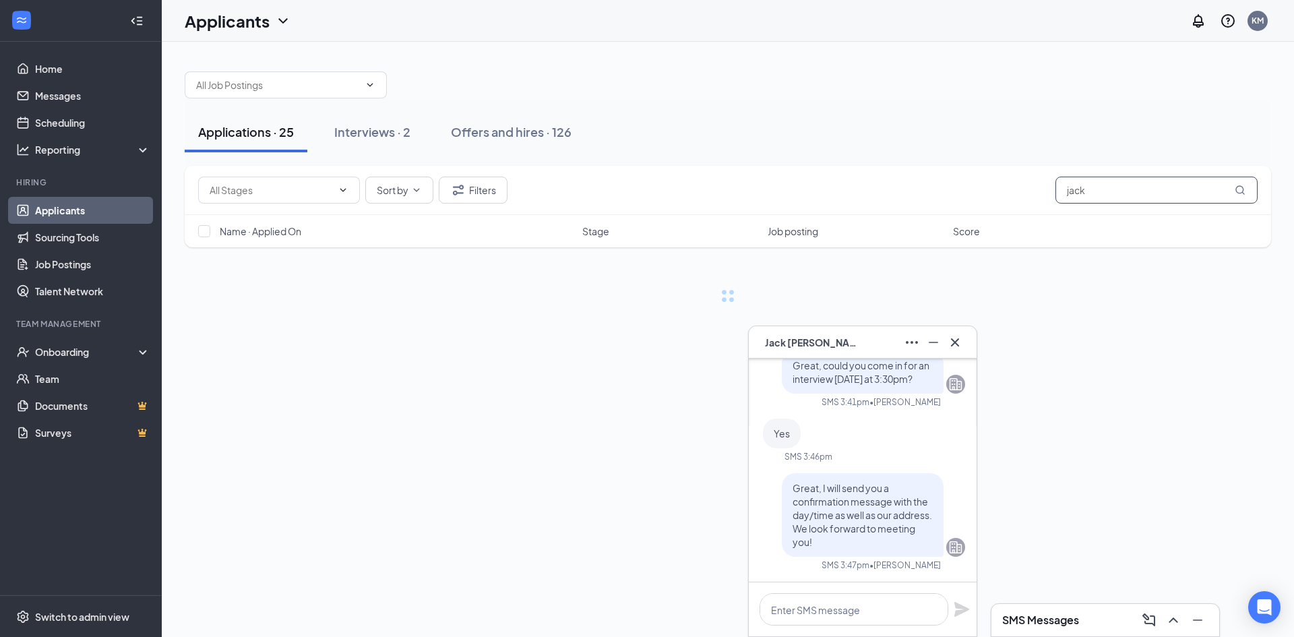
type input "jack"
click at [928, 330] on div "[PERSON_NAME]" at bounding box center [863, 342] width 228 height 32
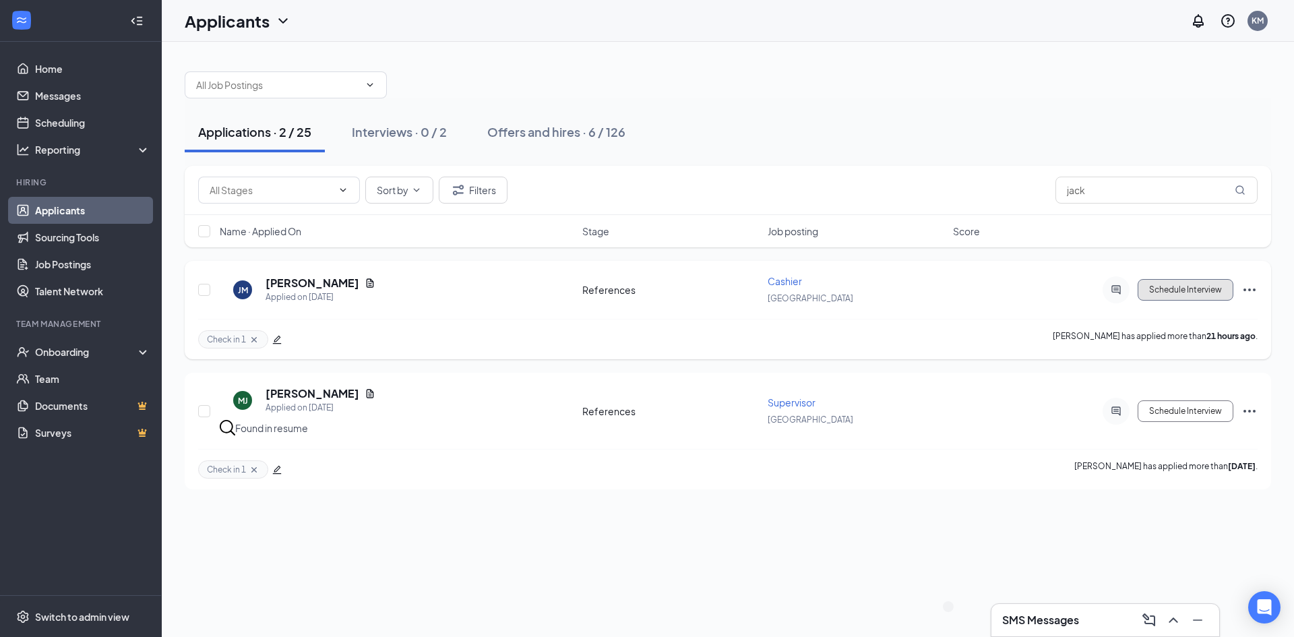
click at [1188, 293] on button "Schedule Interview" at bounding box center [1186, 290] width 96 height 22
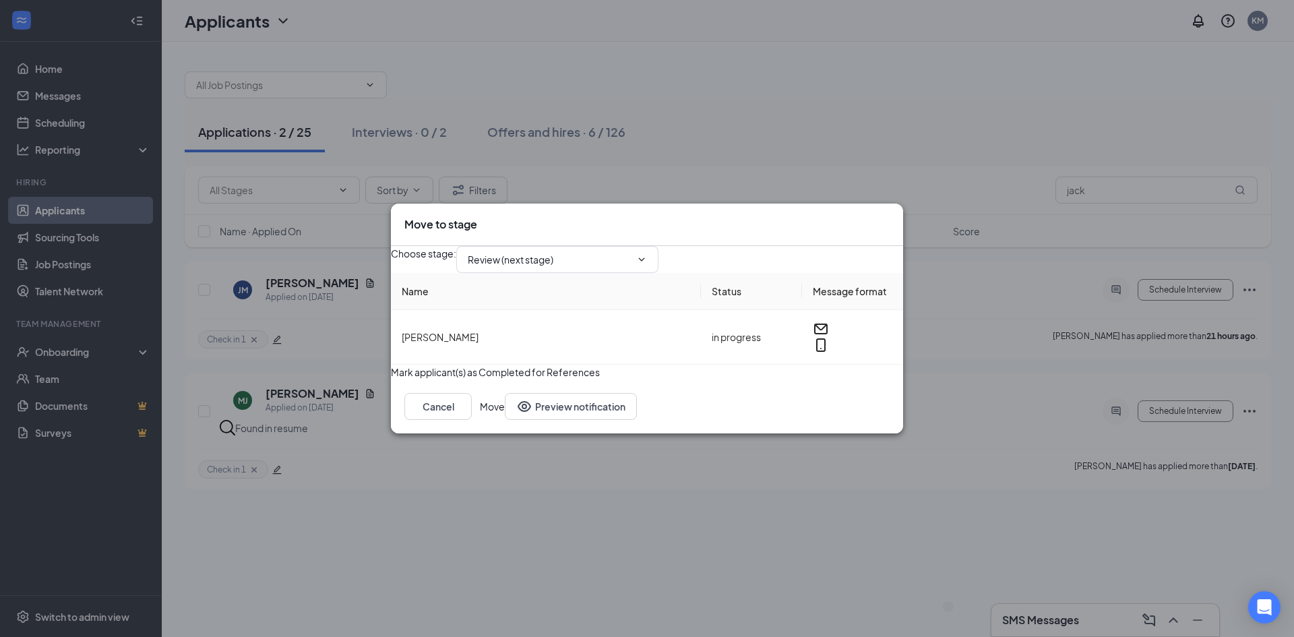
click at [613, 263] on div "Choose stage : Review (next stage)" at bounding box center [647, 259] width 512 height 27
click at [614, 255] on input "Review (next stage)" at bounding box center [549, 259] width 163 height 15
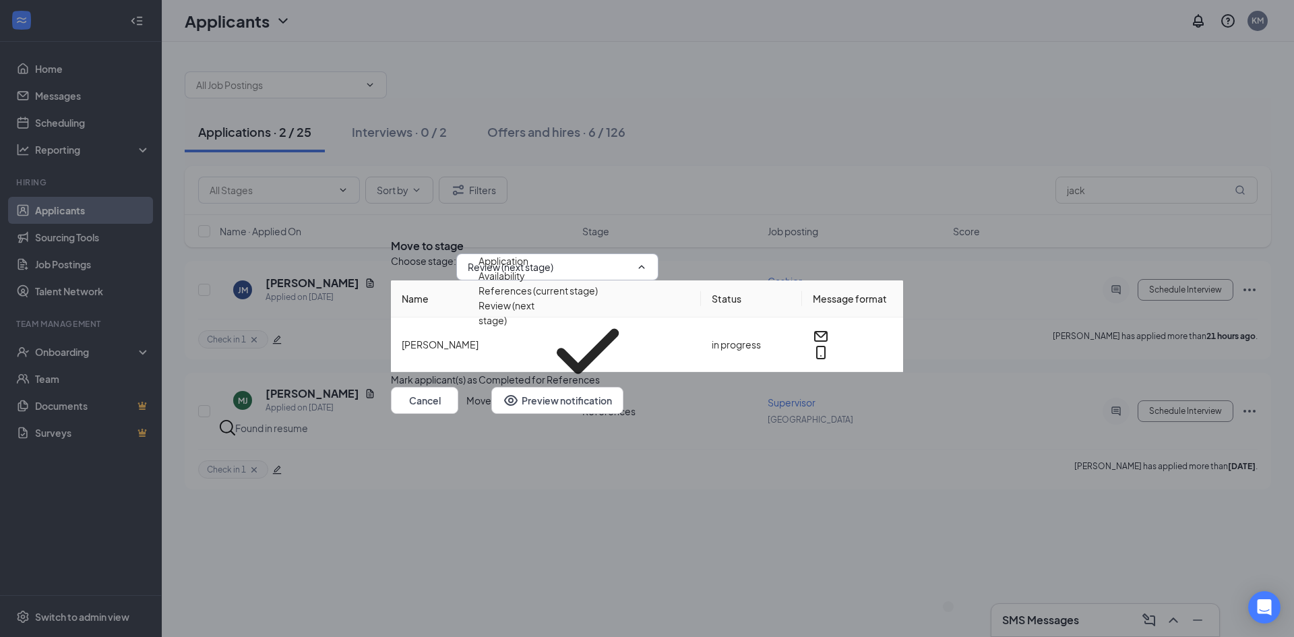
click at [551, 404] on div "Onsite Interview" at bounding box center [515, 411] width 72 height 15
type input "Onsite Interview"
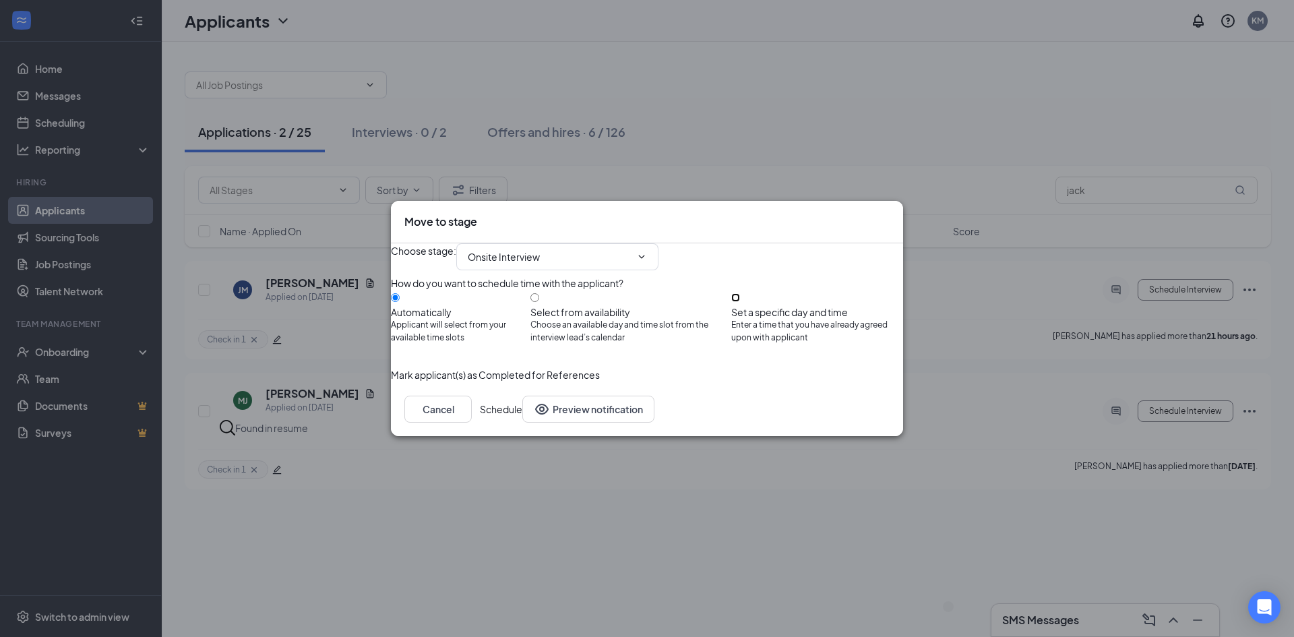
click at [740, 297] on input "Set a specific day and time Enter a time that you have already agreed upon with…" at bounding box center [735, 297] width 9 height 9
radio input "true"
radio input "false"
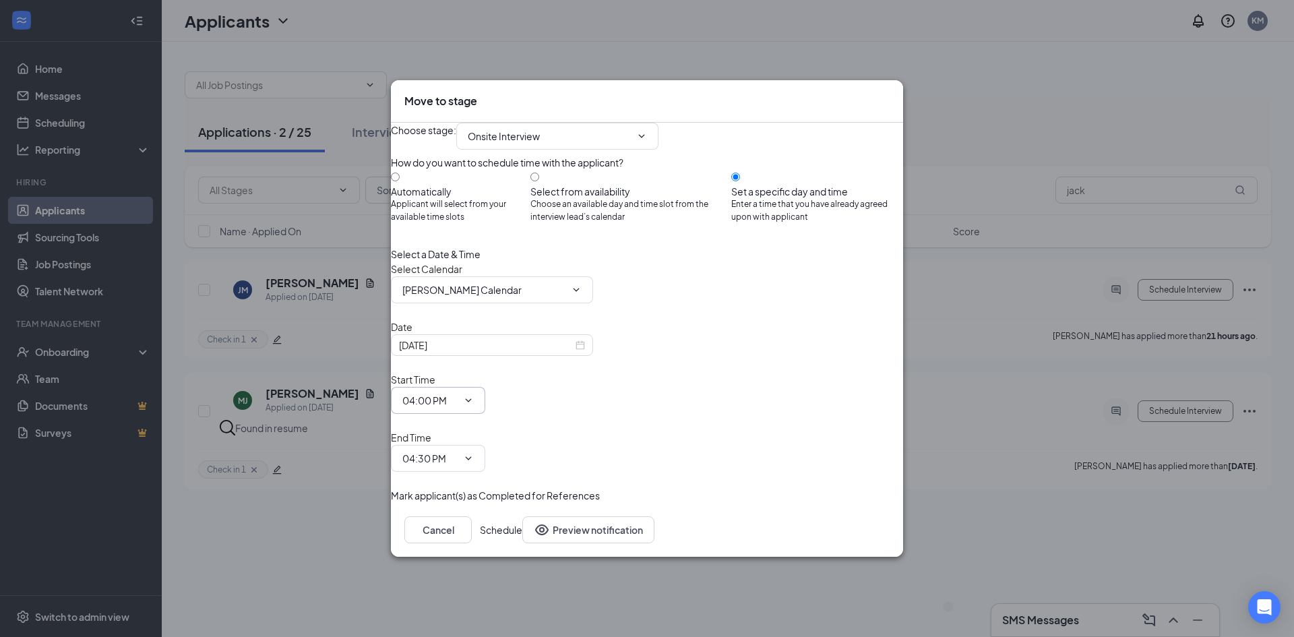
click at [474, 401] on icon "ChevronDown" at bounding box center [468, 400] width 11 height 11
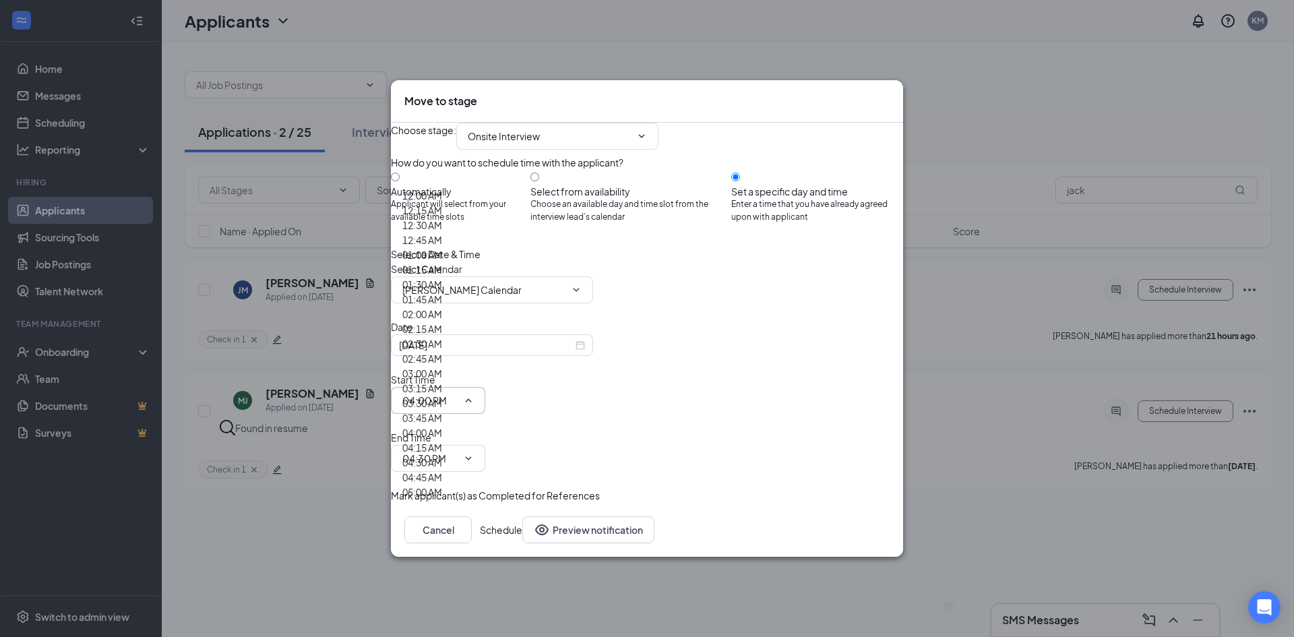
scroll to position [1888, 0]
type input "03:30 PM"
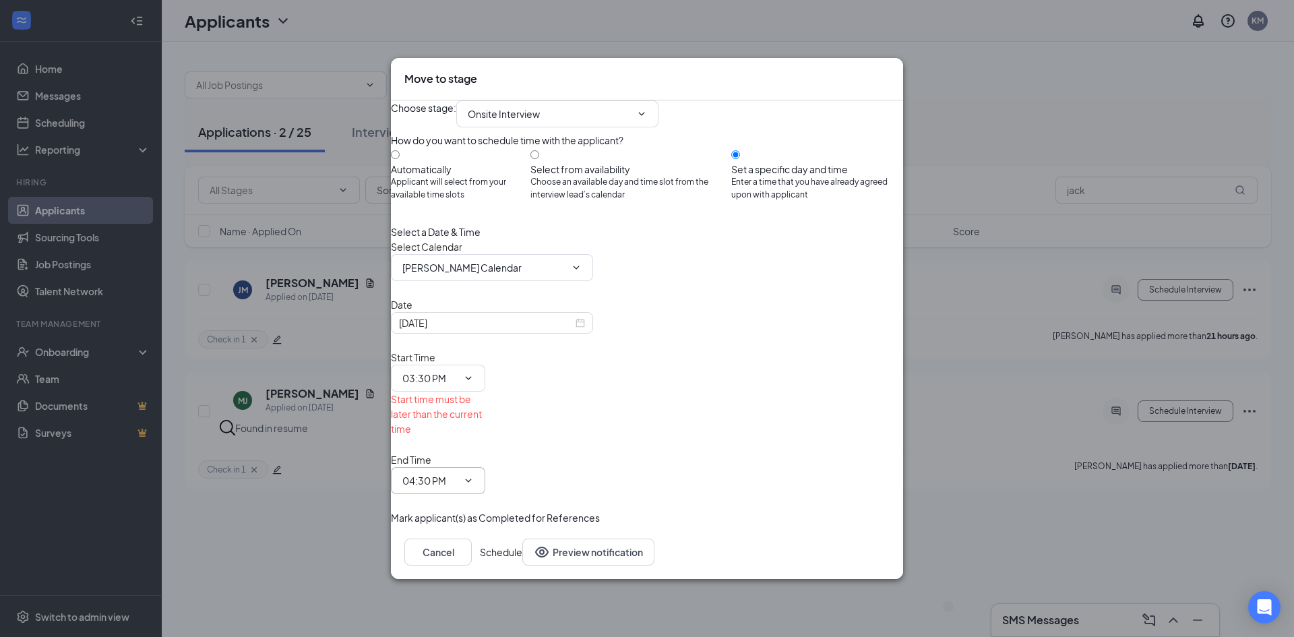
click at [458, 473] on input "04:30 PM" at bounding box center [429, 480] width 55 height 15
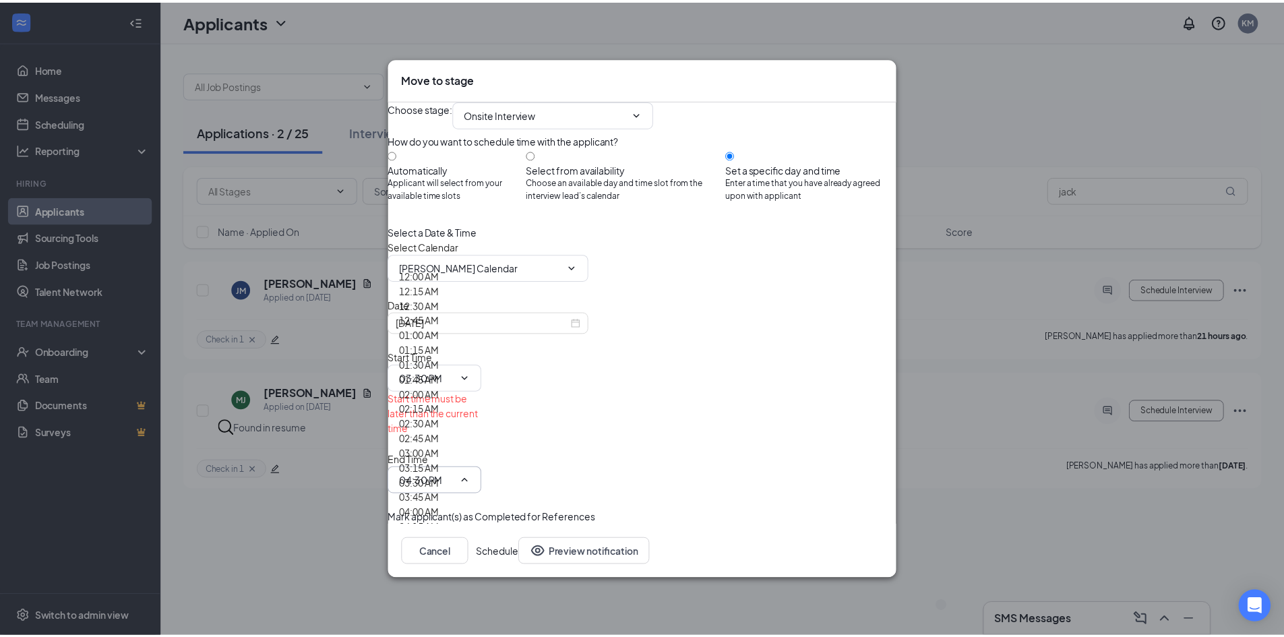
scroll to position [1820, 0]
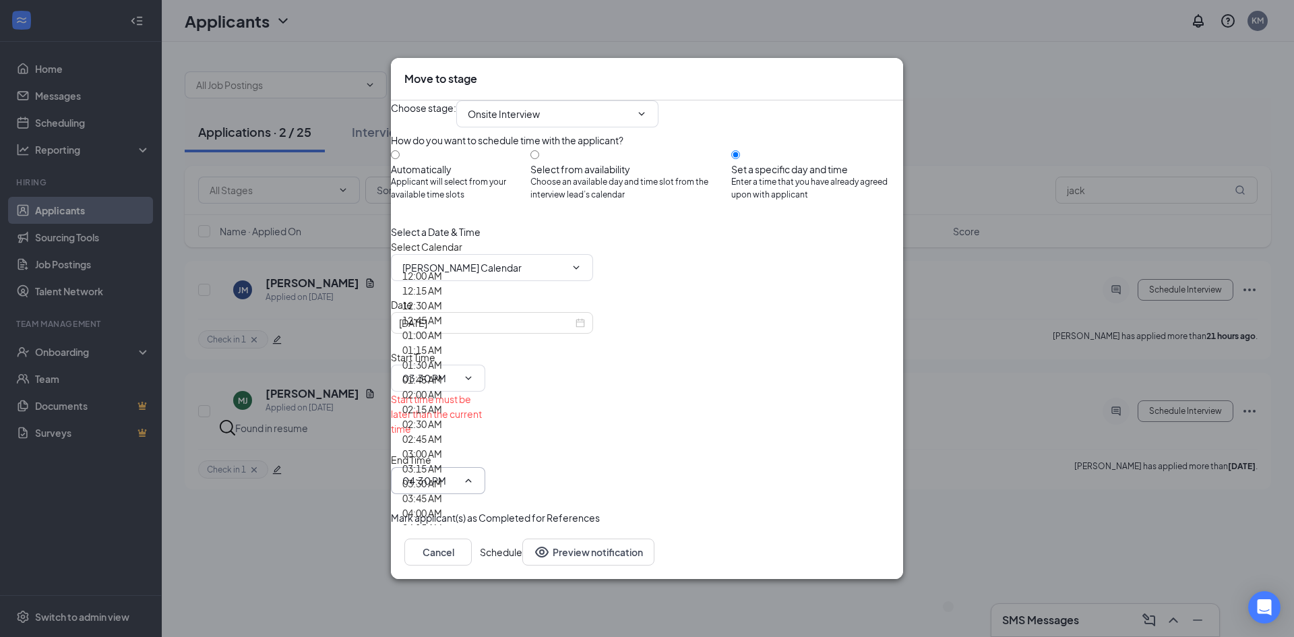
type input "04:00 PM"
click at [585, 330] on div "[DATE]" at bounding box center [492, 322] width 186 height 15
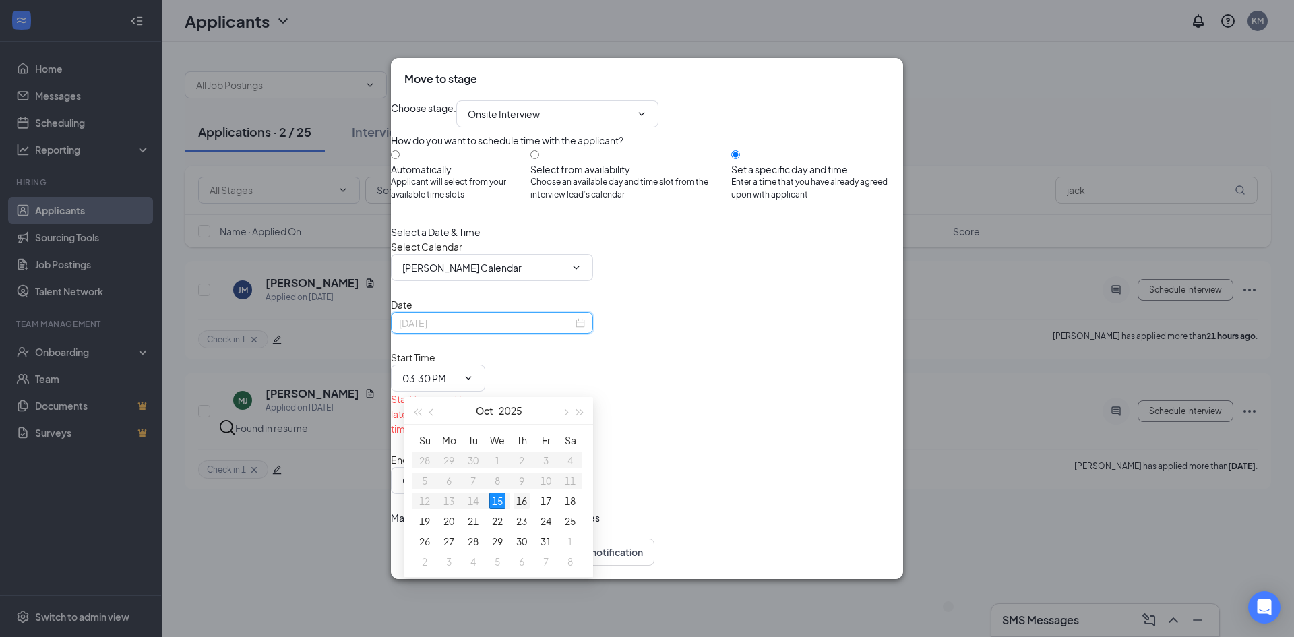
type input "[DATE]"
click at [522, 502] on div "16" at bounding box center [522, 501] width 16 height 16
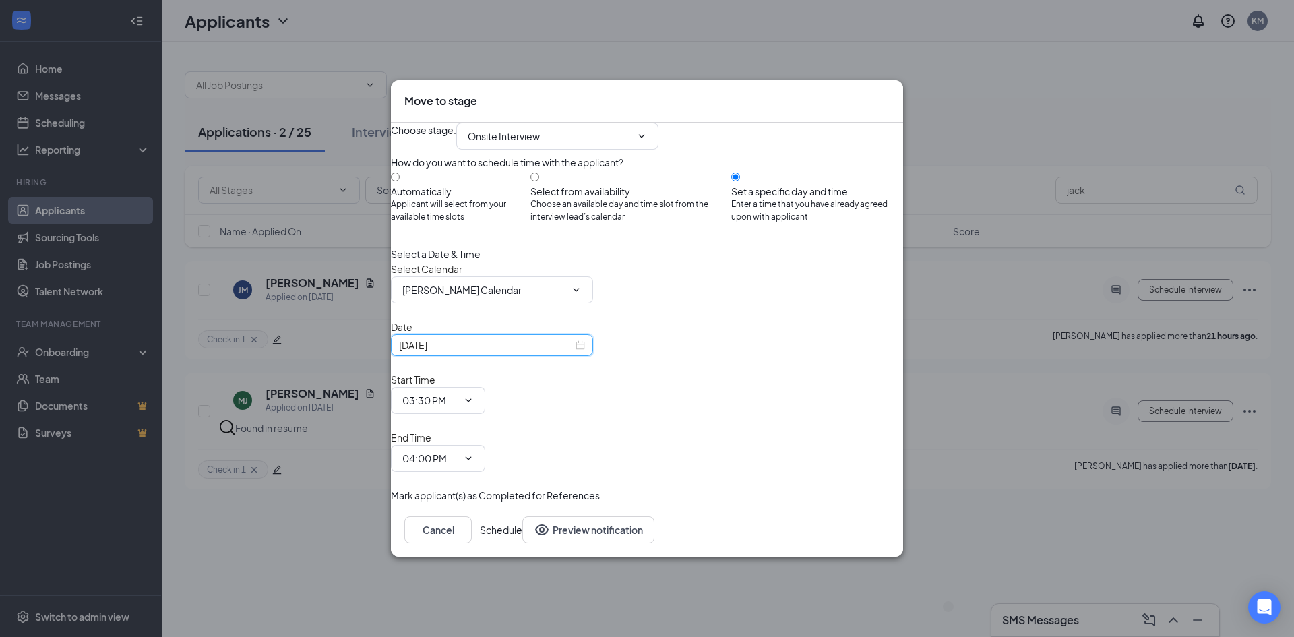
click at [522, 516] on button "Schedule" at bounding box center [501, 529] width 42 height 27
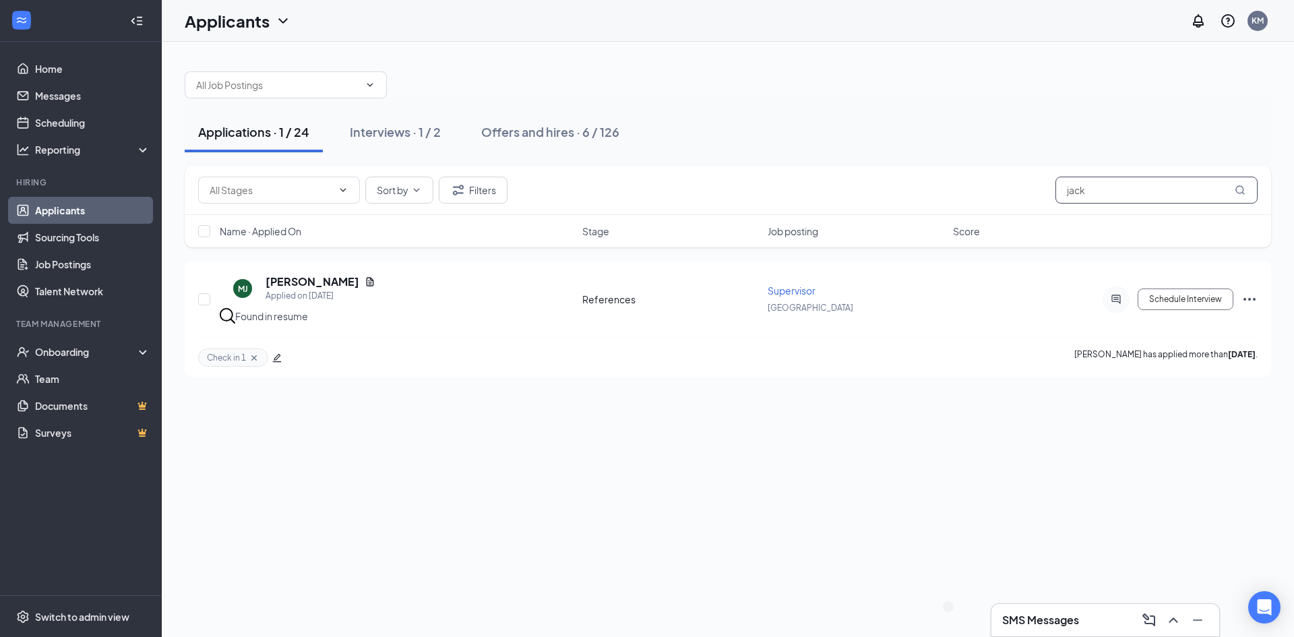
drag, startPoint x: 1137, startPoint y: 183, endPoint x: 816, endPoint y: 156, distance: 322.7
click at [822, 156] on div "Applications · 1 / 24 Interviews · 1 / 2 Offers and hires · 6 / 126 Sort by Fil…" at bounding box center [728, 218] width 1087 height 320
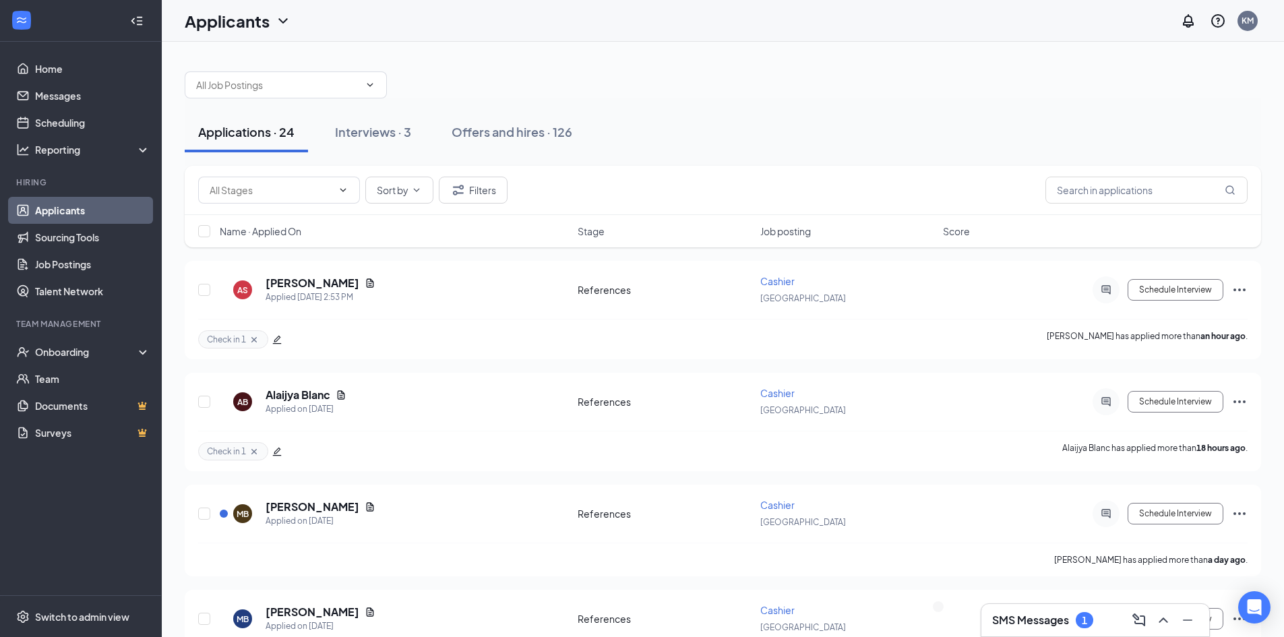
click at [1054, 616] on h3 "SMS Messages" at bounding box center [1030, 620] width 77 height 15
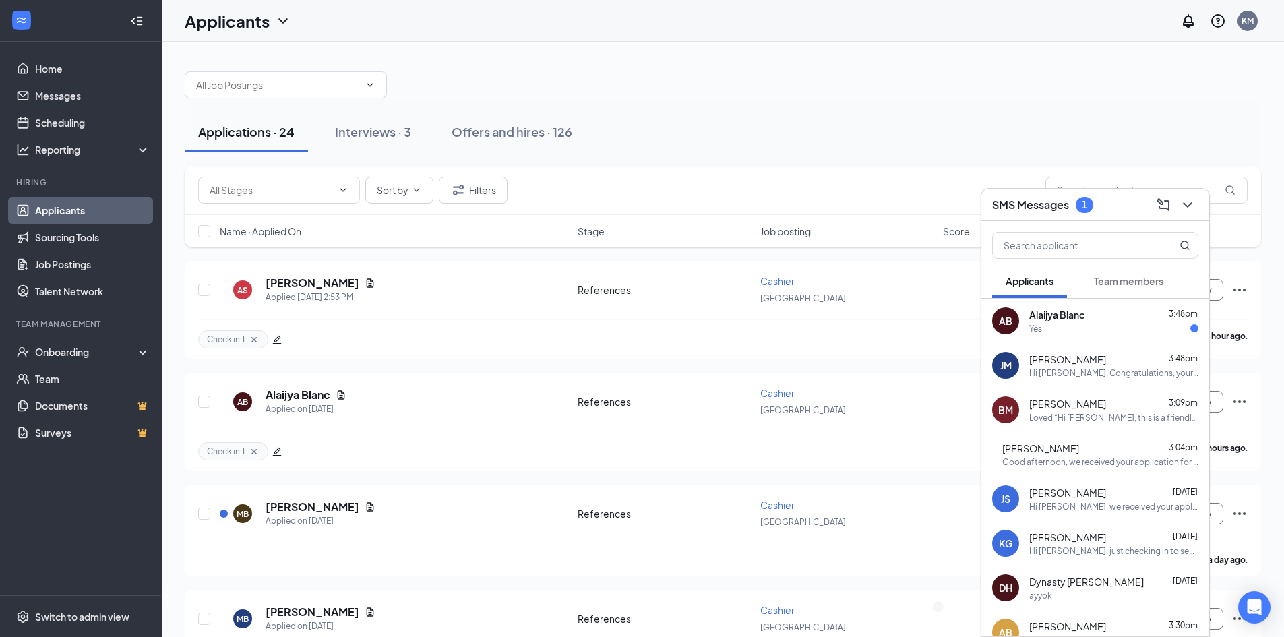
click at [1097, 330] on div "Yes" at bounding box center [1113, 328] width 169 height 11
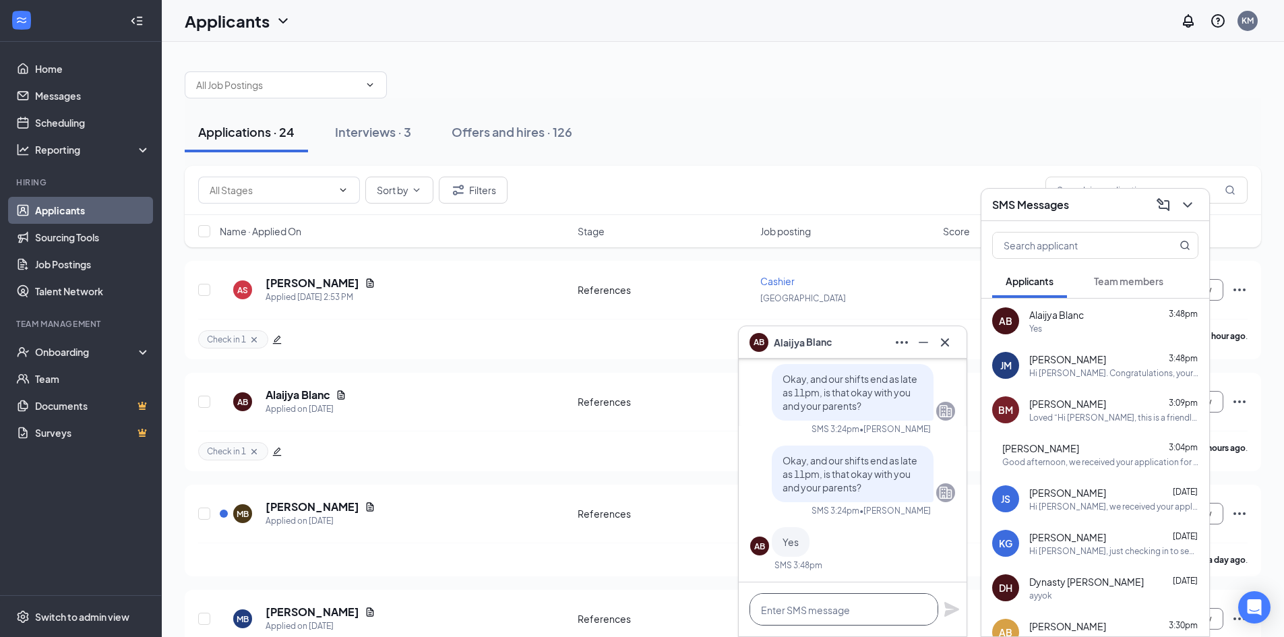
click at [855, 617] on textarea at bounding box center [844, 609] width 189 height 32
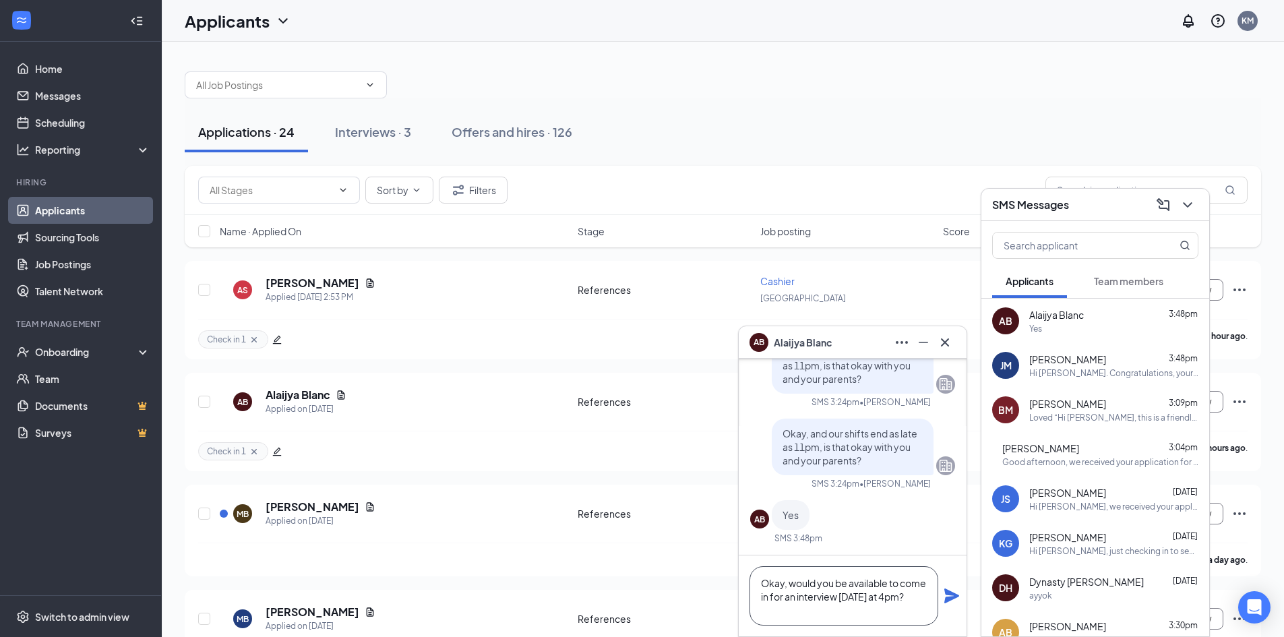
type textarea "Okay, would you be available to come in for an interview [DATE] at 4pm?"
click at [946, 595] on icon "Plane" at bounding box center [952, 596] width 16 height 16
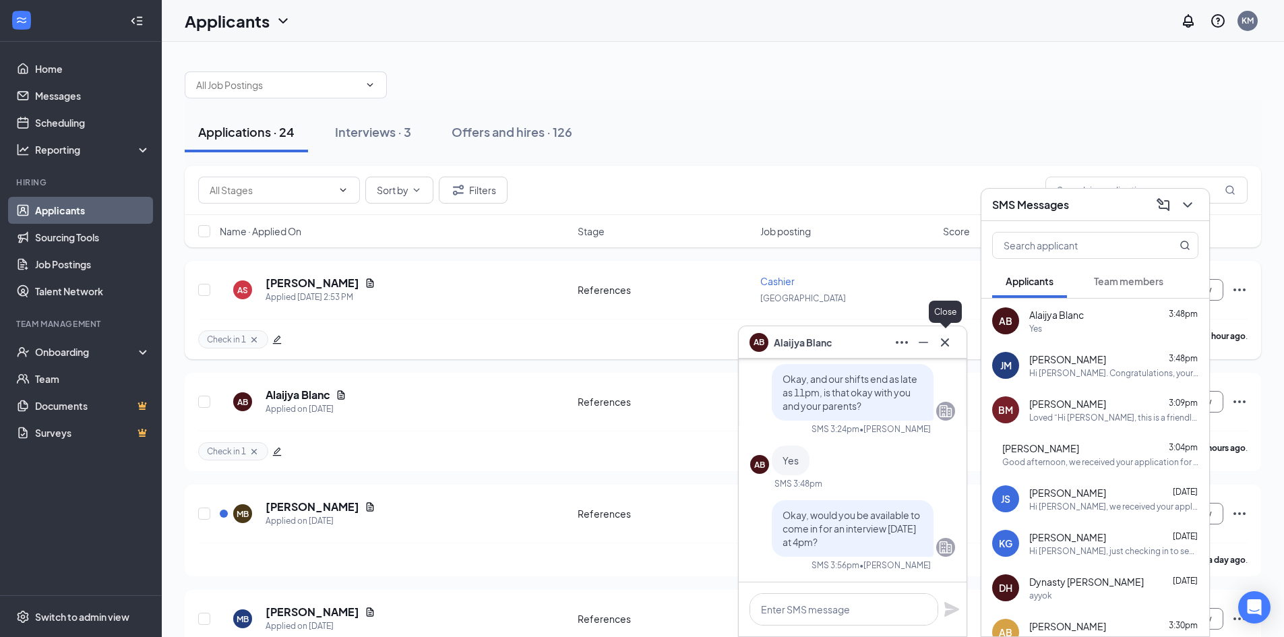
scroll to position [0, 0]
click at [953, 333] on div at bounding box center [945, 343] width 22 height 22
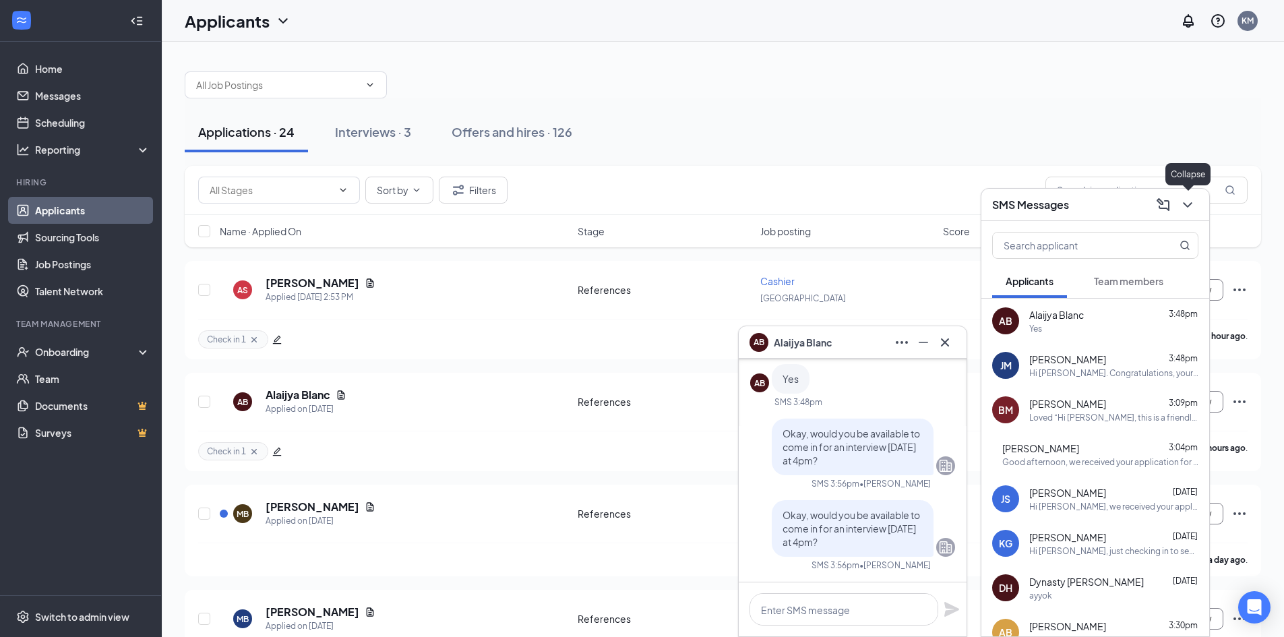
click at [1195, 212] on icon "ChevronDown" at bounding box center [1188, 205] width 16 height 16
